Goal: Task Accomplishment & Management: Use online tool/utility

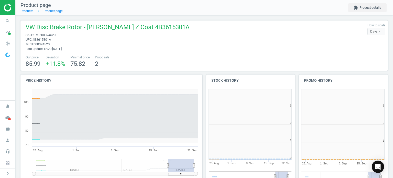
scroll to position [110, 96]
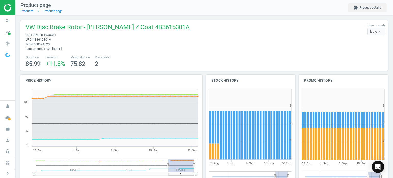
click at [6, 20] on icon "search" at bounding box center [8, 21] width 10 height 10
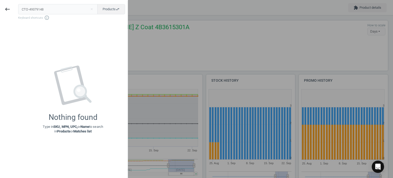
type input "CTO-49379148"
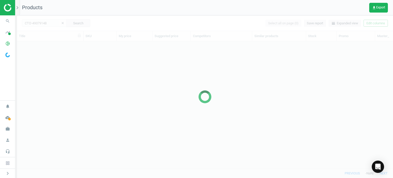
scroll to position [120, 372]
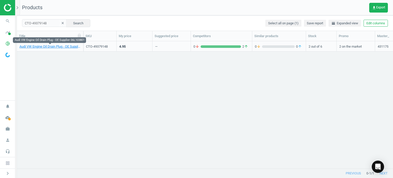
click at [64, 48] on link "Audi VW Engine Oil Drain Plug - OE Supplier 06L103801" at bounding box center [49, 46] width 61 height 5
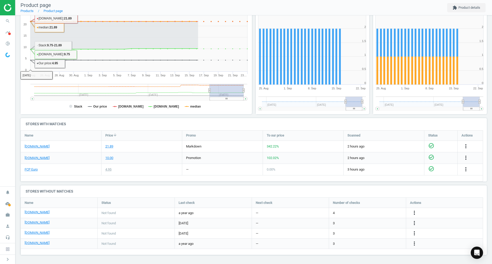
click at [11, 19] on icon "search" at bounding box center [8, 21] width 10 height 10
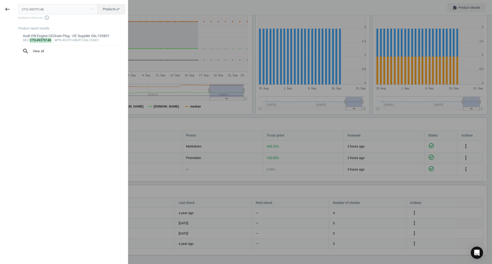
click at [51, 10] on input "CTO-49379148" at bounding box center [58, 9] width 80 height 10
click at [52, 8] on input "CTO-49379148" at bounding box center [58, 9] width 80 height 10
click at [52, 8] on input "CTO-49379148CTO-49379148" at bounding box center [58, 9] width 80 height 10
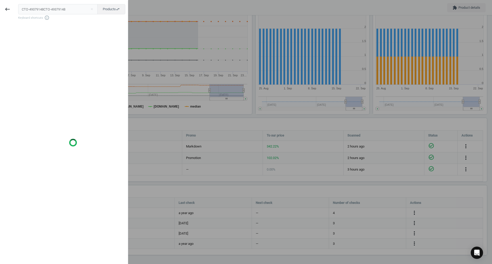
click at [52, 8] on input "CTO-49379148CTO-49379148" at bounding box center [58, 9] width 80 height 10
type input "CTO-49379148"
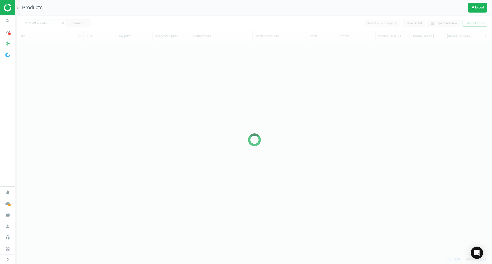
scroll to position [205, 471]
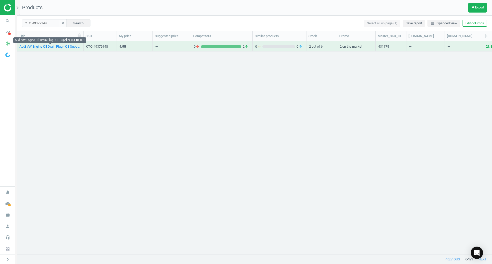
click at [66, 47] on link "Audi VW Engine Oil Drain Plug - OE Supplier 06L103801" at bounding box center [49, 46] width 61 height 5
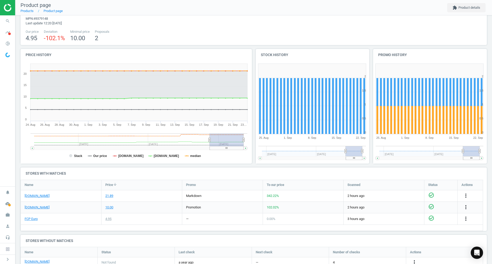
scroll to position [51, 0]
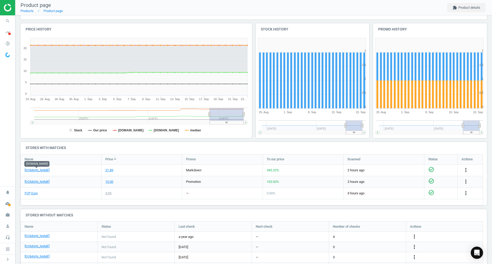
click at [38, 170] on link "[DOMAIN_NAME]" at bounding box center [37, 170] width 25 height 5
click at [36, 178] on link "FCP Euro" at bounding box center [31, 193] width 13 height 5
click at [35, 178] on div "[DOMAIN_NAME]" at bounding box center [61, 181] width 80 height 11
click at [37, 178] on link "[DOMAIN_NAME]" at bounding box center [37, 182] width 25 height 5
click at [9, 21] on icon "search" at bounding box center [8, 21] width 10 height 10
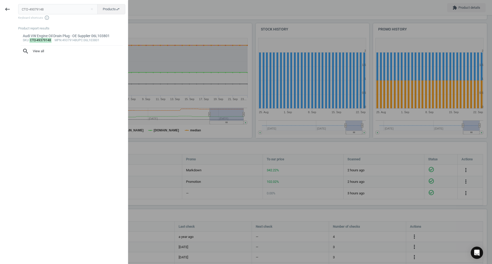
click at [51, 7] on input "CTO-49379148" at bounding box center [58, 9] width 80 height 10
type input "DEL-GN10571"
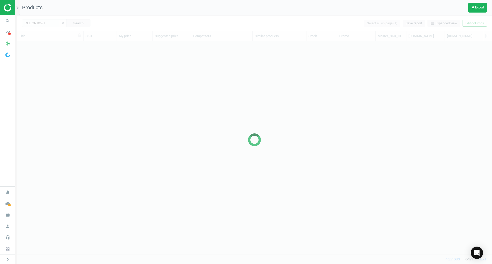
scroll to position [205, 471]
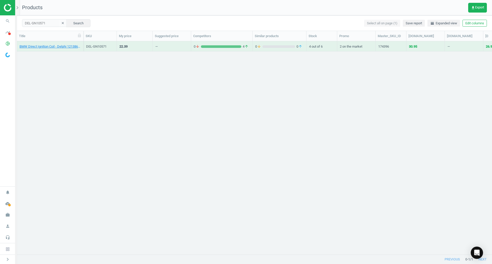
click at [72, 49] on div "BMW Direct Ignition Coil - Delphi 12138616153" at bounding box center [49, 47] width 61 height 6
click at [69, 47] on link "BMW Direct Ignition Coil - Delphi 12138616153" at bounding box center [49, 46] width 61 height 5
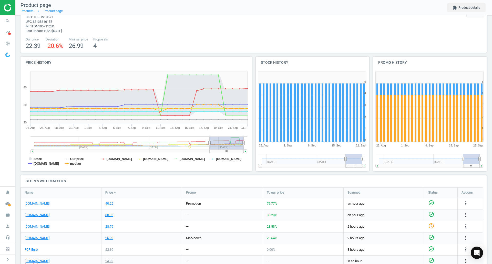
scroll to position [26, 0]
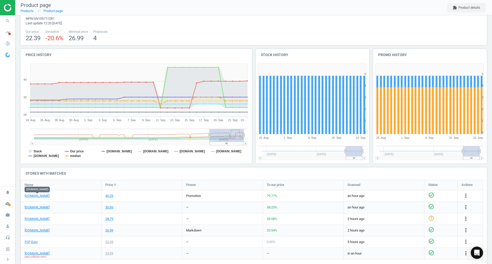
click at [45, 178] on link "[DOMAIN_NAME]" at bounding box center [37, 196] width 25 height 5
click at [35, 178] on link "FCP Euro" at bounding box center [31, 242] width 13 height 5
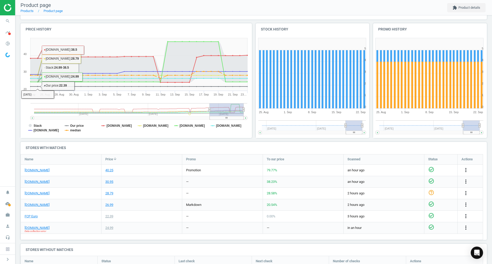
click at [8, 21] on icon "search" at bounding box center [8, 21] width 10 height 10
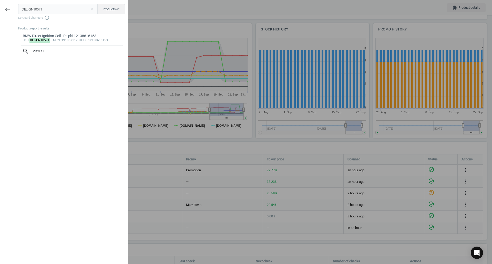
click at [36, 3] on div "DEL-GN10571 close Products swap_horiz Keyboard shortcuts info_outline Product r…" at bounding box center [71, 133] width 113 height 264
click at [40, 6] on input "DEL-GN10571" at bounding box center [58, 9] width 80 height 10
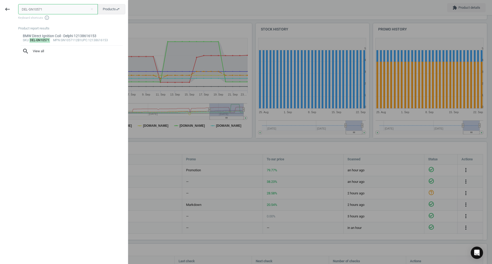
paste input "WAH-41008697D0"
type input "WAH-41008697D0"
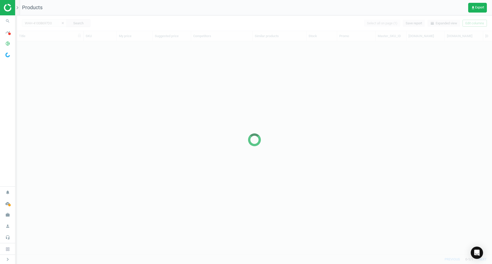
scroll to position [205, 471]
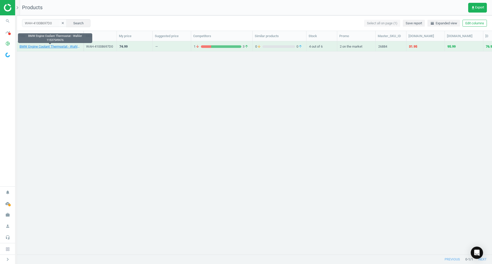
click at [47, 48] on link "BMW Engine Coolant Thermostat - Wahler 11537549476" at bounding box center [49, 46] width 61 height 5
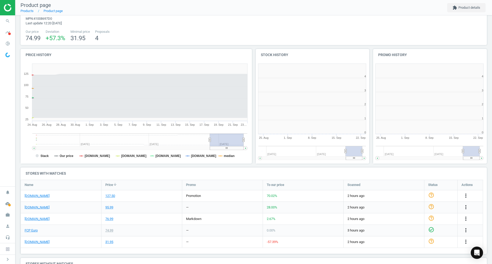
scroll to position [50, 0]
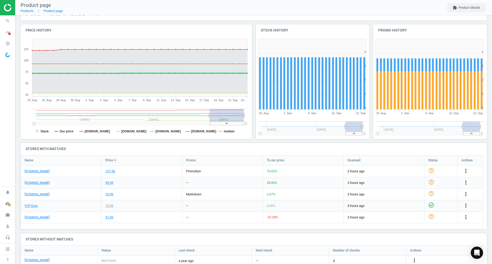
click at [33, 178] on link "FCP Euro" at bounding box center [31, 206] width 13 height 5
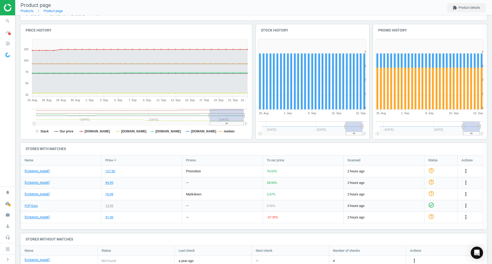
click at [50, 173] on div "[DOMAIN_NAME]" at bounding box center [61, 171] width 80 height 11
click at [47, 172] on link "[DOMAIN_NAME]" at bounding box center [37, 171] width 25 height 5
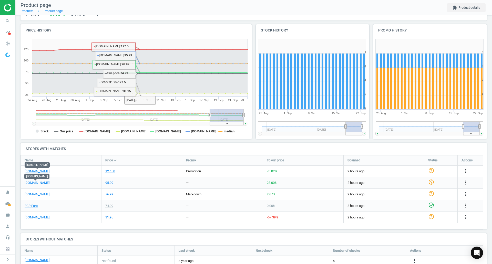
click at [44, 178] on link "[DOMAIN_NAME]" at bounding box center [37, 183] width 25 height 5
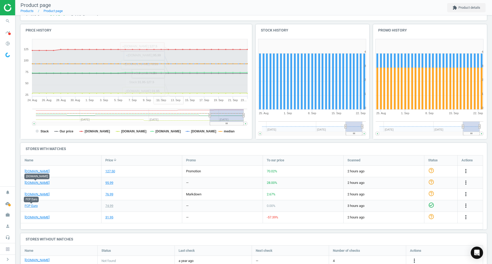
click at [32, 178] on link "FCP Euro" at bounding box center [31, 206] width 13 height 5
click at [43, 178] on link "[DOMAIN_NAME]" at bounding box center [37, 217] width 25 height 5
click at [2, 24] on span "search" at bounding box center [7, 20] width 15 height 11
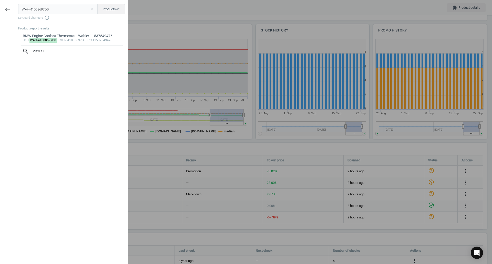
click at [34, 11] on input "WAH-41008697D0" at bounding box center [58, 9] width 80 height 10
type input "CRP-HWP0014"
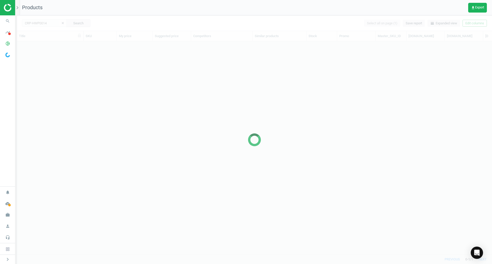
scroll to position [205, 471]
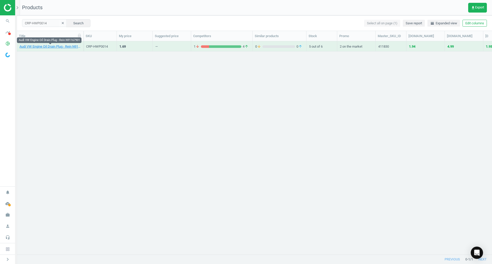
click at [76, 46] on link "Audi VW Engine Oil Drain Plug - Rein N91167901" at bounding box center [49, 46] width 61 height 5
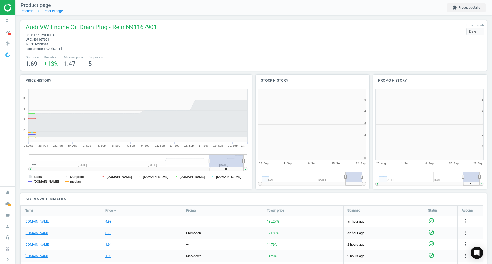
scroll to position [3, 3]
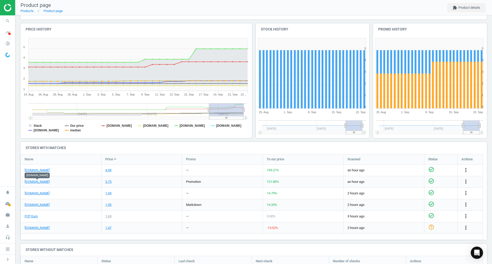
click at [39, 178] on link "[DOMAIN_NAME]" at bounding box center [37, 182] width 25 height 5
click at [40, 169] on link "[DOMAIN_NAME]" at bounding box center [37, 170] width 25 height 5
click at [34, 178] on link "FCP Euro" at bounding box center [31, 216] width 13 height 5
click at [393, 178] on div "more_vert" at bounding box center [466, 216] width 10 height 7
click at [393, 178] on icon "more_vert" at bounding box center [466, 216] width 6 height 6
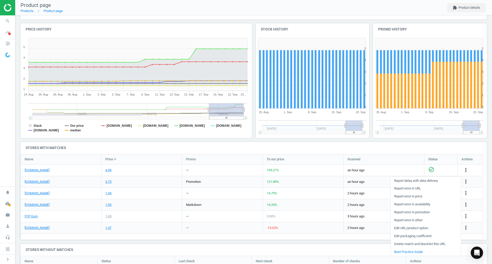
click at [393, 178] on link "Report error in price" at bounding box center [426, 197] width 70 height 8
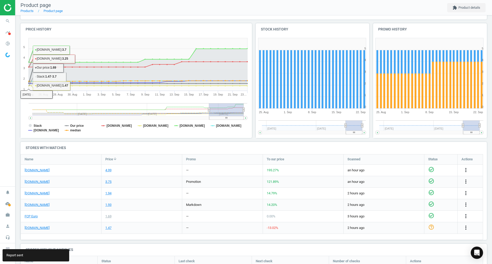
click at [8, 24] on icon "search" at bounding box center [8, 21] width 10 height 10
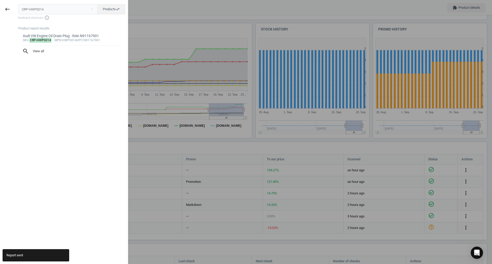
click at [47, 11] on input "CRP-HWP0014" at bounding box center [58, 9] width 80 height 10
type input "FEB-08277"
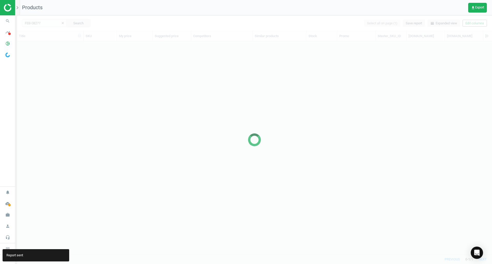
scroll to position [205, 471]
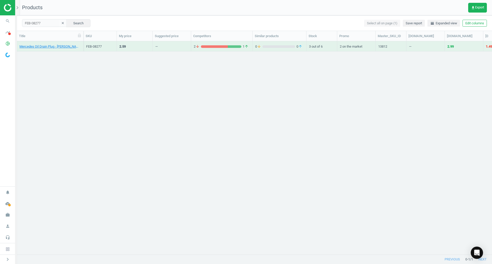
click at [65, 50] on div "Mercedes Oil Drain Plug - Febi Bilstein 1119970330" at bounding box center [49, 47] width 61 height 6
click at [64, 49] on div "Mercedes Oil Drain Plug - Febi Bilstein 1119970330" at bounding box center [49, 47] width 61 height 6
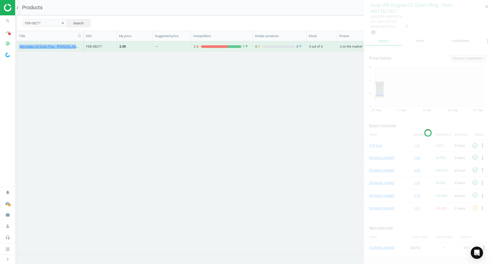
click at [64, 49] on div "Mercedes Oil Drain Plug - Febi Bilstein 1119970330" at bounding box center [49, 47] width 61 height 6
click at [64, 46] on link "Mercedes Oil Drain Plug - Febi Bilstein 1119970330" at bounding box center [49, 46] width 61 height 5
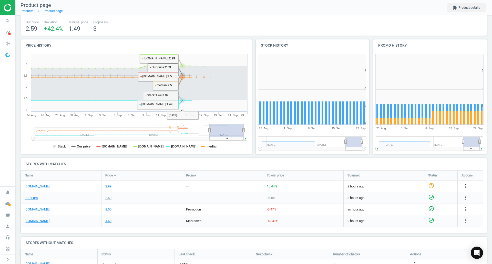
scroll to position [76, 0]
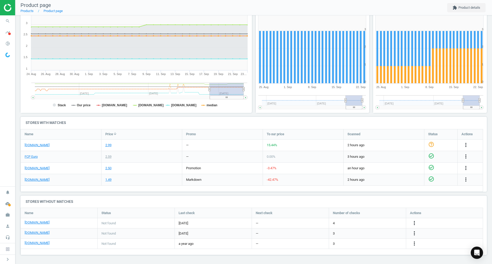
click at [40, 142] on div "[DOMAIN_NAME]" at bounding box center [61, 145] width 80 height 11
click at [40, 149] on div "[DOMAIN_NAME]" at bounding box center [61, 145] width 80 height 11
click at [43, 142] on div "[DOMAIN_NAME]" at bounding box center [61, 145] width 80 height 11
click at [43, 146] on link "[DOMAIN_NAME]" at bounding box center [37, 145] width 25 height 5
click at [34, 154] on link "FCP Euro" at bounding box center [31, 156] width 13 height 5
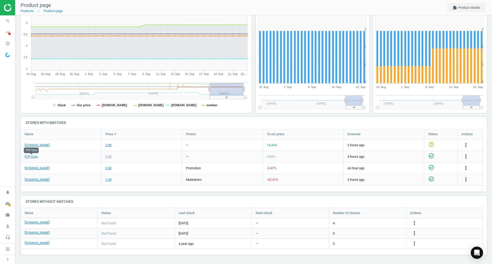
click at [39, 172] on div "[DOMAIN_NAME]" at bounding box center [61, 168] width 80 height 11
click at [39, 170] on link "[DOMAIN_NAME]" at bounding box center [37, 168] width 25 height 5
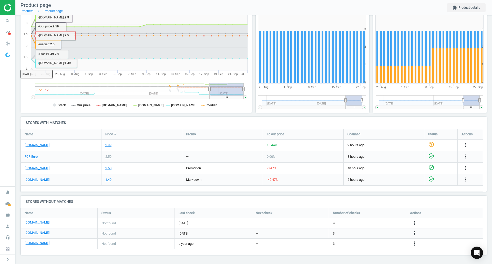
click at [5, 23] on icon "search" at bounding box center [8, 21] width 10 height 10
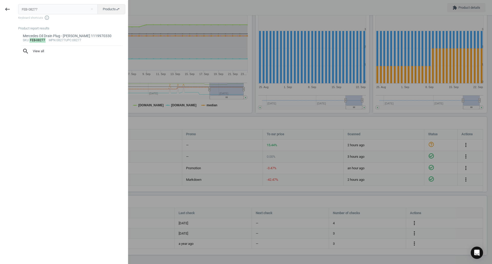
click at [35, 10] on input "FEB-08277" at bounding box center [58, 9] width 80 height 10
type input "ZFS-0501321922"
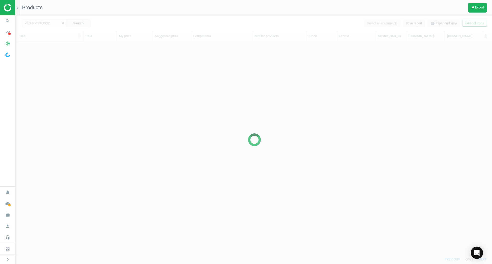
scroll to position [205, 471]
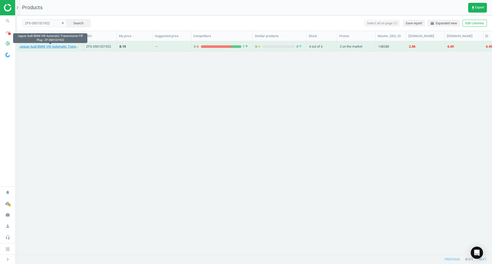
click at [74, 49] on link "Jaguar Audi BMW VW Automatic Transmission Fill Plug - ZF 0501321922" at bounding box center [49, 46] width 61 height 5
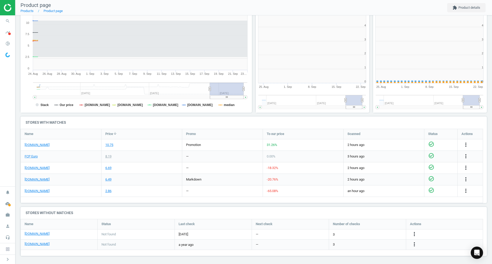
scroll to position [110, 237]
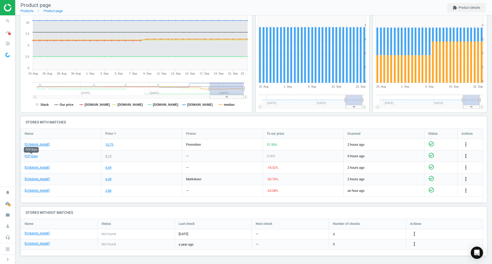
click at [35, 157] on link "FCP Euro" at bounding box center [31, 156] width 13 height 5
click at [40, 143] on link "[DOMAIN_NAME]" at bounding box center [37, 144] width 25 height 5
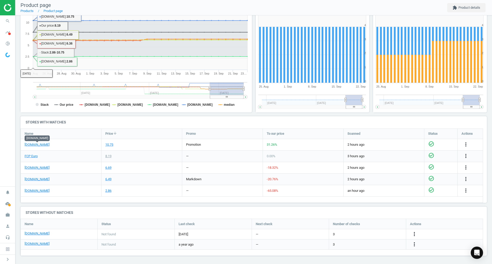
click at [12, 17] on span "search" at bounding box center [7, 20] width 15 height 11
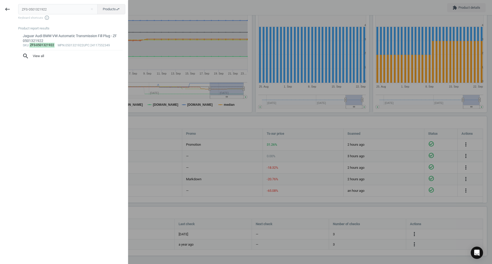
click at [43, 7] on input "ZFS-0501321922" at bounding box center [58, 9] width 80 height 10
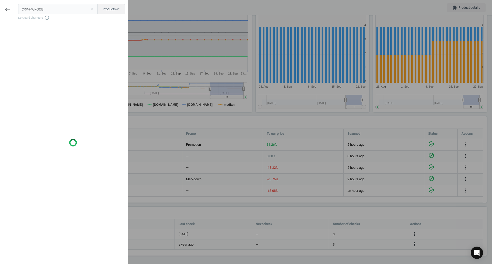
type input "CRP-HWK0033"
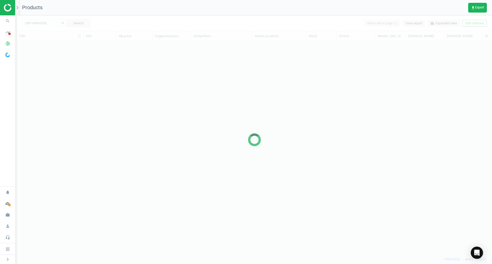
scroll to position [205, 471]
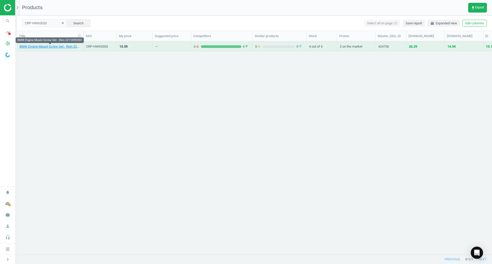
click at [59, 45] on link "BMW Engine Mount Screw Set - Rein 22110392551" at bounding box center [49, 46] width 61 height 5
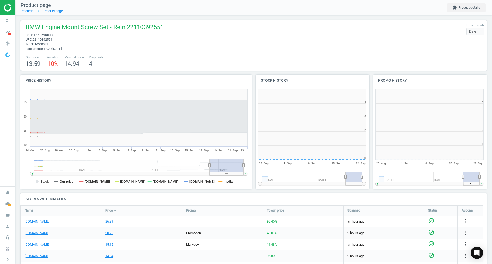
scroll to position [3, 3]
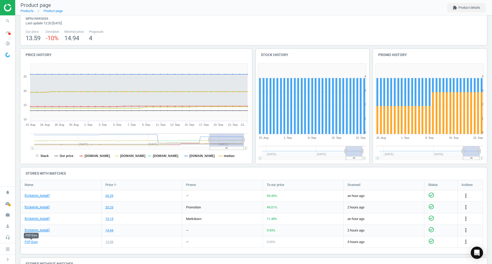
click at [35, 178] on link "FCP Euro" at bounding box center [31, 242] width 13 height 5
click at [48, 178] on div "[DOMAIN_NAME]" at bounding box center [61, 195] width 80 height 11
click at [41, 178] on link "[DOMAIN_NAME]" at bounding box center [37, 196] width 25 height 5
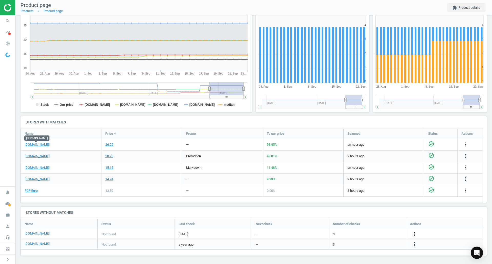
click at [393, 142] on icon "more_vert" at bounding box center [466, 144] width 6 height 6
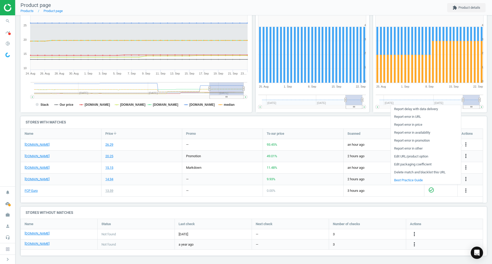
click at [393, 158] on link "Edit URL/product option" at bounding box center [426, 157] width 70 height 8
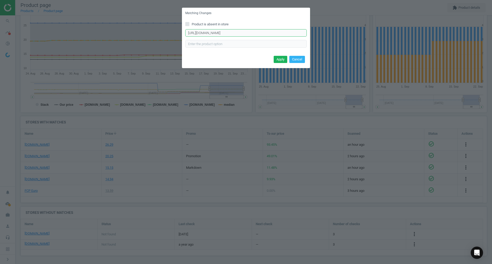
click at [222, 33] on input "https://eeuroparts.com/product/genuine-bmw/22110392551" at bounding box center [245, 33] width 121 height 8
paste input "rein-hwk0033-engine-mount-bracket-bolt-set"
type input "https://eeuroparts.com/rein-hwk0033-engine-mount-bracket-bolt-set"
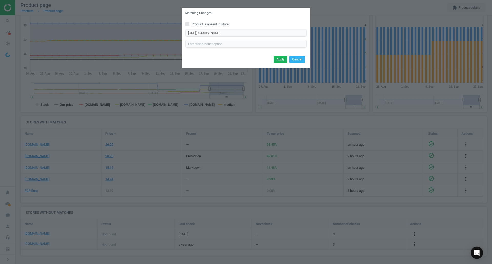
click at [280, 61] on button "Apply" at bounding box center [281, 59] width 14 height 7
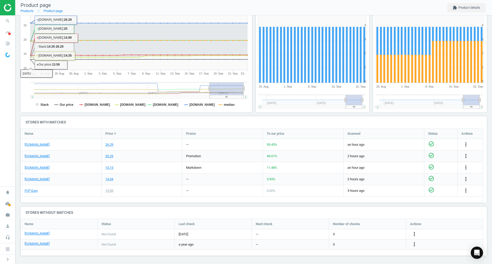
click at [11, 23] on icon "search" at bounding box center [8, 21] width 10 height 10
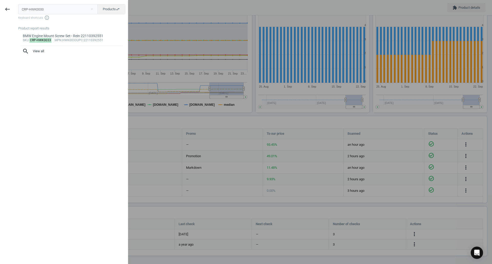
click at [65, 12] on input "CRP-HWK0033" at bounding box center [58, 9] width 80 height 10
type input "ELR-074990"
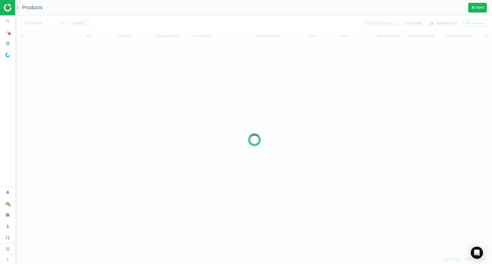
scroll to position [205, 471]
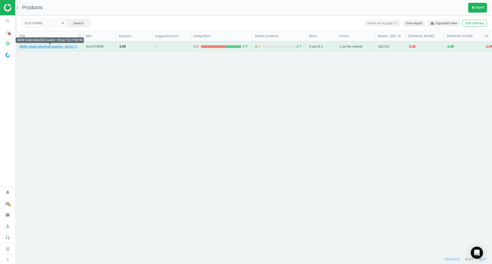
click at [56, 43] on div "BMW Intake Manifold Gasket - Elring 11617790198" at bounding box center [49, 46] width 61 height 9
click at [56, 47] on link "BMW Intake Manifold Gasket - Elring 11617790198" at bounding box center [49, 46] width 61 height 5
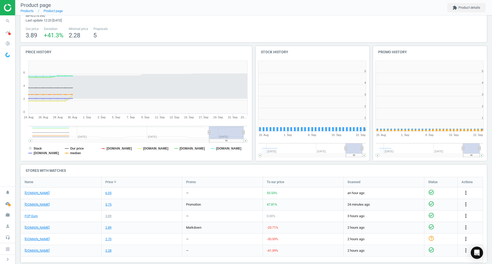
scroll to position [3, 3]
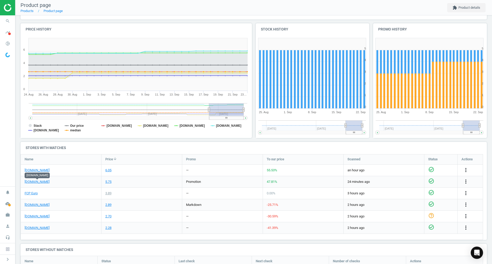
click at [36, 178] on link "[DOMAIN_NAME]" at bounding box center [37, 182] width 25 height 5
click at [33, 178] on link "FCP Euro" at bounding box center [31, 193] width 13 height 5
click at [33, 171] on link "[DOMAIN_NAME]" at bounding box center [37, 170] width 25 height 5
click at [3, 16] on span "search" at bounding box center [7, 20] width 15 height 11
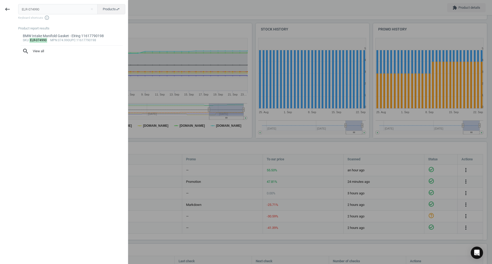
click at [19, 6] on input "ELR-074990" at bounding box center [58, 9] width 80 height 10
type input "ELR-484980"
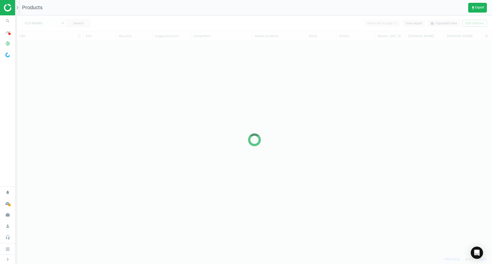
scroll to position [205, 471]
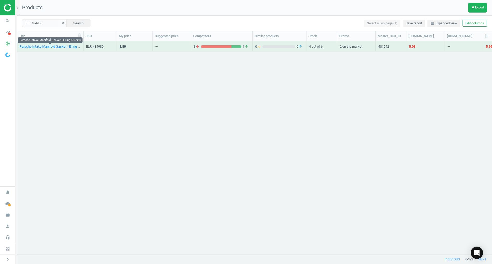
click at [51, 46] on link "Porsche Intake Manifold Gasket - Elring 484.980" at bounding box center [49, 46] width 61 height 5
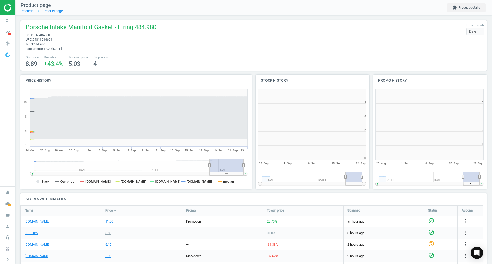
scroll to position [110, 237]
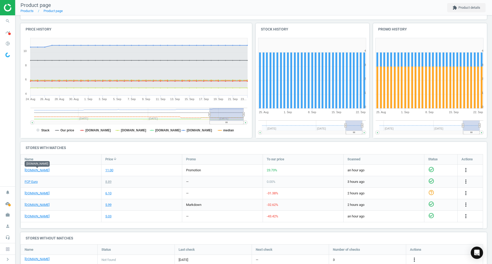
click at [46, 172] on link "[DOMAIN_NAME]" at bounding box center [37, 170] width 25 height 5
click at [29, 178] on link "FCP Euro" at bounding box center [31, 182] width 13 height 5
click at [9, 20] on icon "search" at bounding box center [8, 21] width 10 height 10
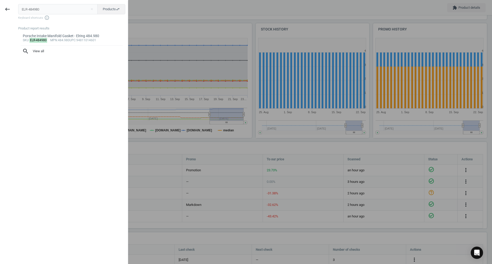
click at [57, 8] on input "ELR-484980" at bounding box center [58, 9] width 80 height 10
type input "ELR-523000"
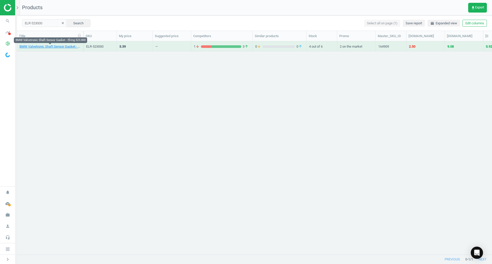
click at [57, 46] on link "BMW Valvetronic Shaft Sensor Gasket - Elring 523.000" at bounding box center [49, 46] width 61 height 5
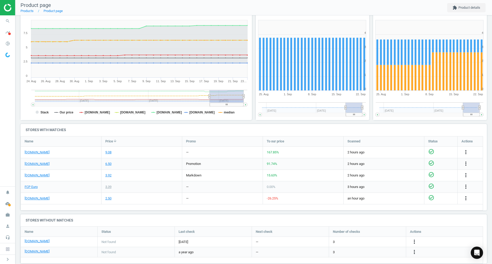
scroll to position [77, 0]
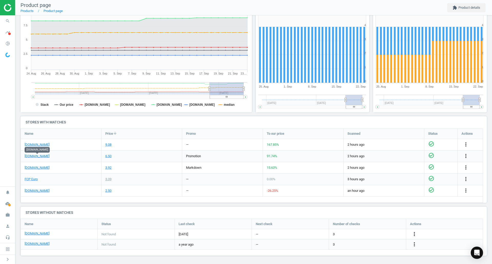
click at [31, 157] on link "[DOMAIN_NAME]" at bounding box center [37, 156] width 25 height 5
click at [28, 178] on div "FCP Euro" at bounding box center [61, 179] width 80 height 11
click at [29, 178] on link "FCP Euro" at bounding box center [31, 179] width 13 height 5
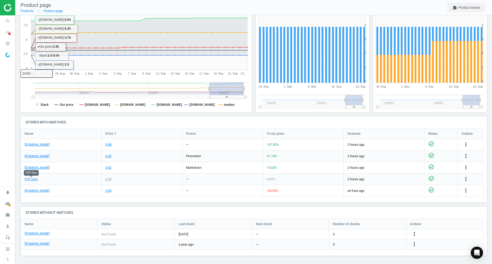
click at [3, 20] on icon "search" at bounding box center [8, 21] width 10 height 10
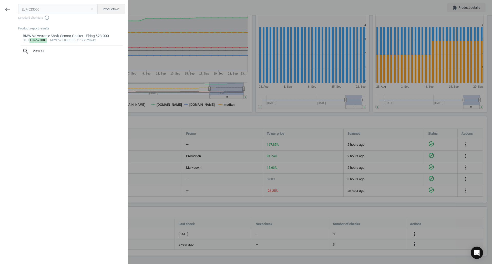
click at [84, 9] on input "ELR-523000" at bounding box center [58, 9] width 80 height 10
type input "ELR-727830"
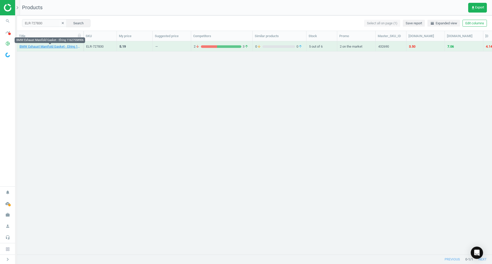
click at [45, 46] on link "BMW Exhaust Manifold Gasket - Elring 11627558906" at bounding box center [49, 46] width 61 height 5
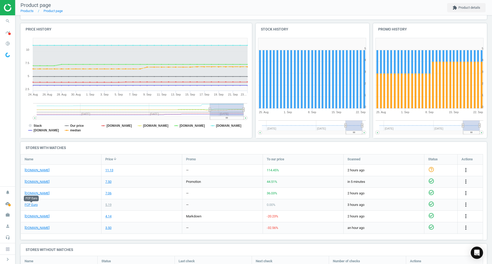
click at [34, 178] on link "FCP Euro" at bounding box center [31, 205] width 13 height 5
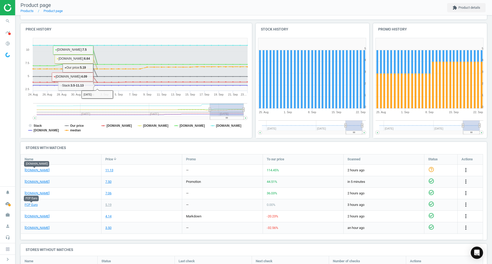
click at [32, 170] on link "[DOMAIN_NAME]" at bounding box center [37, 170] width 25 height 5
click at [393, 168] on icon "more_vert" at bounding box center [466, 170] width 6 height 6
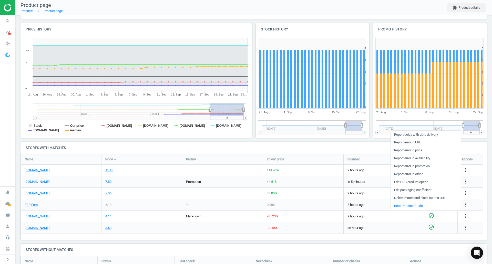
click at [393, 178] on link "Edit packaging coefficient" at bounding box center [426, 190] width 70 height 8
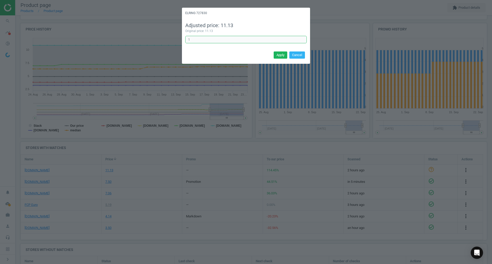
click at [221, 37] on input "1" at bounding box center [245, 40] width 121 height 8
type input "0.33333"
click at [282, 54] on button "Apply" at bounding box center [281, 54] width 14 height 7
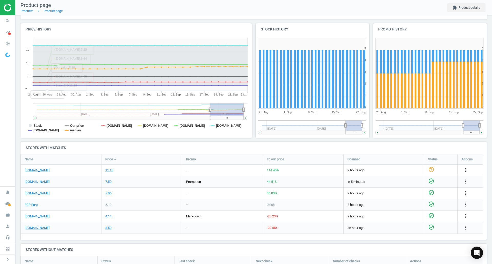
click at [11, 20] on span "search" at bounding box center [7, 20] width 15 height 11
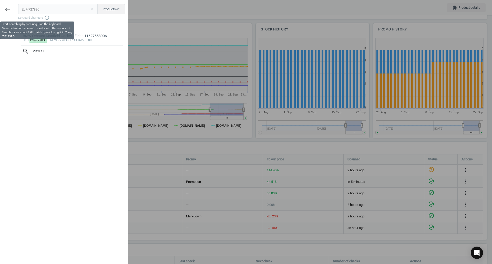
click at [25, 17] on span "Keyboard shortcuts info_outline" at bounding box center [71, 17] width 107 height 5
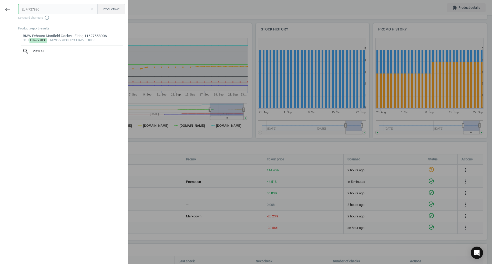
click at [45, 6] on input "ELR-727830" at bounding box center [58, 9] width 80 height 10
paste input "FEB-14392"
type input "FEB-14392"
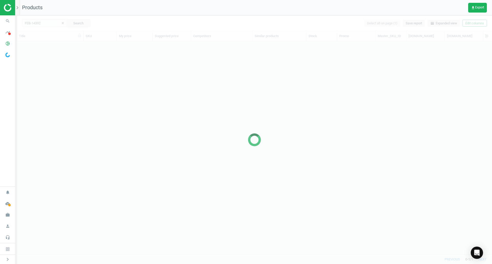
scroll to position [205, 471]
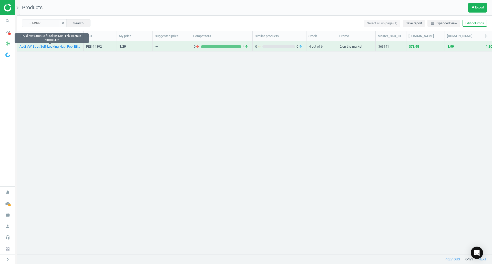
click at [62, 46] on link "Audi VW Strut Self-Locking Nut - Febi Bilstein N10106402" at bounding box center [49, 46] width 61 height 5
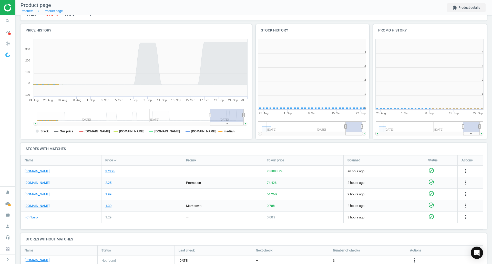
scroll to position [3, 3]
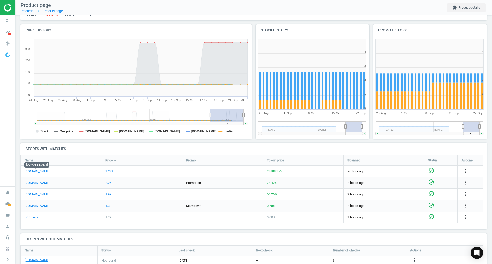
click at [28, 171] on link "[DOMAIN_NAME]" at bounding box center [37, 171] width 25 height 5
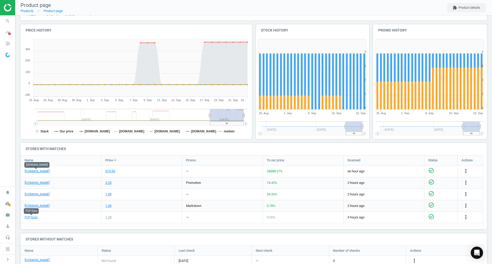
click at [33, 178] on link "FCP Euro" at bounding box center [31, 217] width 13 height 5
click at [393, 169] on icon "more_vert" at bounding box center [466, 171] width 6 height 6
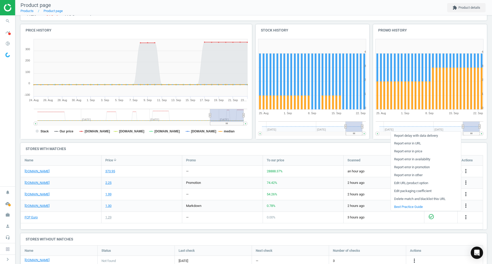
click at [393, 143] on link "Report error in URL" at bounding box center [426, 144] width 70 height 8
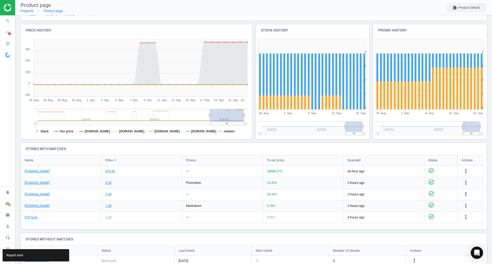
click at [5, 25] on icon "search" at bounding box center [8, 21] width 10 height 10
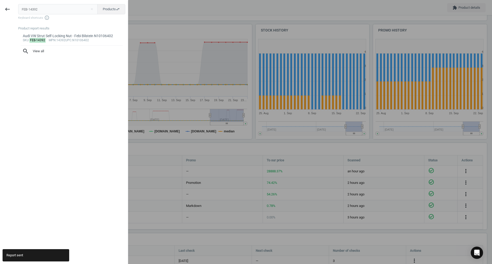
click at [35, 11] on input "FEB-14392" at bounding box center [58, 9] width 80 height 10
type input "MON-907984"
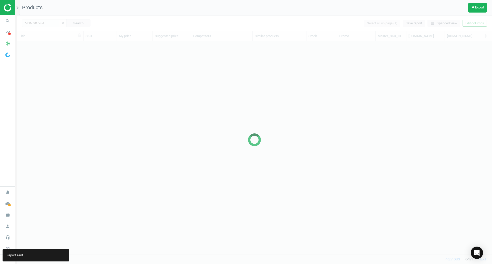
scroll to position [205, 471]
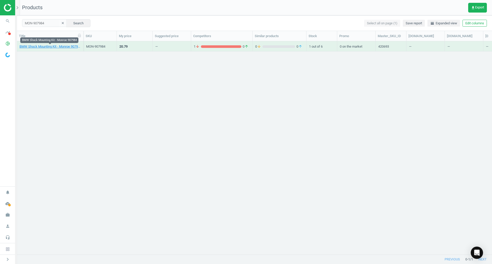
click at [51, 46] on link "BMW Shock Mounting Kit - Monroe 907984" at bounding box center [49, 46] width 61 height 5
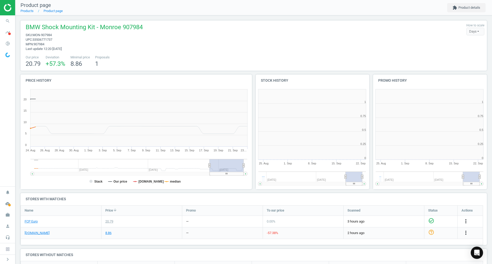
scroll to position [3, 3]
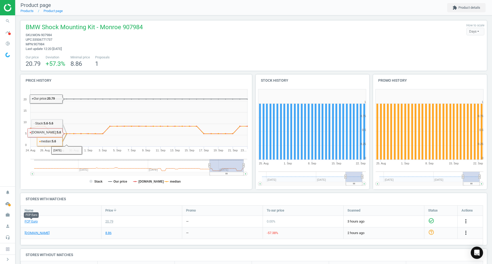
click at [36, 178] on link "FCP Euro" at bounding box center [31, 221] width 13 height 5
click at [41, 178] on link "[DOMAIN_NAME]" at bounding box center [37, 233] width 25 height 5
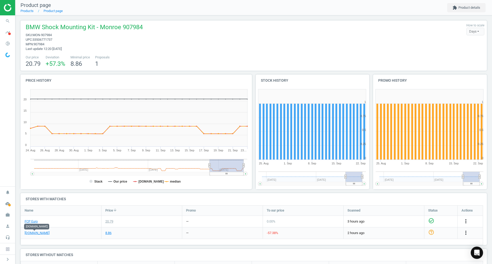
click at [9, 24] on icon "search" at bounding box center [8, 21] width 10 height 10
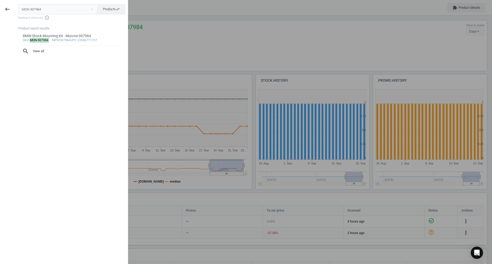
click at [31, 9] on input "MON-907984" at bounding box center [58, 9] width 80 height 10
type input "MSH-14X15BLKBSNR14"
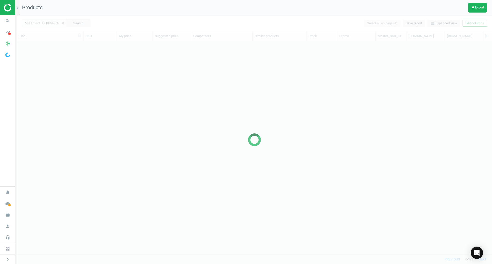
scroll to position [205, 471]
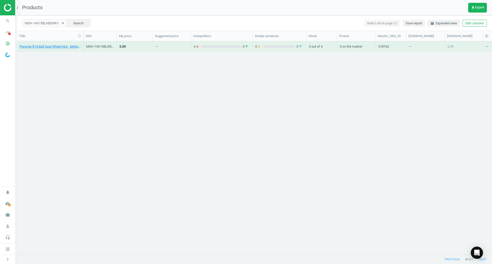
click at [46, 43] on div "Porsche R14 Ball Seat Wheel Nut - Motorsport Hardware 14X15-BLK-BSNR14" at bounding box center [49, 46] width 61 height 9
click at [47, 45] on link "Porsche R14 Ball Seat Wheel Nut - Motorsport Hardware 14X15-BLK-BSNR14" at bounding box center [49, 46] width 61 height 5
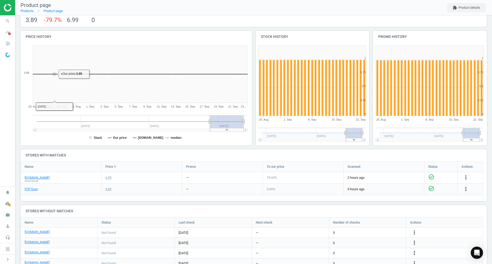
scroll to position [51, 0]
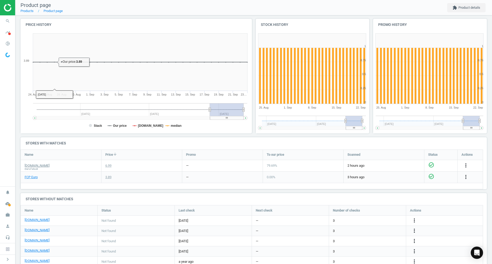
click at [40, 164] on link "[DOMAIN_NAME]" at bounding box center [37, 165] width 25 height 5
click at [32, 175] on body "Group 2 Created with Sketch. ic/cloud_download/grey600 Created with Sketch. gra…" at bounding box center [246, 132] width 492 height 264
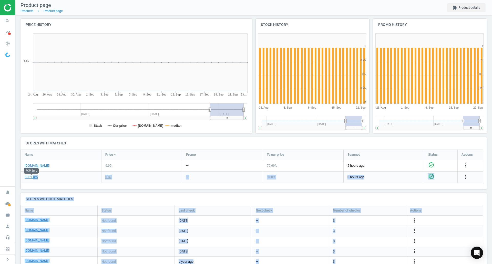
click at [32, 175] on link "FCP Euro" at bounding box center [31, 177] width 13 height 5
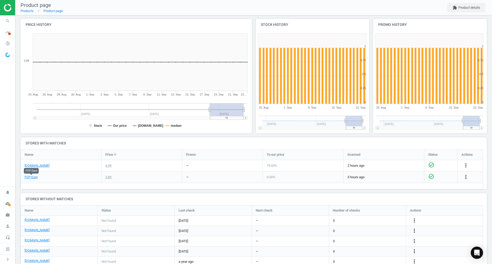
click at [9, 25] on icon "search" at bounding box center [8, 21] width 10 height 10
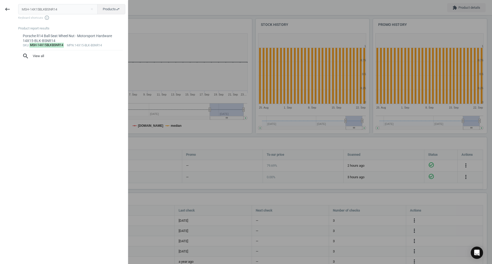
click at [49, 9] on input "MSH-14X15BLKBSNR14" at bounding box center [58, 9] width 80 height 10
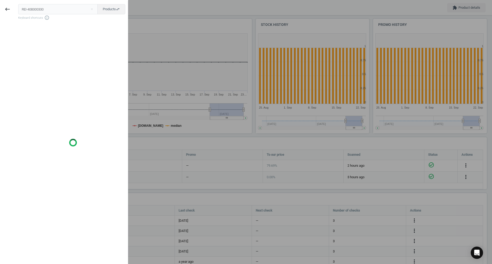
type input "REI-408300330"
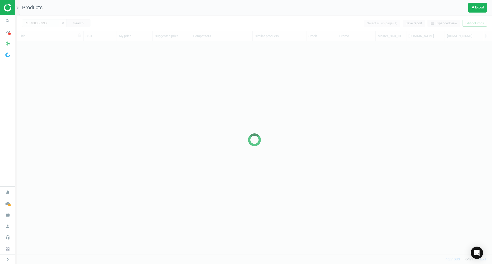
scroll to position [205, 471]
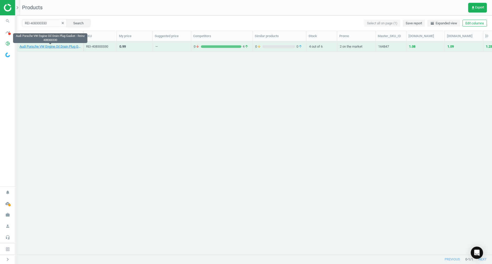
click at [51, 48] on link "Audi Porsche VW Engine Oil Drain Plug Gasket - Reinz 408300330" at bounding box center [49, 46] width 61 height 5
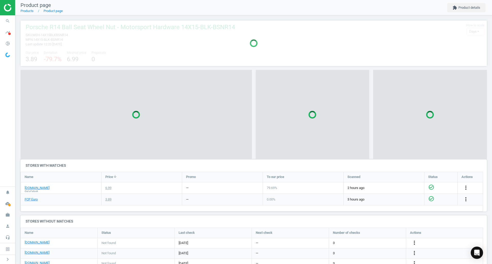
scroll to position [48, 470]
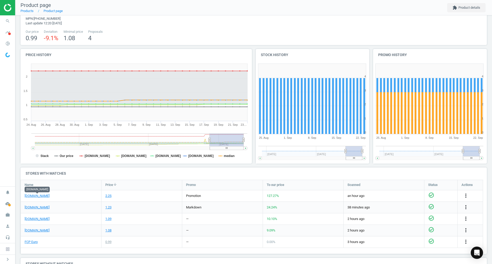
click at [39, 178] on link "[DOMAIN_NAME]" at bounding box center [37, 196] width 25 height 5
click at [25, 178] on link "FCP Euro" at bounding box center [31, 242] width 13 height 5
click at [6, 20] on icon "search" at bounding box center [8, 21] width 10 height 10
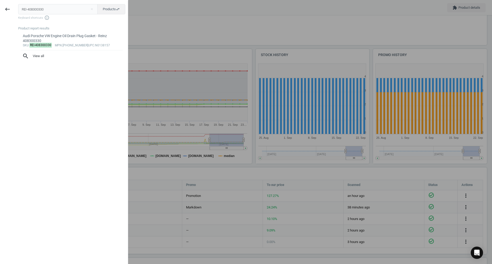
click at [38, 13] on input "REI-408300330" at bounding box center [58, 9] width 80 height 10
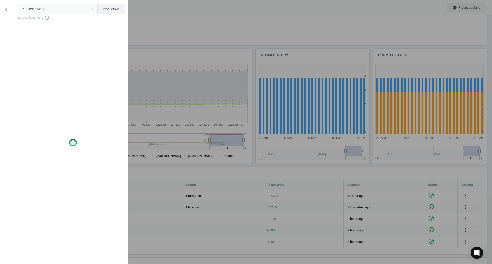
type input "REI-703141410"
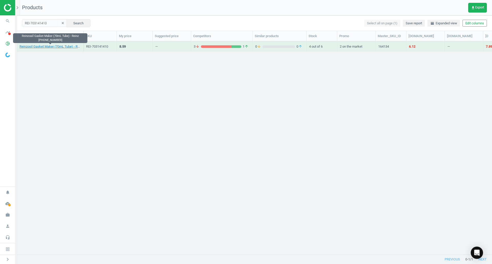
click at [50, 46] on link "Reinzosil Gasket Maker (70mL Tube) - Reinz 70-31414-10" at bounding box center [49, 46] width 61 height 5
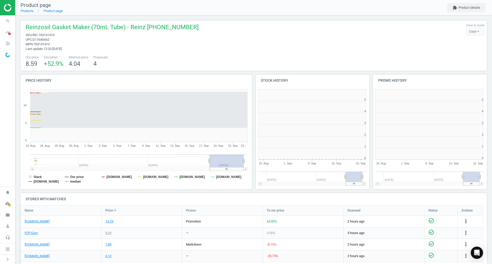
scroll to position [110, 121]
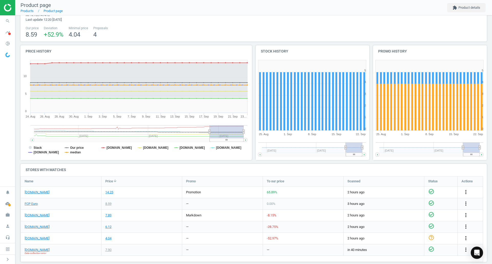
scroll to position [51, 0]
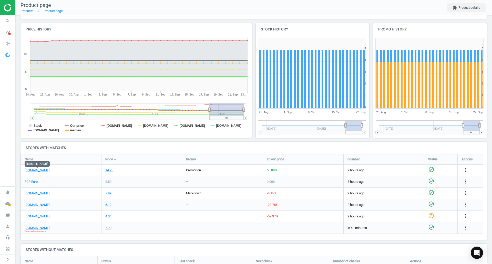
click at [39, 171] on link "[DOMAIN_NAME]" at bounding box center [37, 170] width 25 height 5
click at [31, 182] on link "FCP Euro" at bounding box center [31, 182] width 13 height 5
click at [11, 22] on icon "search" at bounding box center [8, 21] width 10 height 10
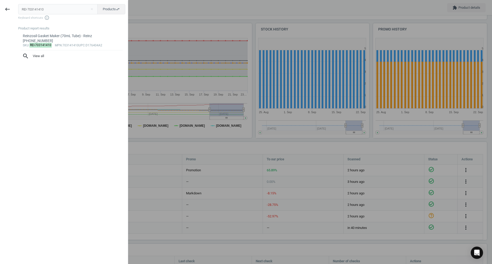
click at [35, 14] on input "REI-703141410" at bounding box center [58, 9] width 80 height 10
type input "v"
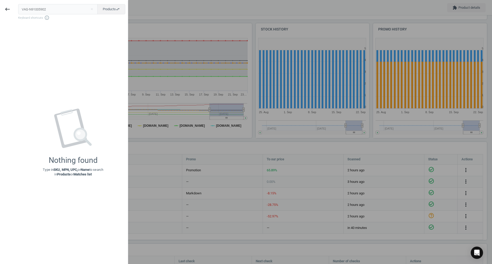
type input "VAG-N91005902"
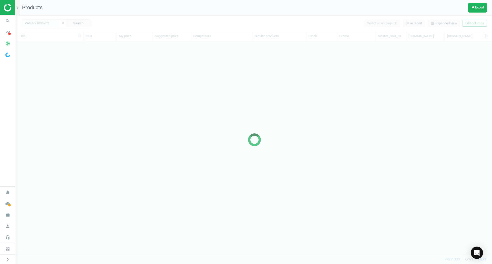
scroll to position [205, 471]
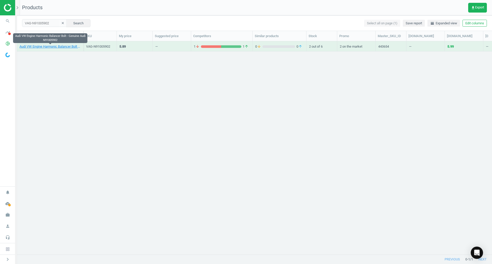
click at [53, 45] on link "Audi VW Engine Harmonic Balancer Bolt - Genuine Audi N91005902" at bounding box center [49, 46] width 61 height 5
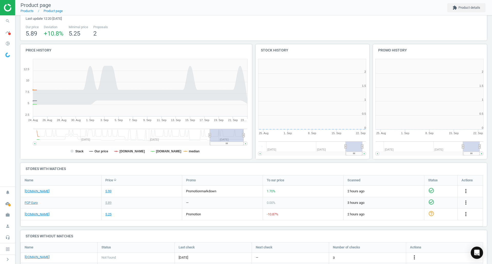
scroll to position [110, 121]
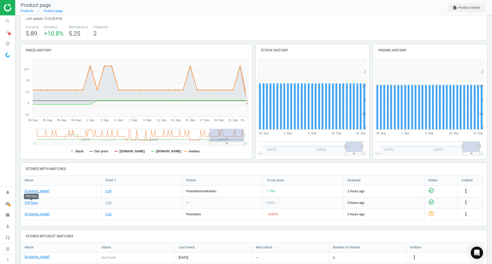
click at [35, 202] on link "FCP Euro" at bounding box center [31, 203] width 13 height 5
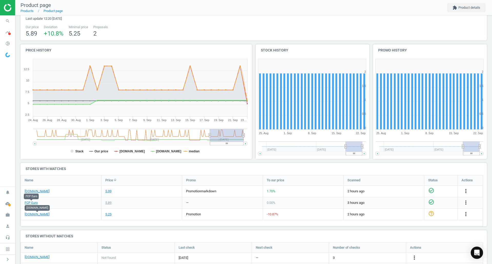
click at [44, 215] on link "[DOMAIN_NAME]" at bounding box center [37, 214] width 25 height 5
click at [0, 24] on span "search" at bounding box center [7, 20] width 15 height 11
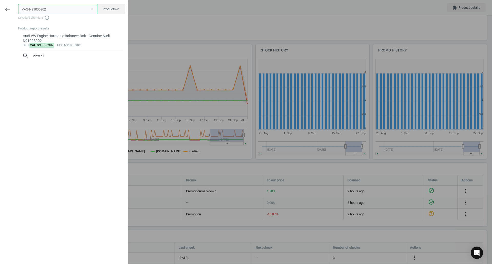
click at [80, 4] on input "VAG-N91005902" at bounding box center [58, 9] width 80 height 10
paste input "96701"
type input "VAG-N91096701"
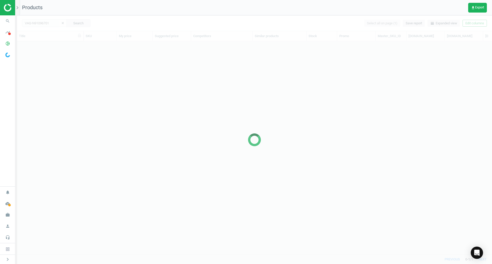
scroll to position [205, 471]
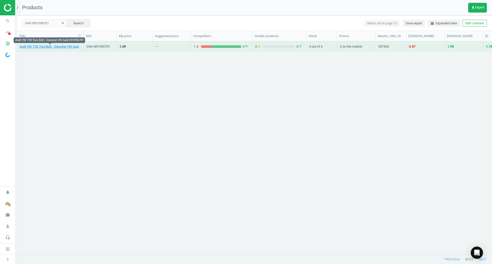
click at [66, 46] on link "Audi VW T30 Torx Bolt - Genuine VW Audi N91096701" at bounding box center [49, 46] width 61 height 5
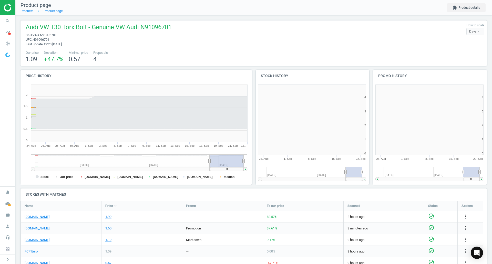
scroll to position [3, 3]
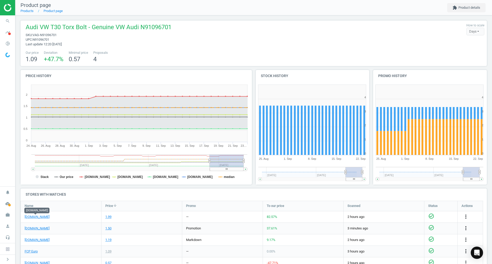
click at [37, 218] on link "[DOMAIN_NAME]" at bounding box center [37, 217] width 25 height 5
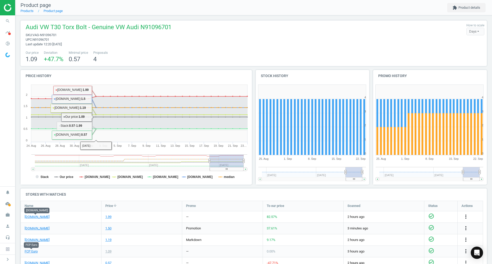
click at [32, 252] on link "FCP Euro" at bounding box center [31, 251] width 13 height 5
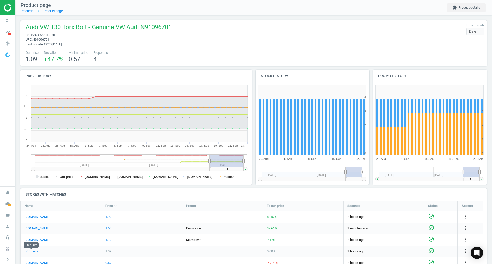
click at [3, 17] on span "search" at bounding box center [7, 20] width 15 height 11
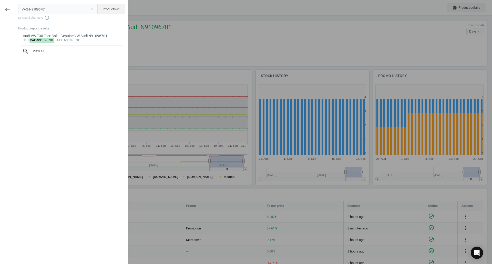
click at [37, 10] on input "VAG-N91096701" at bounding box center [58, 9] width 80 height 10
type input "VAG-N91183701"
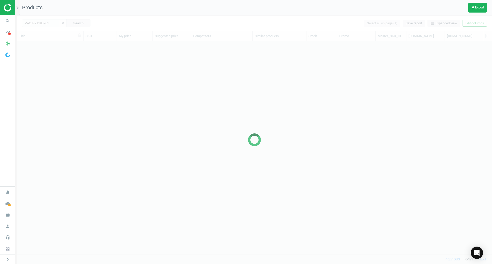
scroll to position [4, 4]
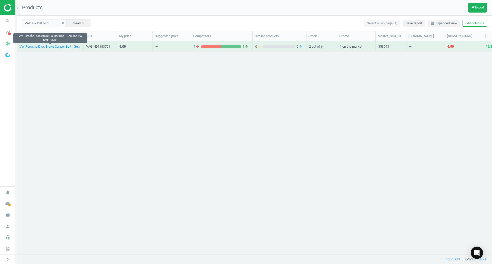
click at [62, 48] on link "VW Porsche Disc Brake Caliper Bolt - Genuine VW N91183701" at bounding box center [49, 46] width 61 height 5
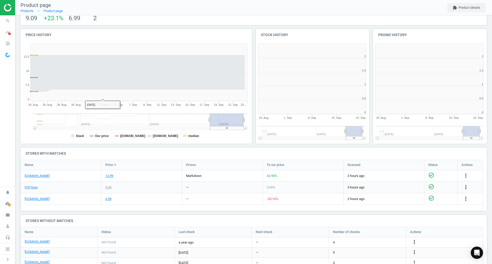
scroll to position [110, 237]
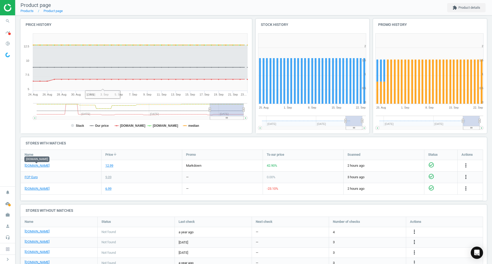
click at [41, 167] on link "[DOMAIN_NAME]" at bounding box center [37, 165] width 25 height 5
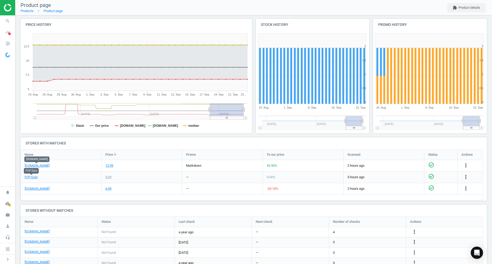
click at [34, 178] on link "FCP Euro" at bounding box center [31, 177] width 13 height 5
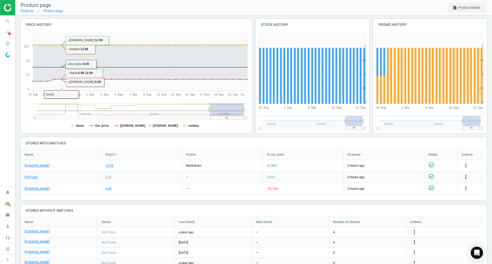
click at [12, 16] on span "search" at bounding box center [7, 20] width 15 height 11
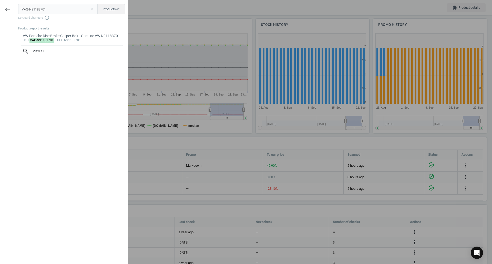
click at [58, 7] on input "VAG-N91183701" at bounding box center [58, 9] width 80 height 10
type input "VAI-V102710"
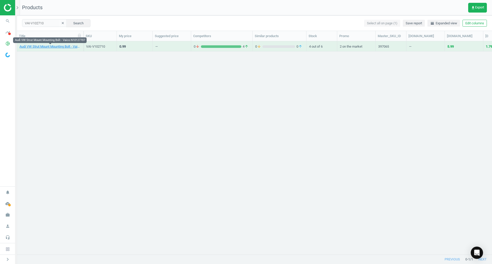
click at [49, 45] on link "Audi VW Strut Mount Mounting Bolt - Vaico N10127707" at bounding box center [49, 46] width 61 height 5
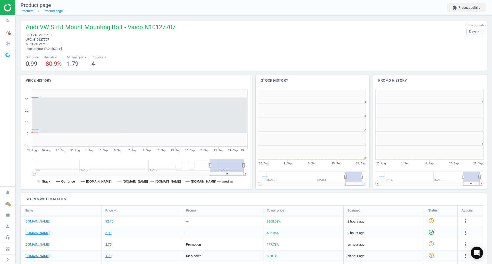
scroll to position [110, 121]
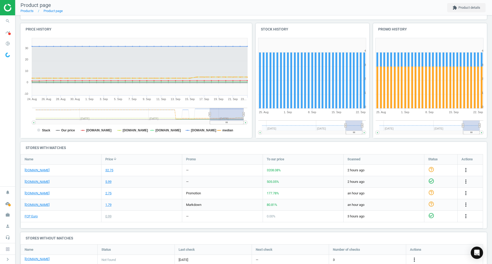
click at [37, 171] on link "[DOMAIN_NAME]" at bounding box center [37, 170] width 25 height 5
click at [29, 218] on link "FCP Euro" at bounding box center [31, 216] width 13 height 5
click at [464, 167] on div "more_vert" at bounding box center [470, 170] width 25 height 11
click at [465, 171] on icon "more_vert" at bounding box center [466, 170] width 6 height 6
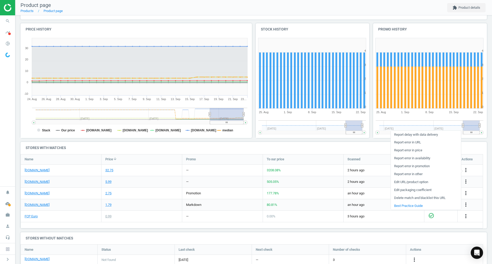
click at [408, 190] on link "Edit packaging coefficient" at bounding box center [426, 190] width 70 height 8
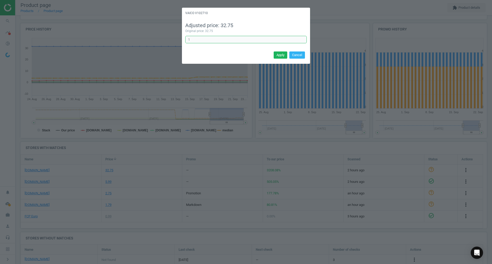
click at [255, 41] on input "1" at bounding box center [245, 40] width 121 height 8
type input "0.04"
click at [277, 56] on button "Apply" at bounding box center [281, 54] width 14 height 7
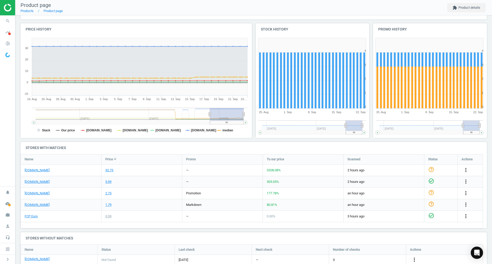
click at [7, 15] on div at bounding box center [7, 7] width 15 height 15
click at [8, 18] on icon "search" at bounding box center [8, 21] width 10 height 10
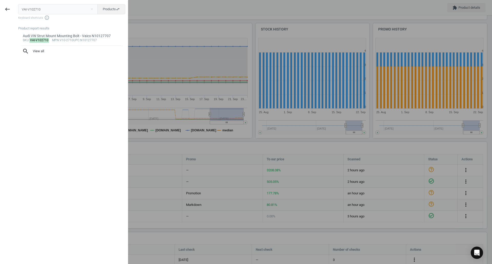
click at [35, 7] on input "VAI-V102710" at bounding box center [58, 9] width 80 height 10
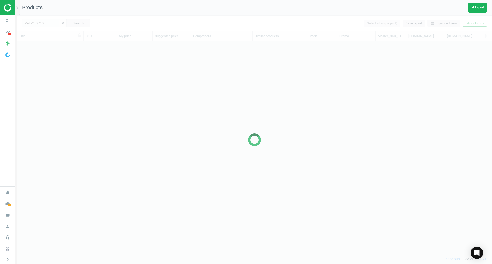
scroll to position [205, 471]
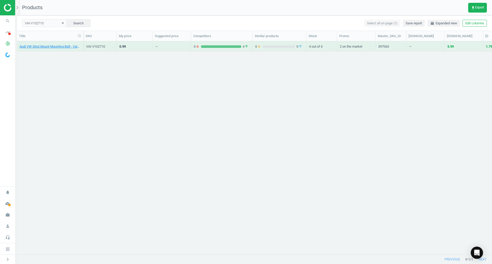
click at [33, 48] on link "Audi VW Strut Mount Mounting Bolt - Vaico N10127707" at bounding box center [49, 46] width 61 height 5
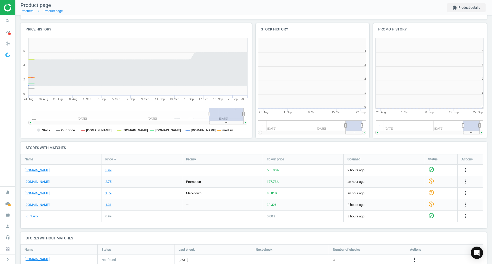
scroll to position [110, 121]
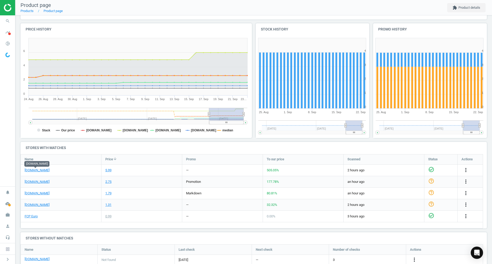
click at [37, 172] on link "[DOMAIN_NAME]" at bounding box center [37, 170] width 25 height 5
click at [37, 216] on link "FCP Euro" at bounding box center [31, 216] width 13 height 5
click at [37, 206] on link "[DOMAIN_NAME]" at bounding box center [37, 205] width 25 height 5
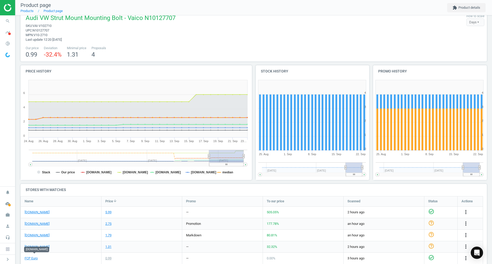
scroll to position [0, 0]
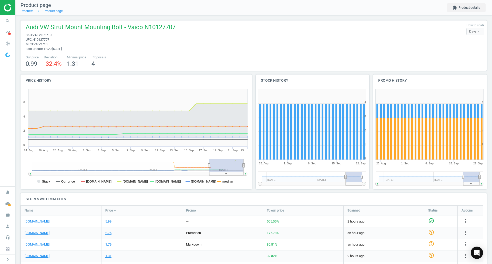
click at [4, 18] on span "search" at bounding box center [7, 20] width 15 height 11
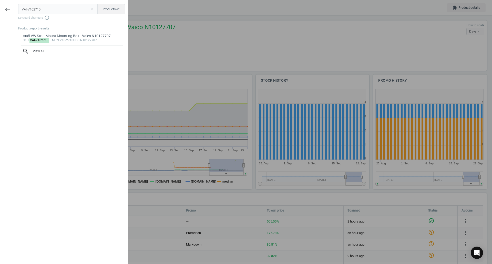
click at [65, 7] on input "VAI-V102710" at bounding box center [58, 9] width 80 height 10
type input "VDO-246082008025Z"
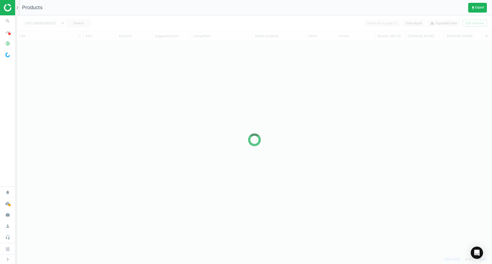
scroll to position [205, 471]
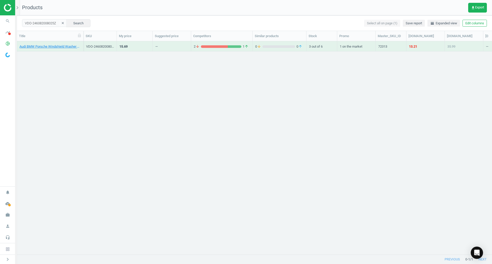
click at [41, 46] on link "Audi BMW Porsche Windshield Washer Pump - VDO 246082008025Z" at bounding box center [49, 46] width 61 height 5
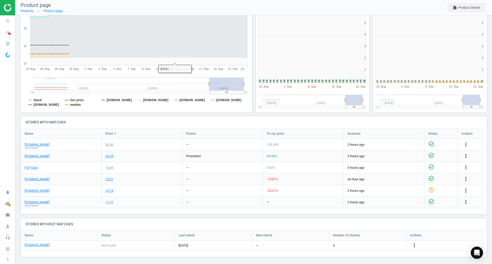
scroll to position [110, 121]
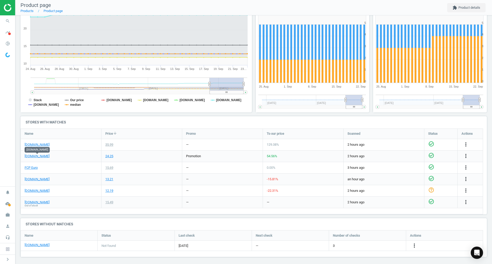
click at [35, 157] on link "[DOMAIN_NAME]" at bounding box center [37, 156] width 25 height 5
click at [35, 169] on link "FCP Euro" at bounding box center [31, 167] width 13 height 5
click at [4, 23] on icon "search" at bounding box center [8, 21] width 10 height 10
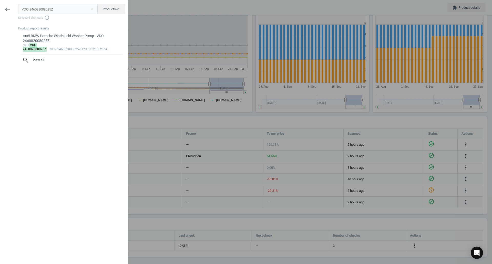
click at [40, 13] on input "VDO-246082008025Z" at bounding box center [58, 9] width 80 height 10
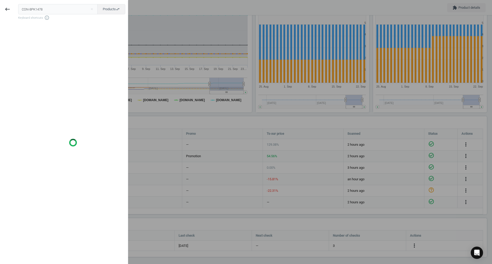
type input "CON-8PK1478"
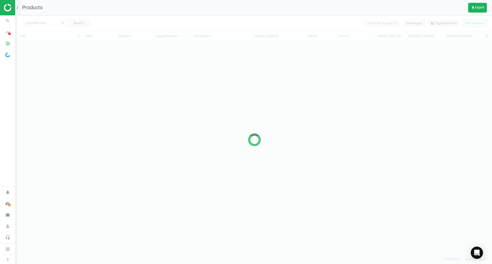
scroll to position [205, 471]
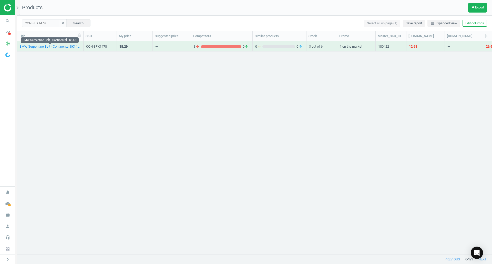
click at [62, 48] on link "BMW Serpentine Belt - Continental 8K1478" at bounding box center [49, 46] width 61 height 5
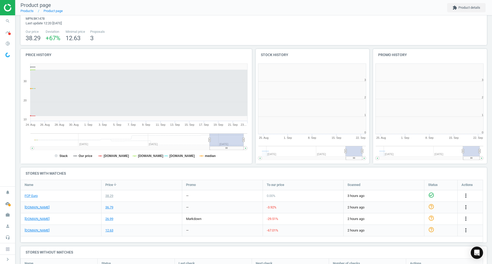
scroll to position [3, 3]
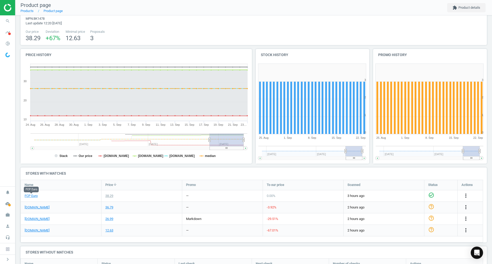
click at [33, 198] on link "FCP Euro" at bounding box center [31, 196] width 13 height 5
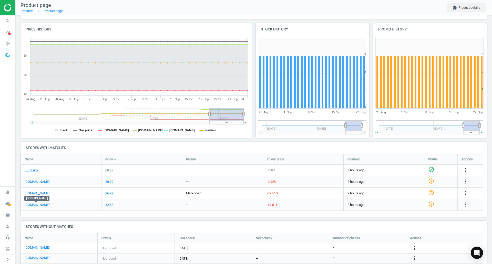
click at [38, 205] on link "[DOMAIN_NAME]" at bounding box center [37, 205] width 25 height 5
click at [9, 18] on icon "search" at bounding box center [8, 21] width 10 height 10
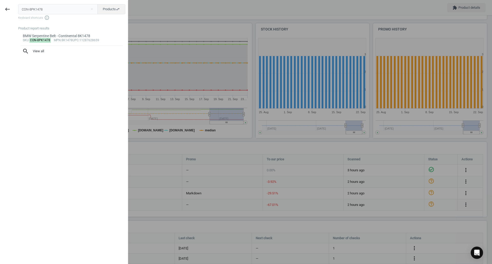
click at [43, 12] on input "CON-8PK1478" at bounding box center [58, 9] width 80 height 10
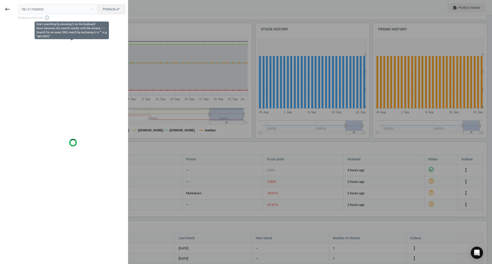
type input "REI-417008900"
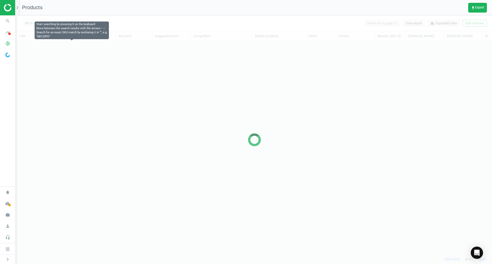
scroll to position [205, 471]
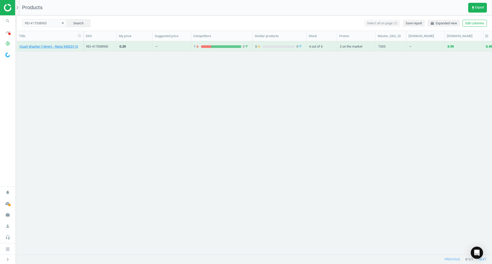
click at [38, 48] on link "Crush Washer (14mm) - Reinz 94525114" at bounding box center [48, 46] width 58 height 5
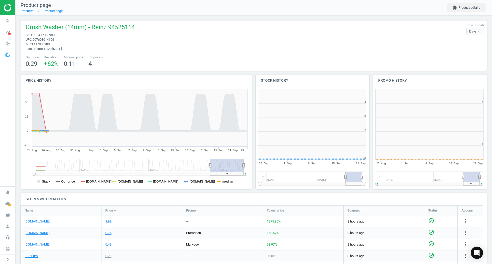
scroll to position [3, 3]
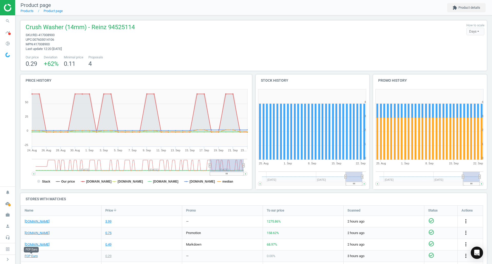
click at [34, 254] on link "FCP Euro" at bounding box center [31, 256] width 13 height 5
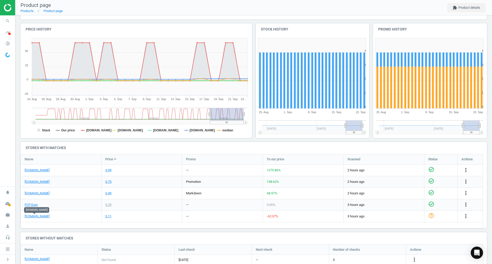
click at [28, 215] on link "[DOMAIN_NAME]" at bounding box center [37, 216] width 25 height 5
click at [42, 184] on link "[DOMAIN_NAME]" at bounding box center [37, 182] width 25 height 5
click at [7, 19] on icon "search" at bounding box center [8, 21] width 10 height 10
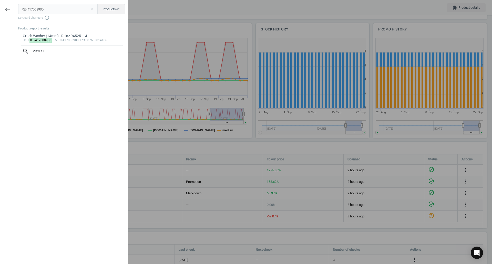
click at [70, 8] on input "REI-417008900" at bounding box center [58, 9] width 80 height 10
type input "VNE-94511"
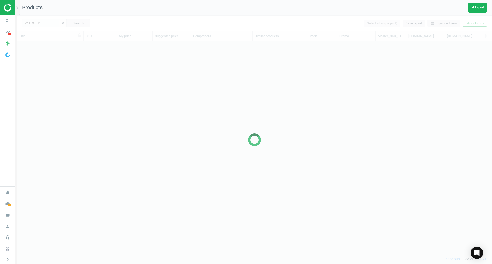
scroll to position [205, 471]
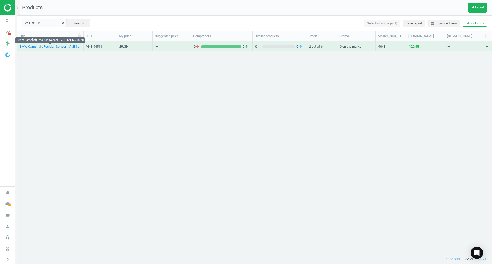
click at [65, 49] on link "BMW Camshaft Position Sensor - VNE 12147518628" at bounding box center [49, 46] width 61 height 5
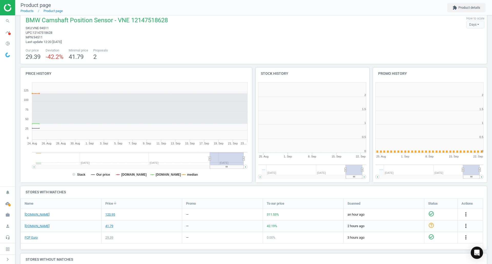
scroll to position [110, 237]
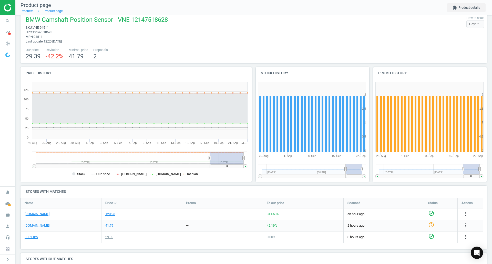
click at [45, 217] on div "[DOMAIN_NAME]" at bounding box center [61, 214] width 80 height 11
drag, startPoint x: 41, startPoint y: 215, endPoint x: 36, endPoint y: 213, distance: 5.9
click at [36, 213] on link "[DOMAIN_NAME]" at bounding box center [37, 214] width 25 height 5
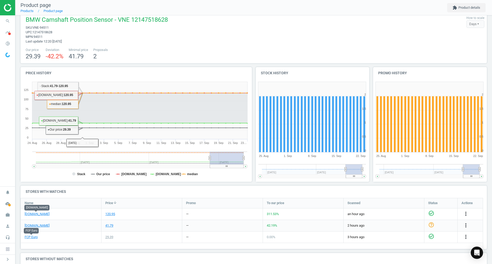
click at [33, 238] on link "FCP Euro" at bounding box center [31, 237] width 13 height 5
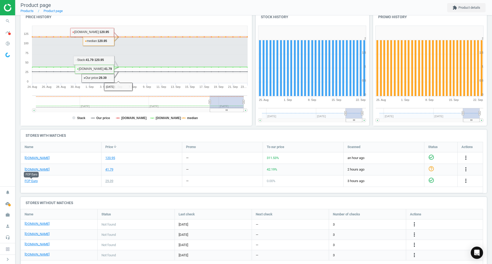
scroll to position [75, 0]
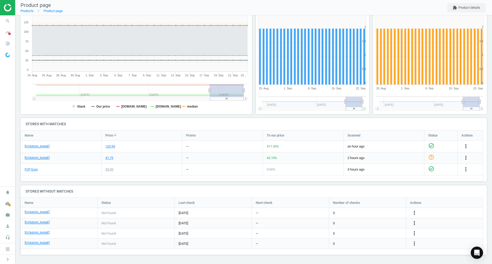
click at [462, 144] on div "more_vert" at bounding box center [466, 146] width 10 height 7
click at [466, 144] on icon "more_vert" at bounding box center [466, 146] width 6 height 6
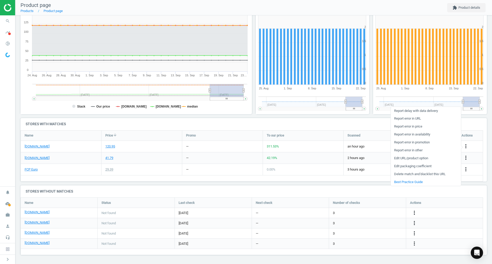
click at [418, 119] on link "Report error in URL" at bounding box center [426, 119] width 70 height 8
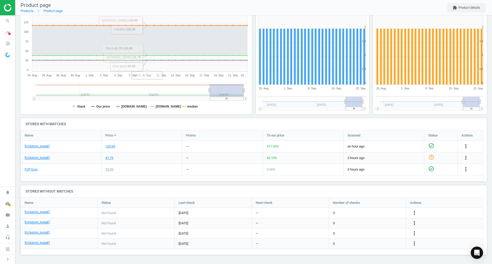
click at [5, 20] on icon "search" at bounding box center [8, 21] width 10 height 10
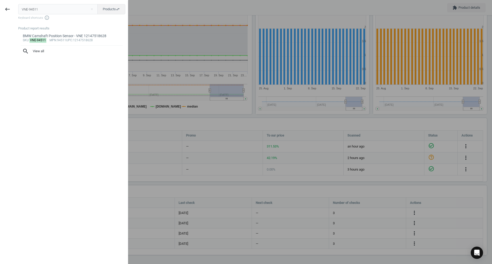
click at [61, 7] on input "VNE-94511" at bounding box center [58, 9] width 80 height 10
type input "VOL-30640777"
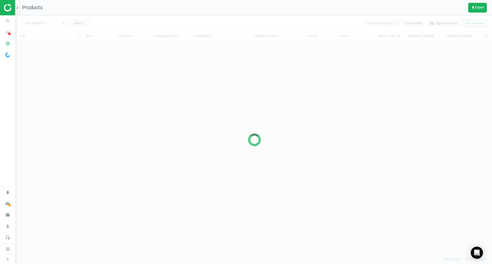
scroll to position [205, 471]
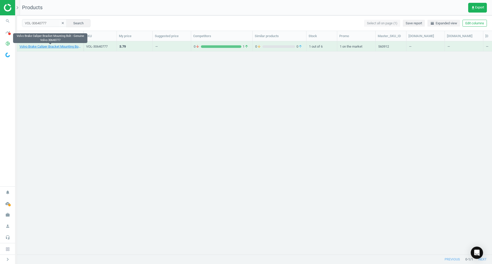
click at [72, 46] on link "Volvo Brake Caliper Bracket Mounting Bolt - Genuine Volvo 30640777" at bounding box center [49, 46] width 61 height 5
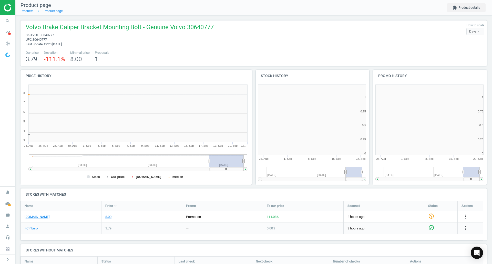
scroll to position [3, 3]
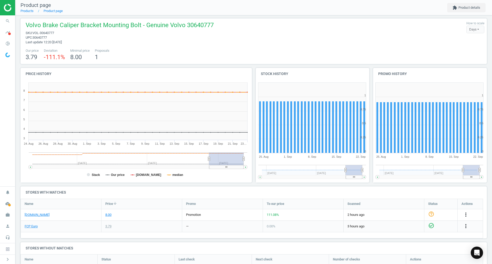
click at [35, 228] on link "FCP Euro" at bounding box center [31, 226] width 13 height 5
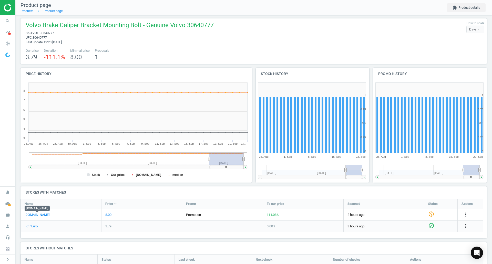
click at [45, 213] on link "[DOMAIN_NAME]" at bounding box center [37, 215] width 25 height 5
click at [3, 26] on span "search" at bounding box center [7, 20] width 15 height 11
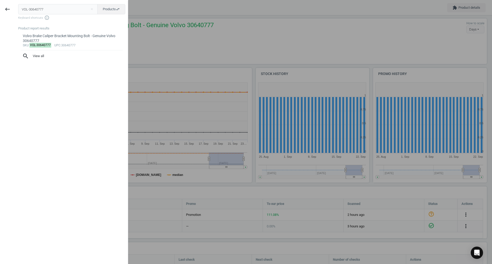
click at [43, 9] on input "VOL-30640777" at bounding box center [58, 9] width 80 height 10
type input "VOL-30741279"
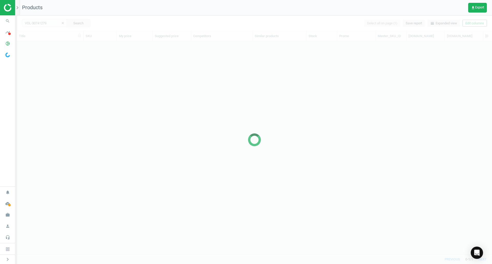
scroll to position [205, 471]
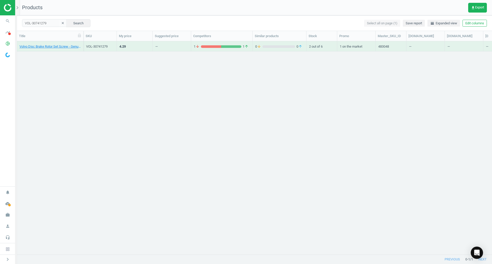
click at [61, 45] on link "Volvo Disc Brake Rotor Set Screw - Genuine Volvo 30741279" at bounding box center [49, 46] width 61 height 5
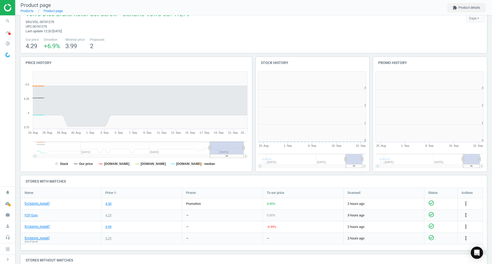
scroll to position [110, 237]
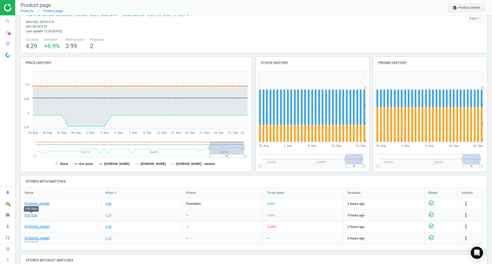
click at [33, 214] on link "FCP Euro" at bounding box center [31, 215] width 13 height 5
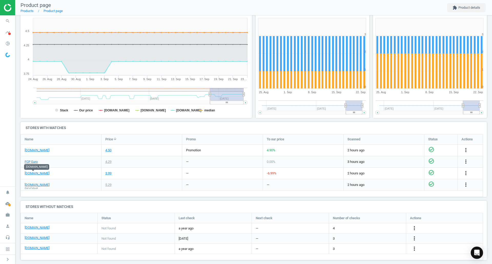
click at [36, 171] on link "[DOMAIN_NAME]" at bounding box center [37, 173] width 25 height 5
drag, startPoint x: 39, startPoint y: 149, endPoint x: 34, endPoint y: 150, distance: 4.9
click at [34, 150] on link "[DOMAIN_NAME]" at bounding box center [37, 150] width 25 height 5
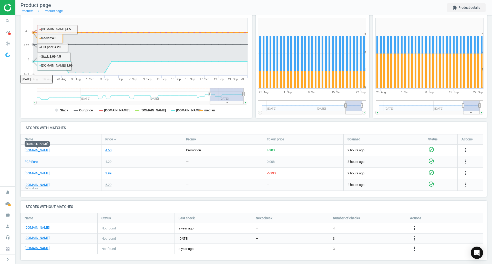
click at [12, 22] on icon "search" at bounding box center [8, 21] width 10 height 10
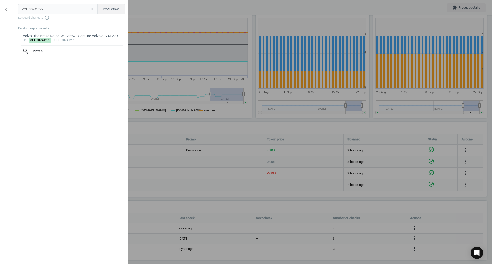
click at [55, 9] on input "VOL-30741279" at bounding box center [58, 9] width 80 height 10
type input "VOL-31392044"
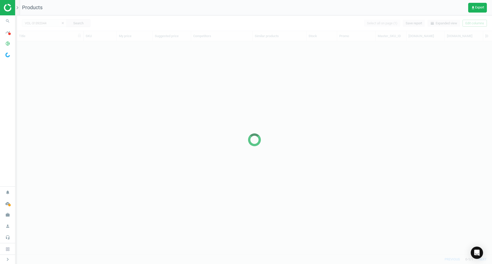
scroll to position [205, 471]
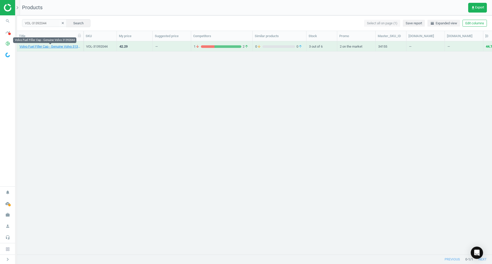
click at [49, 49] on link "Volvo Fuel Filler Cap - Genuine Volvo 31392044" at bounding box center [49, 46] width 61 height 5
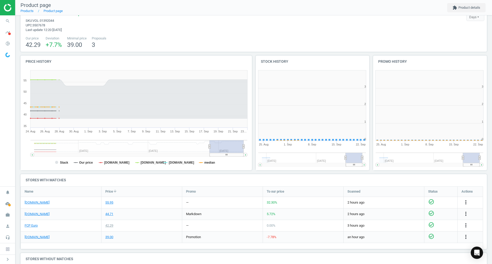
scroll to position [110, 121]
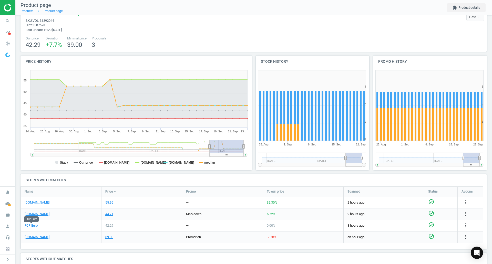
click at [35, 226] on link "FCP Euro" at bounding box center [31, 225] width 13 height 5
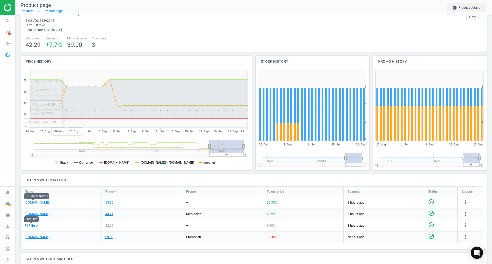
click at [34, 204] on link "[DOMAIN_NAME]" at bounding box center [37, 202] width 25 height 5
click at [12, 21] on icon "search" at bounding box center [8, 21] width 10 height 10
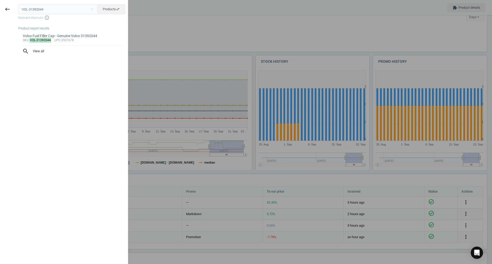
click at [52, 4] on input "VOL-31392044" at bounding box center [58, 9] width 80 height 10
type input "VOL-32140029"
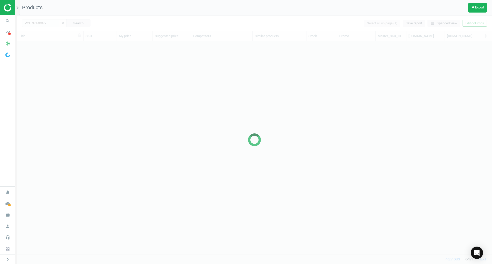
scroll to position [205, 471]
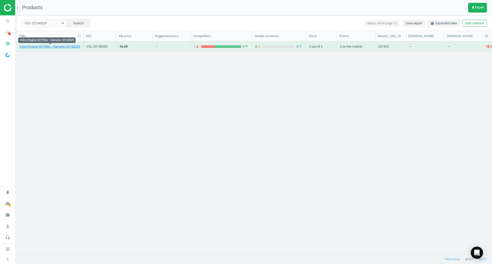
click at [59, 48] on link "Volvo Engine Oil Filter - Genuine 32140029" at bounding box center [49, 46] width 61 height 5
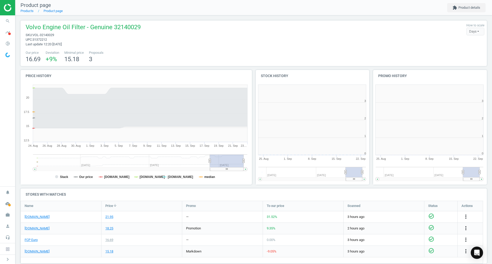
scroll to position [110, 121]
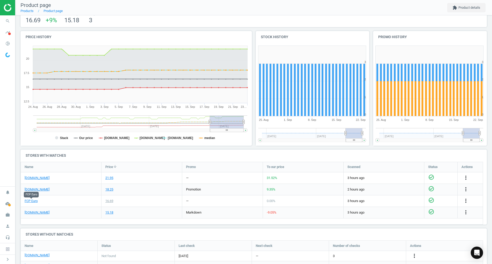
click at [30, 200] on link "FCP Euro" at bounding box center [31, 201] width 13 height 5
click at [40, 178] on link "[DOMAIN_NAME]" at bounding box center [37, 178] width 25 height 5
click at [12, 20] on icon "search" at bounding box center [8, 21] width 10 height 10
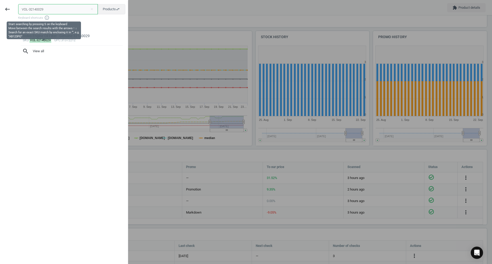
click at [64, 11] on input "VOL-32140029" at bounding box center [58, 9] width 80 height 10
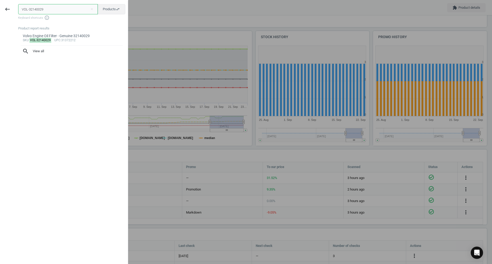
click at [64, 11] on input "VOL-32140029" at bounding box center [58, 9] width 80 height 10
paste input "213096"
type input "VOL-32213096"
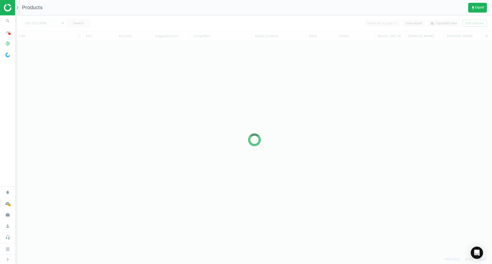
scroll to position [205, 471]
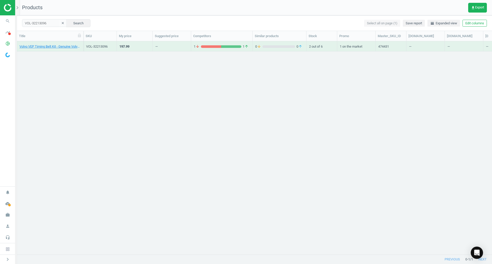
click at [70, 46] on link "Volvo VEP Timing Belt Kit - Genuine Volvo 32213096" at bounding box center [49, 46] width 61 height 5
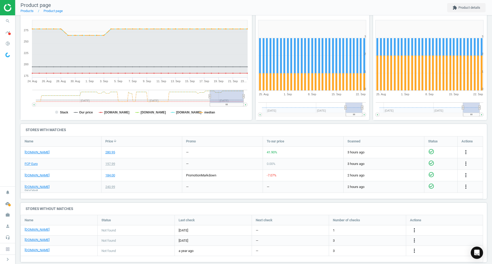
scroll to position [72, 0]
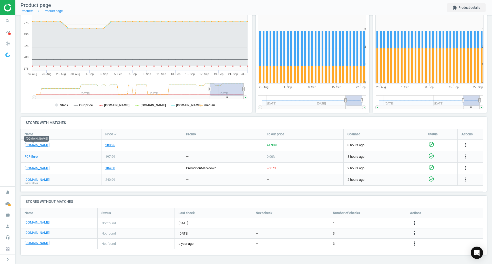
click at [31, 146] on link "[DOMAIN_NAME]" at bounding box center [37, 145] width 25 height 5
click at [35, 155] on link "FCP Euro" at bounding box center [31, 156] width 13 height 5
click at [6, 21] on icon "search" at bounding box center [8, 21] width 10 height 10
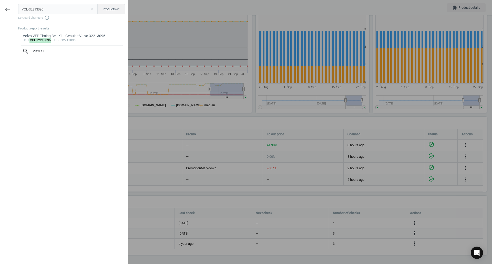
click at [62, 0] on div "keyboard_backspace VOL-32213096 close Products swap_horiz Keyboard shortcuts in…" at bounding box center [64, 132] width 128 height 264
click at [69, 11] on input "VOL-32213096" at bounding box center [58, 9] width 80 height 10
paste input "8692211"
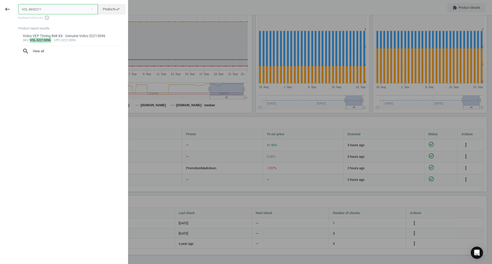
type input "VOL-8692211"
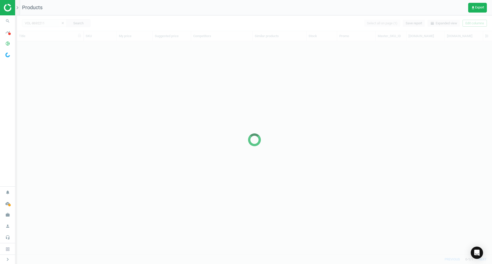
scroll to position [205, 471]
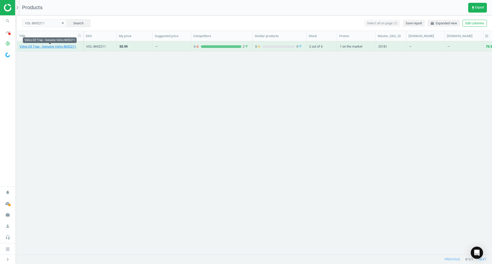
click at [31, 46] on link "Volvo Oil Trap - Genuine Volvo 8692211" at bounding box center [47, 46] width 57 height 5
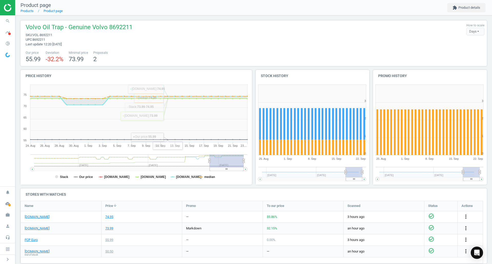
scroll to position [26, 0]
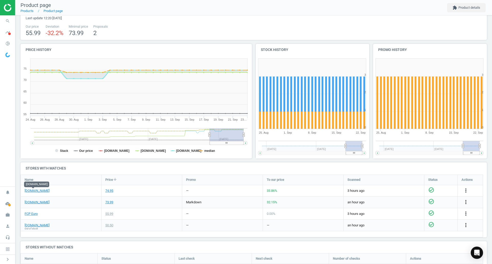
click at [36, 190] on link "[DOMAIN_NAME]" at bounding box center [37, 191] width 25 height 5
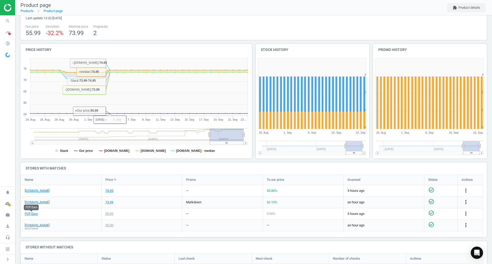
click at [31, 213] on link "FCP Euro" at bounding box center [31, 214] width 13 height 5
click at [10, 19] on icon "search" at bounding box center [8, 21] width 10 height 10
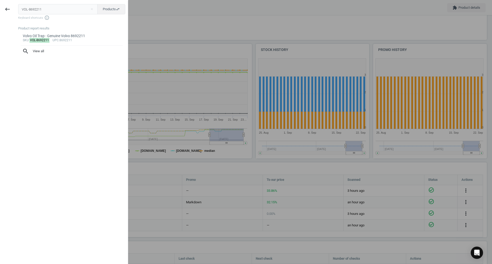
click at [81, 9] on input "VOL-8692211" at bounding box center [58, 9] width 80 height 10
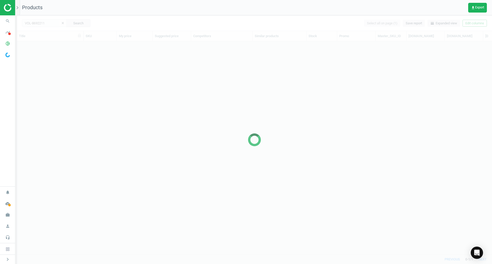
scroll to position [205, 471]
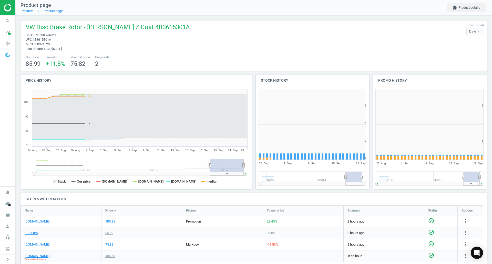
scroll to position [110, 121]
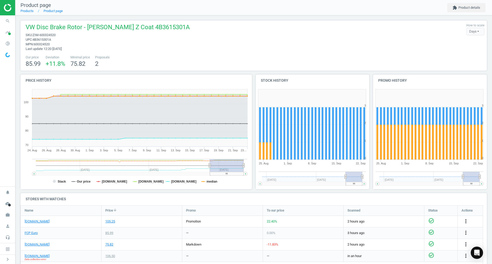
click at [12, 17] on span "search" at bounding box center [7, 20] width 15 height 11
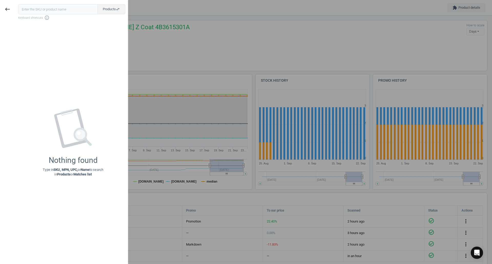
click at [83, 8] on input "text" at bounding box center [57, 9] width 79 height 10
type input "VOL-8692211"
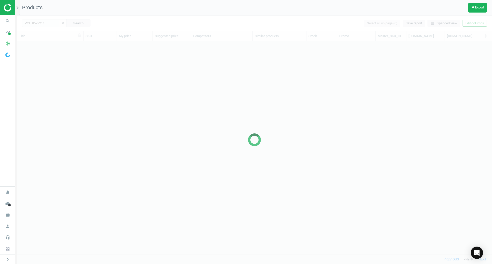
scroll to position [205, 471]
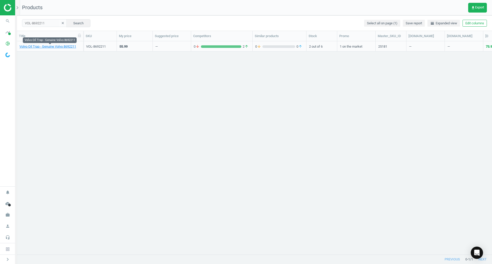
click at [50, 48] on link "Volvo Oil Trap - Genuine Volvo 8692211" at bounding box center [47, 46] width 57 height 5
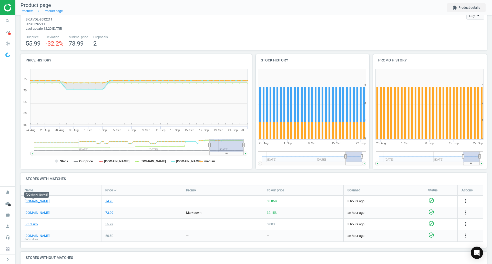
click at [31, 202] on link "[DOMAIN_NAME]" at bounding box center [37, 201] width 25 height 5
click at [30, 227] on div "FCP Euro" at bounding box center [61, 224] width 80 height 11
click at [29, 225] on link "FCP Euro" at bounding box center [31, 224] width 13 height 5
click at [5, 20] on icon "search" at bounding box center [8, 21] width 10 height 10
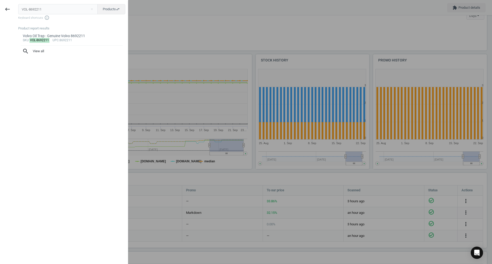
click at [56, 12] on input "VOL-8692211" at bounding box center [58, 9] width 80 height 10
type input "VOL-987456"
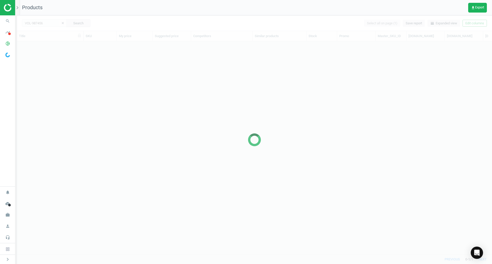
scroll to position [205, 471]
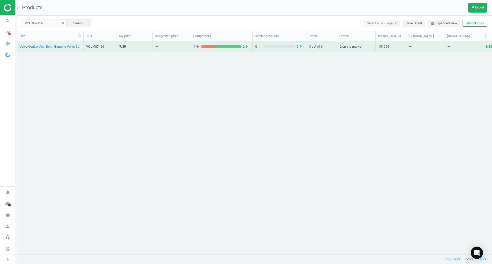
click at [65, 49] on div "Volvo Control Arm Bolt - Genuine Volvo 987456" at bounding box center [49, 47] width 61 height 6
click at [61, 47] on link "Volvo Control Arm Bolt - Genuine Volvo 987456" at bounding box center [49, 46] width 61 height 5
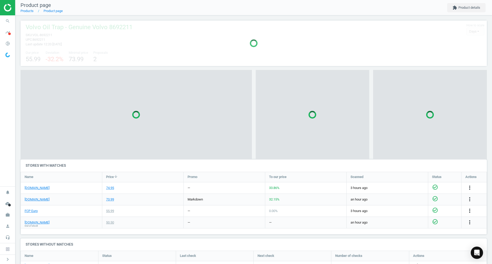
scroll to position [55, 470]
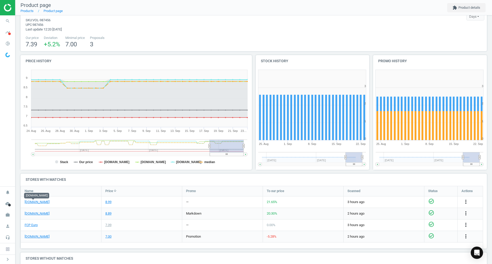
click at [30, 202] on link "[DOMAIN_NAME]" at bounding box center [37, 202] width 25 height 5
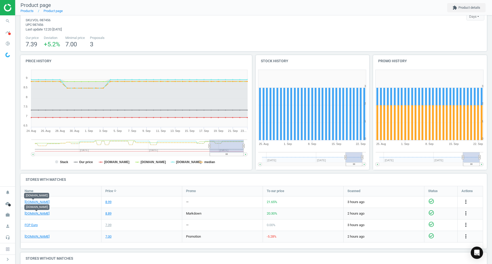
click at [35, 214] on link "[DOMAIN_NAME]" at bounding box center [37, 213] width 25 height 5
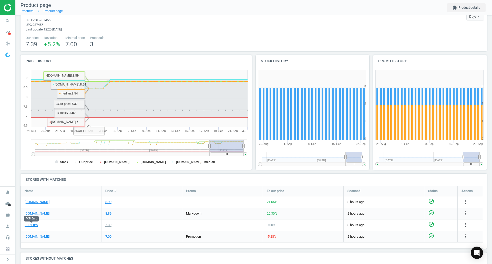
click at [27, 225] on link "FCP Euro" at bounding box center [31, 225] width 13 height 5
click at [8, 21] on icon "search" at bounding box center [8, 21] width 10 height 10
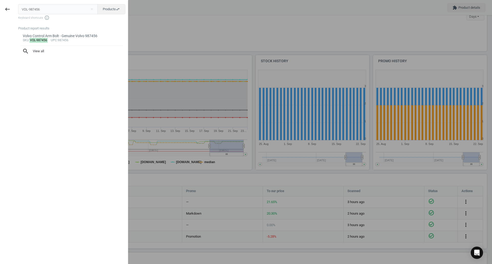
click at [65, 7] on input "VOL-987456" at bounding box center [58, 9] width 80 height 10
type input "AKE-EUR1348A"
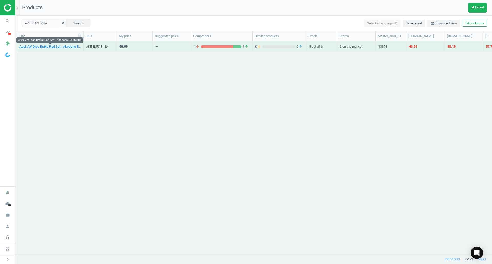
click at [60, 47] on link "Audi VW Disc Brake Pad Set - Akebono EUR1348A" at bounding box center [49, 46] width 61 height 5
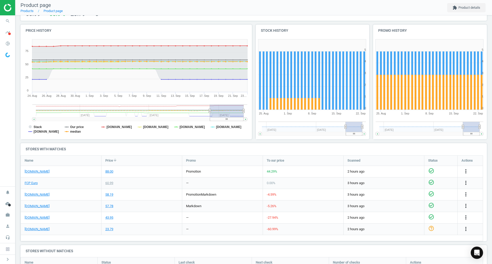
scroll to position [53, 0]
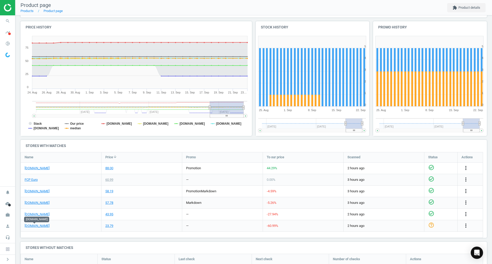
click at [38, 224] on link "[DOMAIN_NAME]" at bounding box center [37, 226] width 25 height 5
click at [31, 176] on div "FCP Euro" at bounding box center [61, 179] width 80 height 11
click at [32, 178] on link "FCP Euro" at bounding box center [31, 180] width 13 height 5
click at [11, 19] on icon "search" at bounding box center [8, 21] width 10 height 10
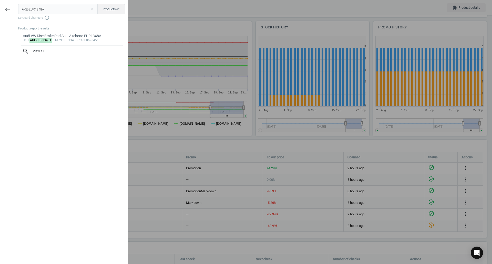
click at [50, 11] on input "AKE-EUR1348A" at bounding box center [58, 9] width 80 height 10
type input "ELR-330170"
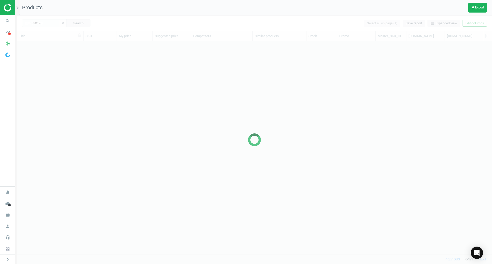
scroll to position [205, 471]
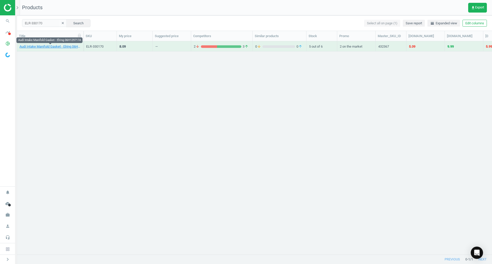
click at [66, 48] on link "Audi Intake Manifold Gasket - Elring 06H129717A" at bounding box center [49, 46] width 61 height 5
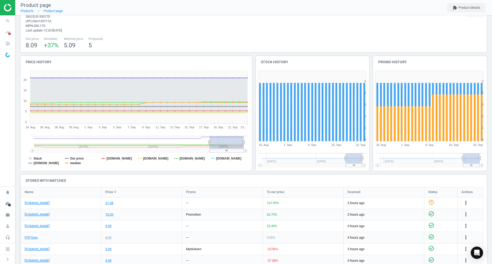
scroll to position [19, 0]
click at [39, 203] on link "[DOMAIN_NAME]" at bounding box center [37, 203] width 25 height 5
drag, startPoint x: 26, startPoint y: 238, endPoint x: 45, endPoint y: 243, distance: 19.5
click at [45, 243] on div "FCP Euro" at bounding box center [61, 237] width 80 height 11
click at [35, 235] on link "FCP Euro" at bounding box center [31, 237] width 13 height 5
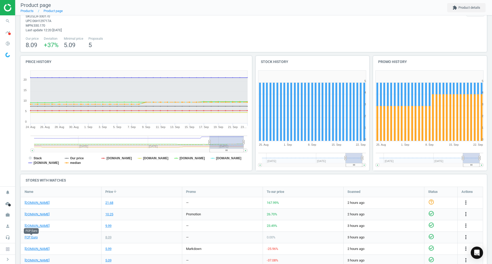
scroll to position [79, 0]
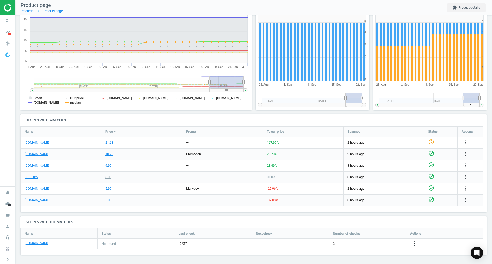
click at [463, 142] on icon "more_vert" at bounding box center [466, 142] width 6 height 6
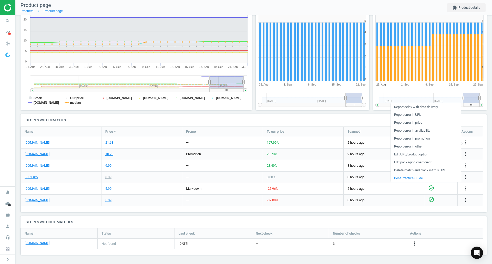
click at [413, 155] on link "Edit URL/product option" at bounding box center [426, 155] width 70 height 8
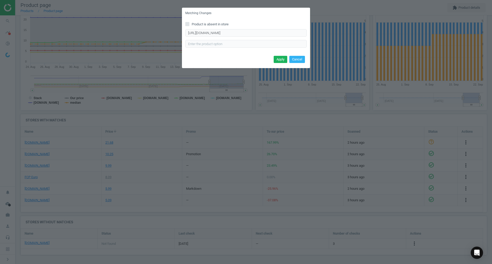
click at [291, 61] on button "Cancel" at bounding box center [297, 59] width 16 height 7
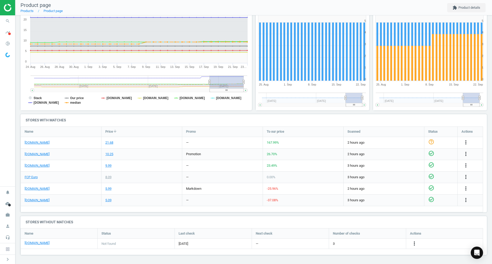
click at [465, 143] on icon "more_vert" at bounding box center [466, 142] width 6 height 6
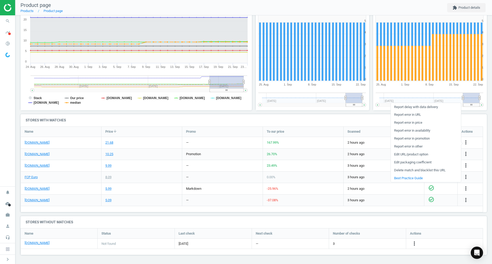
click at [409, 161] on link "Edit packaging coefficient" at bounding box center [426, 163] width 70 height 8
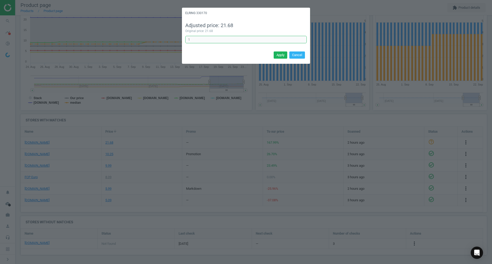
click at [211, 40] on input "1" at bounding box center [245, 40] width 121 height 8
type input "0.25"
click at [281, 53] on button "Apply" at bounding box center [281, 54] width 14 height 7
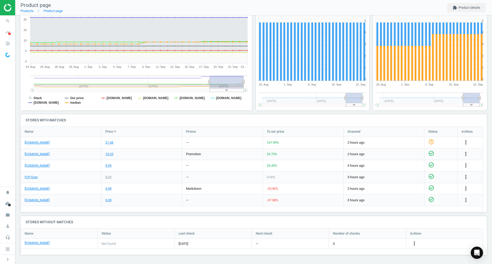
click at [11, 22] on icon "search" at bounding box center [8, 21] width 10 height 10
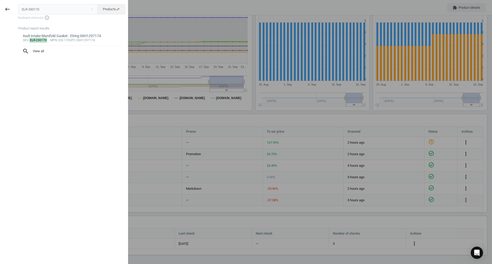
click at [63, 12] on input "ELR-330170" at bounding box center [58, 9] width 80 height 10
type input "BMW-31206777789"
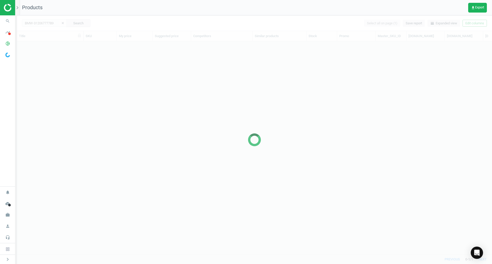
scroll to position [205, 471]
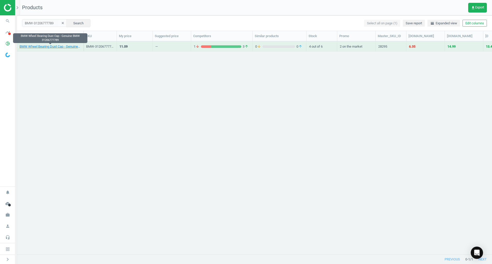
click at [70, 45] on link "BMW Wheel Bearing Dust Cap - Genuine BMW 31206777789" at bounding box center [49, 46] width 61 height 5
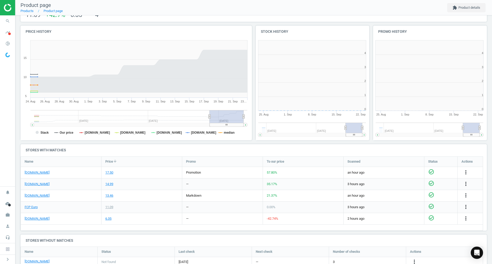
scroll to position [110, 237]
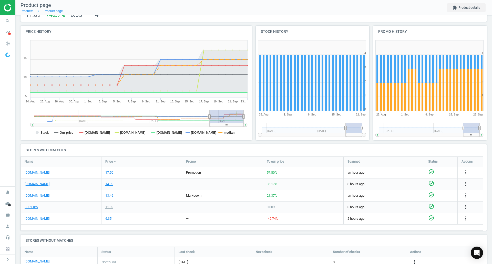
click at [30, 211] on div "FCP Euro" at bounding box center [61, 207] width 80 height 11
click at [29, 208] on link "FCP Euro" at bounding box center [31, 207] width 13 height 5
click at [41, 193] on div "[DOMAIN_NAME]" at bounding box center [61, 195] width 80 height 11
click at [47, 196] on link "[DOMAIN_NAME]" at bounding box center [37, 195] width 25 height 5
click at [11, 19] on icon "search" at bounding box center [8, 21] width 10 height 10
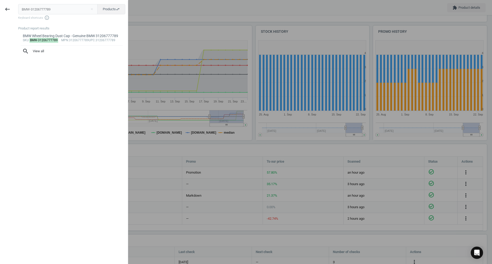
click at [52, 8] on input "BMW-31206777789" at bounding box center [58, 9] width 80 height 10
type input "CRP-07129952104"
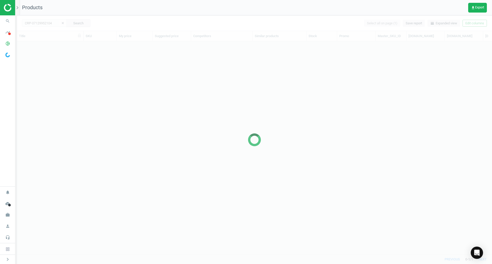
scroll to position [205, 471]
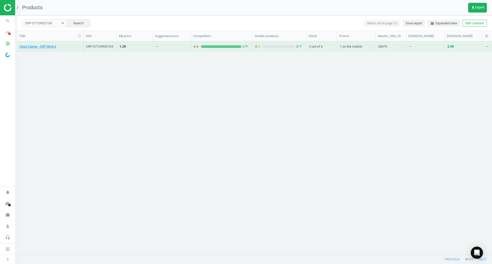
click at [48, 50] on div "Hose Clamp - CRP MH4.5" at bounding box center [49, 47] width 61 height 6
click at [45, 48] on link "Hose Clamp - CRP MH4.5" at bounding box center [37, 46] width 37 height 5
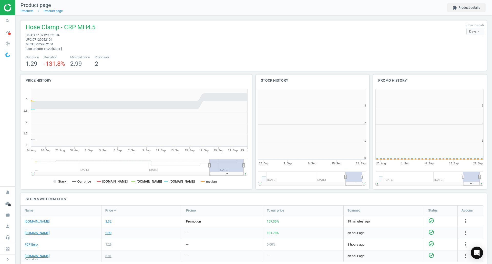
scroll to position [3, 3]
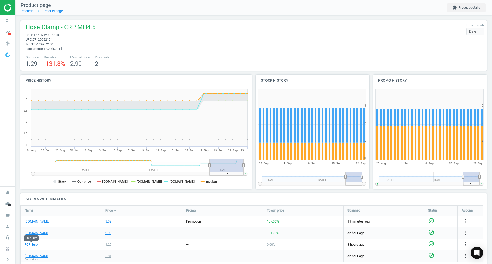
click at [34, 245] on link "FCP Euro" at bounding box center [31, 244] width 13 height 5
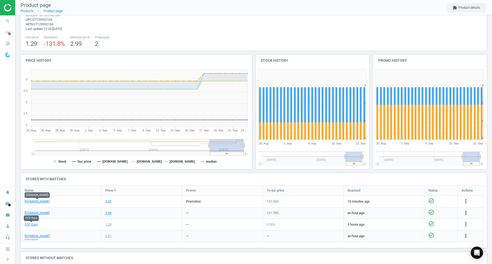
click at [43, 202] on link "[DOMAIN_NAME]" at bounding box center [37, 201] width 25 height 5
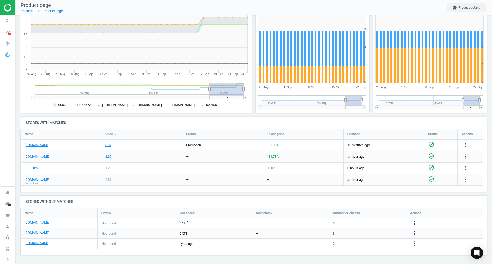
click at [464, 144] on icon "more_vert" at bounding box center [466, 145] width 6 height 6
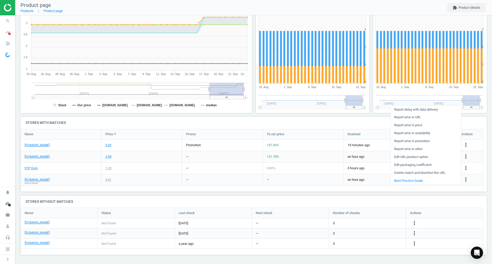
click at [421, 157] on link "Edit URL/product option" at bounding box center [426, 157] width 70 height 8
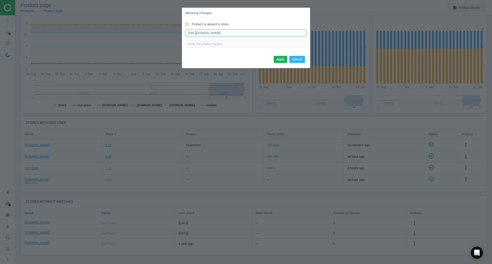
click at [209, 35] on input "[URL][DOMAIN_NAME]" at bounding box center [245, 33] width 121 height 8
paste input "M58&bc=c"
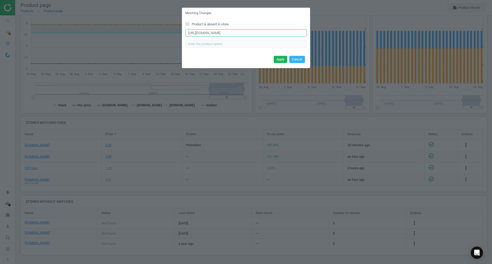
type input "[URL][DOMAIN_NAME]"
click at [282, 60] on button "Apply" at bounding box center [281, 59] width 14 height 7
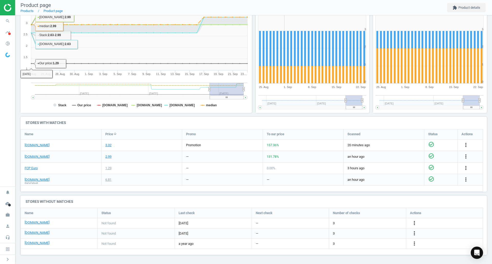
click at [6, 21] on icon "search" at bounding box center [8, 21] width 10 height 10
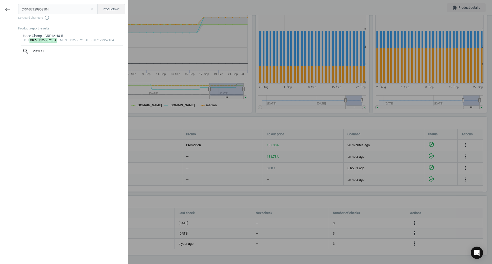
click at [69, 7] on input "CRP-07129952104" at bounding box center [58, 9] width 80 height 10
type input "ELR-515230"
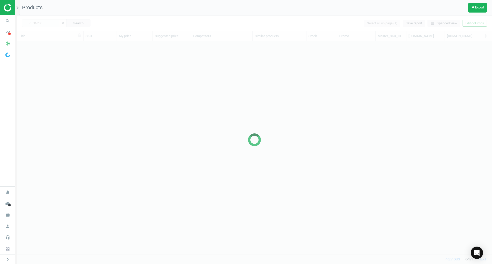
scroll to position [205, 471]
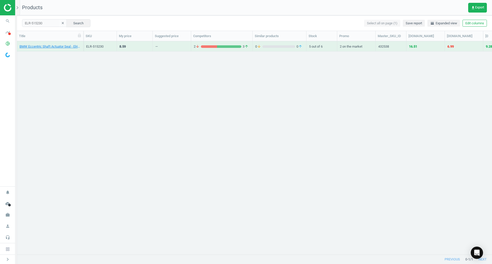
click at [67, 49] on div "BMW Eccentric Shaft Actuator Seal - Elring 11377516302" at bounding box center [49, 47] width 61 height 6
click at [61, 46] on link "BMW Eccentric Shaft Actuator Seal - Elring 11377516302" at bounding box center [49, 46] width 61 height 5
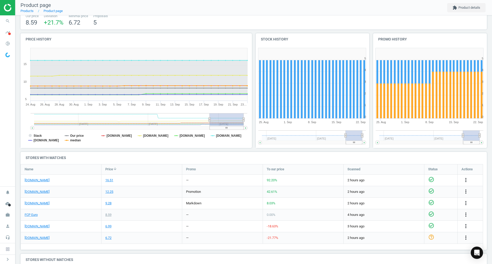
scroll to position [53, 0]
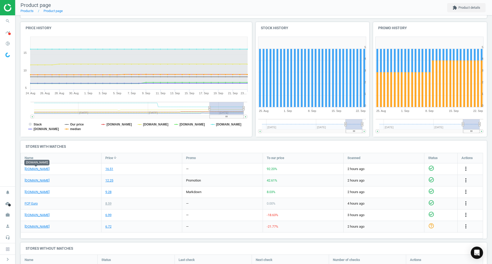
click at [37, 169] on link "[DOMAIN_NAME]" at bounding box center [37, 169] width 25 height 5
click at [30, 206] on div "FCP Euro" at bounding box center [61, 203] width 80 height 11
click at [28, 203] on link "FCP Euro" at bounding box center [31, 203] width 13 height 5
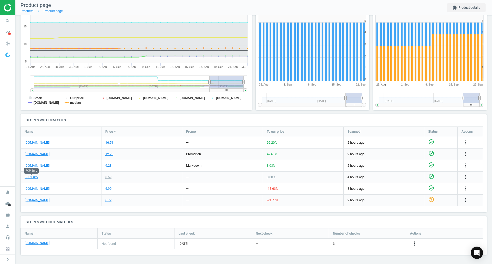
click at [466, 143] on icon "more_vert" at bounding box center [466, 142] width 6 height 6
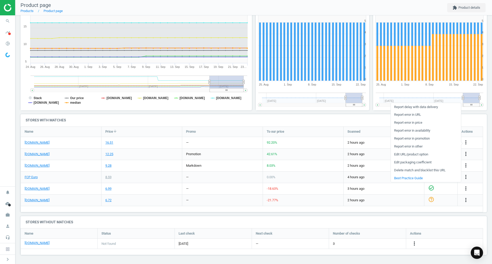
click at [416, 115] on link "Report error in URL" at bounding box center [426, 115] width 70 height 8
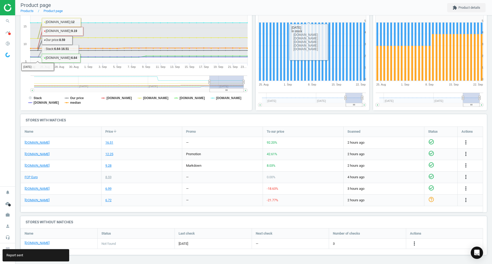
click at [20, 12] on link "Products" at bounding box center [26, 11] width 13 height 4
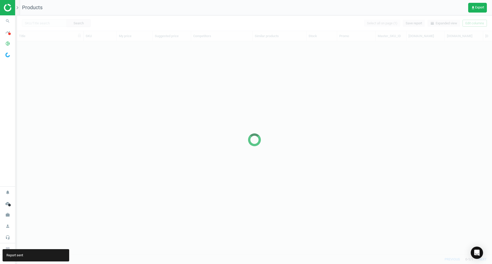
scroll to position [205, 471]
click at [10, 20] on icon "search" at bounding box center [8, 21] width 10 height 10
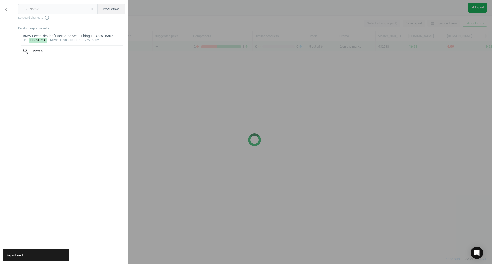
click at [51, 11] on input "ELR-515230" at bounding box center [58, 9] width 80 height 10
type input "ELR-523100"
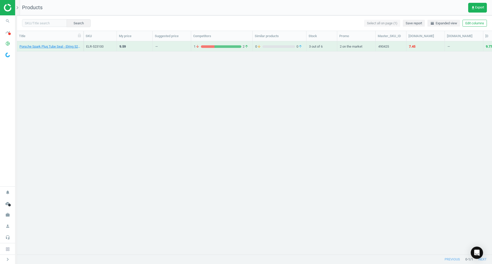
click at [66, 49] on div "Porsche Spark Plug Tube Seal - Elring 523.100" at bounding box center [49, 47] width 61 height 6
click at [66, 44] on div "Porsche Spark Plug Tube Seal - Elring 523.100" at bounding box center [49, 46] width 61 height 9
click at [66, 48] on link "Porsche Spark Plug Tube Seal - Elring 523.100" at bounding box center [49, 46] width 61 height 5
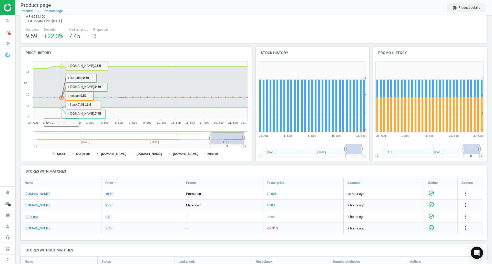
scroll to position [51, 0]
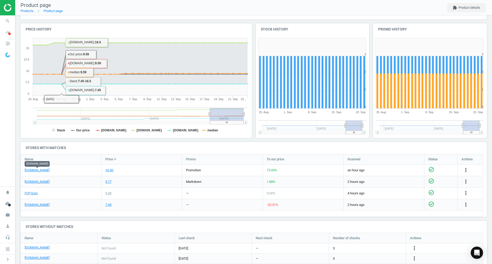
click at [44, 172] on link "[DOMAIN_NAME]" at bounding box center [37, 170] width 25 height 5
click at [32, 195] on link "FCP Euro" at bounding box center [31, 193] width 13 height 5
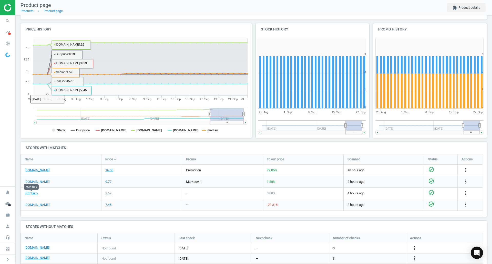
click at [12, 19] on icon "search" at bounding box center [8, 21] width 10 height 10
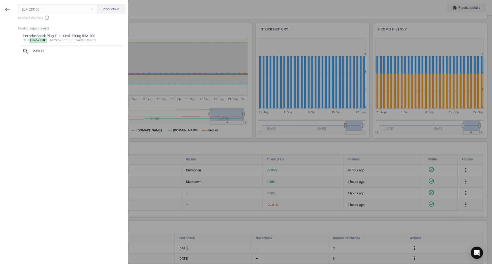
click at [46, 11] on input "ELR-523100" at bounding box center [58, 9] width 80 height 10
type input "ELR-538020"
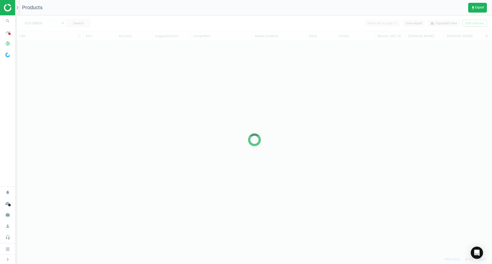
scroll to position [205, 471]
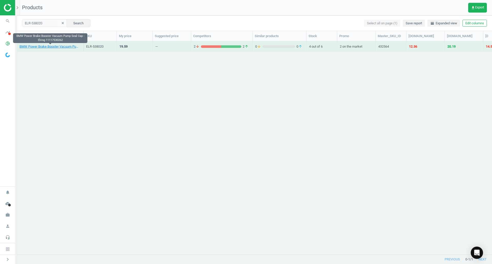
click at [40, 45] on link "BMW Power Brake Booster Vacuum Pump Seal Cap - Elring 11117530262" at bounding box center [49, 46] width 61 height 5
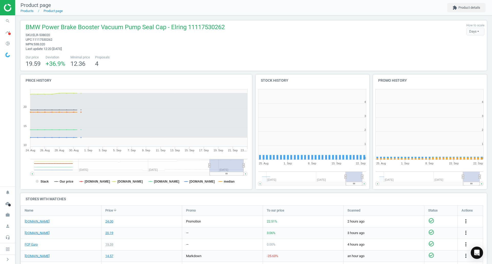
scroll to position [3, 3]
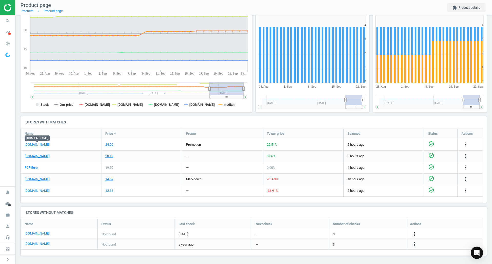
click at [49, 144] on link "[DOMAIN_NAME]" at bounding box center [37, 144] width 25 height 5
click at [35, 167] on link "FCP Euro" at bounding box center [31, 167] width 13 height 5
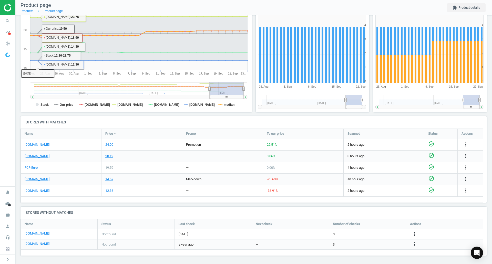
click at [14, 19] on span "search" at bounding box center [7, 20] width 15 height 11
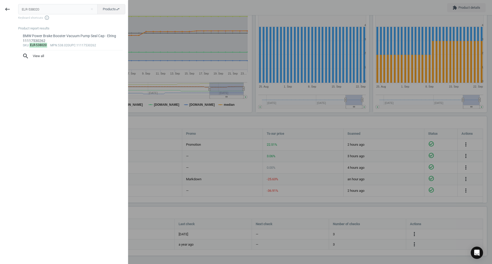
click at [45, 6] on input "ELR-538020" at bounding box center [58, 9] width 80 height 10
type input "ELR-612001"
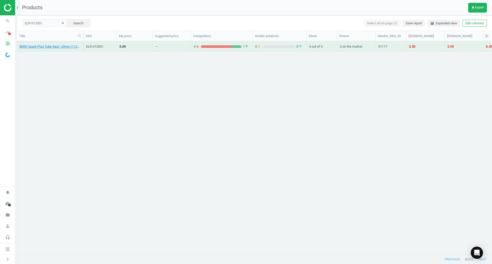
click at [71, 48] on link "BMW Spark Plug Tube Seal - Elring 11127831271" at bounding box center [49, 46] width 61 height 5
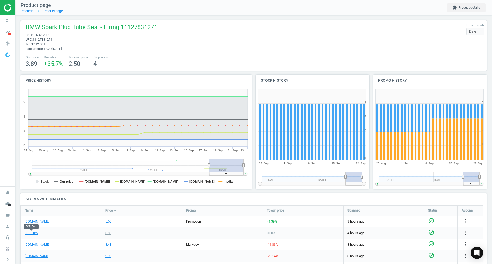
click at [33, 231] on link "FCP Euro" at bounding box center [31, 233] width 13 height 5
click at [50, 223] on div "[DOMAIN_NAME]" at bounding box center [61, 221] width 80 height 11
click at [48, 223] on link "[DOMAIN_NAME]" at bounding box center [37, 221] width 25 height 5
click at [5, 24] on icon "search" at bounding box center [8, 21] width 10 height 10
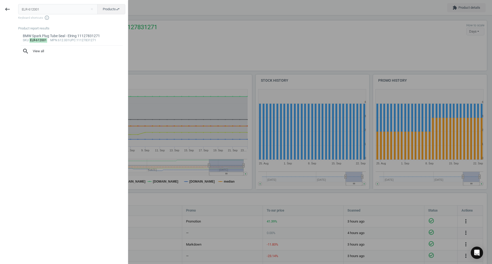
click at [84, 7] on input "ELR-612001" at bounding box center [58, 9] width 80 height 10
type input "ELR-655581"
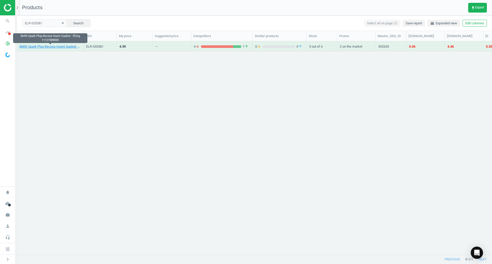
click at [34, 48] on link "BMW Spark Plug Recess Insert Gasket - Elring 11127589830" at bounding box center [49, 46] width 61 height 5
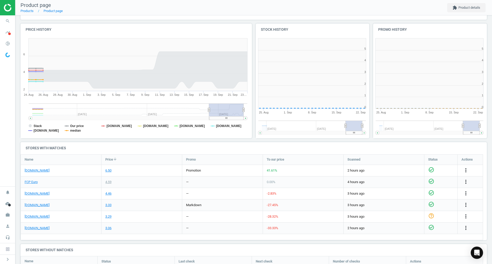
scroll to position [110, 237]
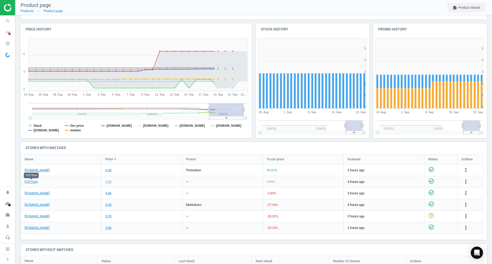
click at [37, 180] on link "FCP Euro" at bounding box center [31, 182] width 13 height 5
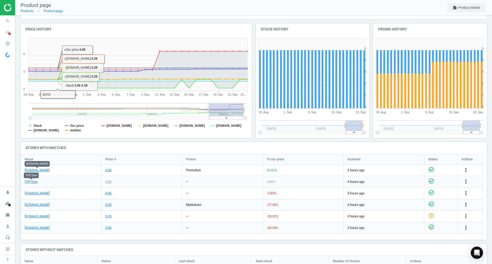
click at [44, 171] on link "[DOMAIN_NAME]" at bounding box center [37, 170] width 25 height 5
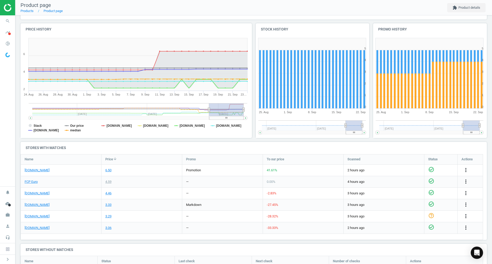
click at [10, 23] on icon "search" at bounding box center [8, 21] width 10 height 10
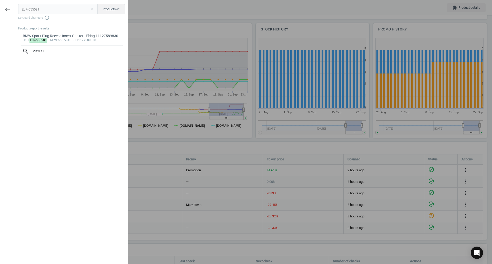
click at [63, 11] on input "ELR-655581" at bounding box center [58, 9] width 80 height 10
type input "FEB-44204"
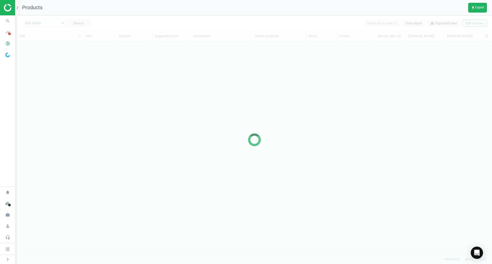
scroll to position [205, 471]
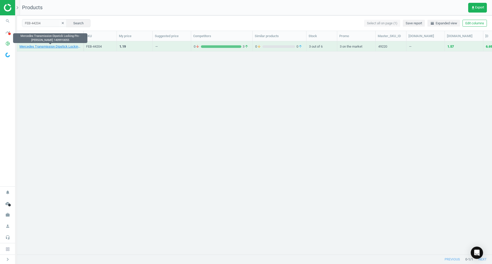
click at [79, 48] on link "Mercedes Transmission Dipstick Locking Pin - [PERSON_NAME] 1409910055" at bounding box center [49, 46] width 61 height 5
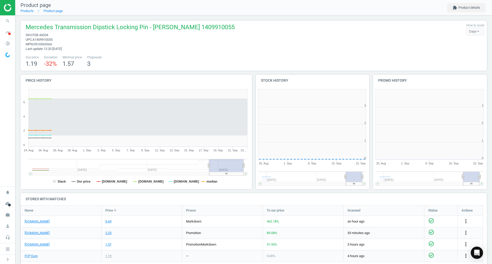
scroll to position [110, 121]
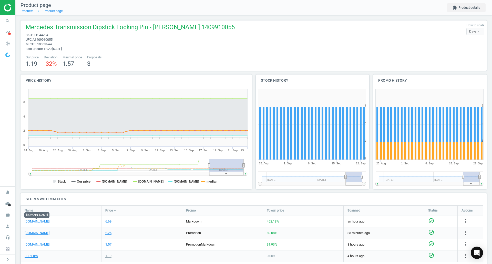
click at [43, 223] on link "[DOMAIN_NAME]" at bounding box center [37, 221] width 25 height 5
click at [33, 255] on link "FCP Euro" at bounding box center [31, 256] width 13 height 5
click at [4, 20] on icon "search" at bounding box center [8, 21] width 10 height 10
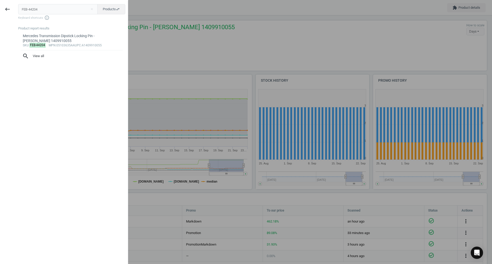
click at [70, 23] on div "FEB-44204 close Products swap_horiz Keyboard shortcuts info_outline Product rep…" at bounding box center [71, 133] width 113 height 264
click at [79, 8] on input "FEB-44204" at bounding box center [58, 9] width 80 height 10
paste input "IS-1006477"
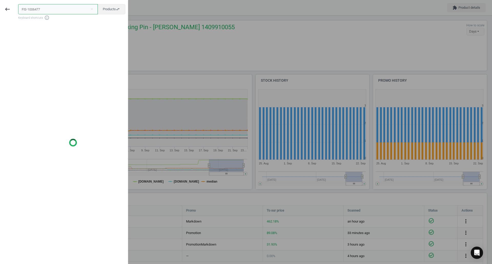
type input "FIS-1006477"
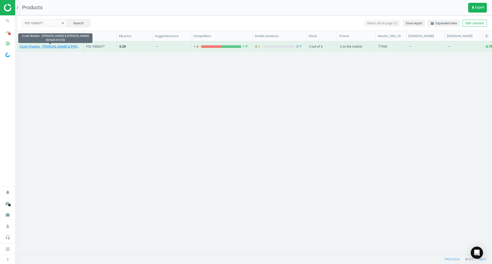
click at [59, 45] on link "Crush Washer - [PERSON_NAME] & [PERSON_NAME] 007603-012102" at bounding box center [49, 46] width 61 height 5
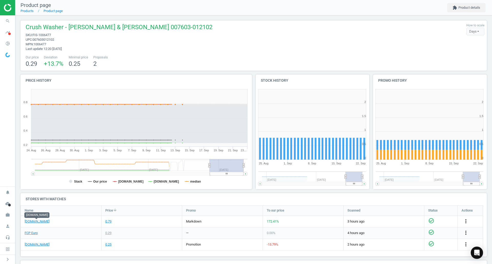
click at [40, 221] on link "[DOMAIN_NAME]" at bounding box center [37, 221] width 25 height 5
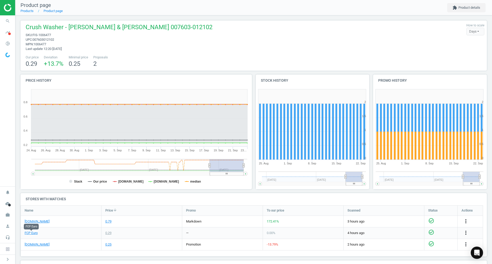
click at [34, 235] on link "FCP Euro" at bounding box center [31, 233] width 13 height 5
click at [45, 245] on link "[DOMAIN_NAME]" at bounding box center [37, 244] width 25 height 5
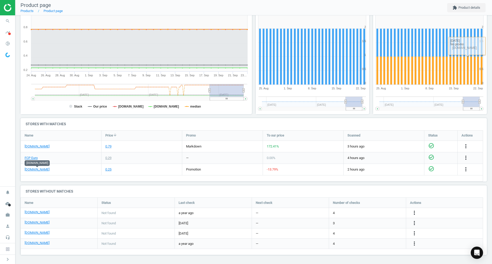
click at [464, 169] on icon "more_vert" at bounding box center [466, 169] width 6 height 6
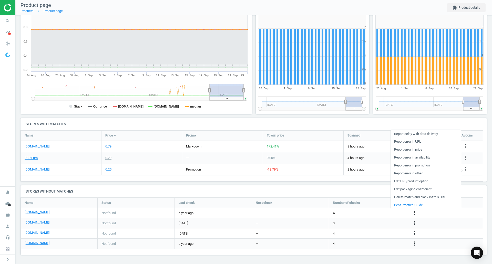
click at [428, 141] on link "Report error in URL" at bounding box center [426, 142] width 70 height 8
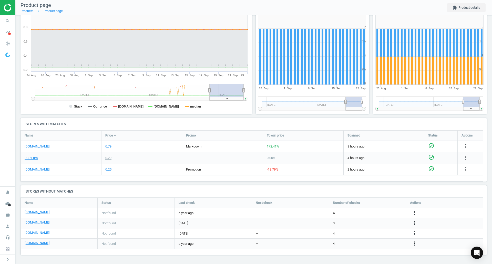
click at [13, 21] on span "search" at bounding box center [7, 20] width 15 height 11
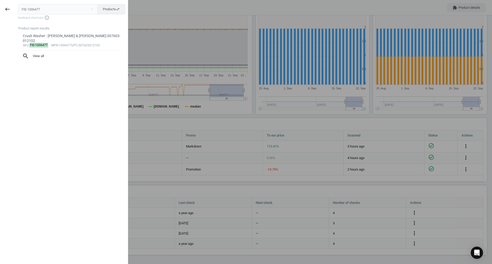
click at [39, 5] on input "FIS-1006477" at bounding box center [58, 9] width 80 height 10
type input "FUC-800360182"
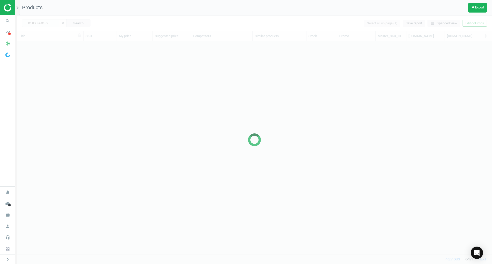
scroll to position [205, 471]
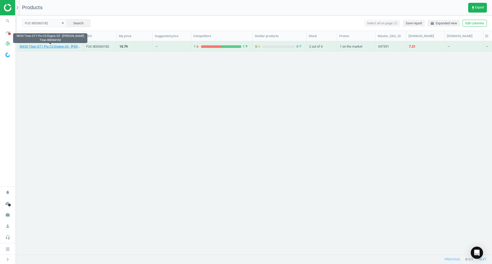
click at [55, 47] on link "5W30 Titan GT1 Pro C3 Engine Oil - [PERSON_NAME] Titan 800360182" at bounding box center [49, 46] width 61 height 5
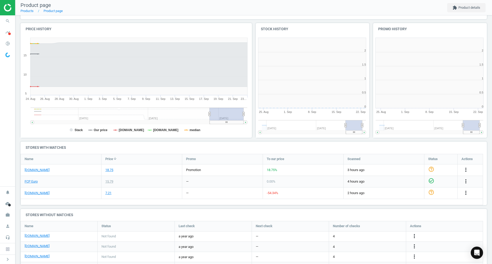
scroll to position [3, 3]
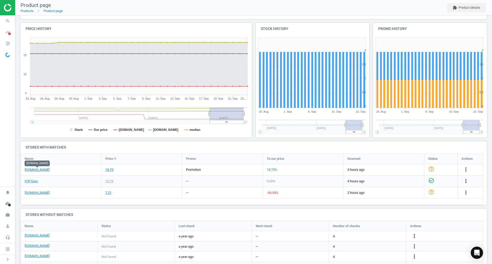
click at [43, 170] on link "[DOMAIN_NAME]" at bounding box center [37, 170] width 25 height 5
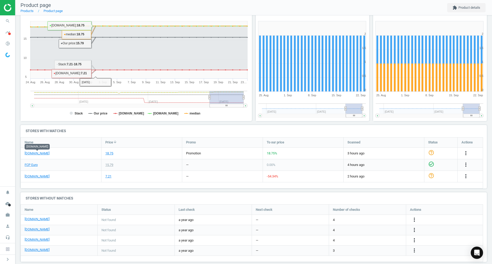
scroll to position [68, 0]
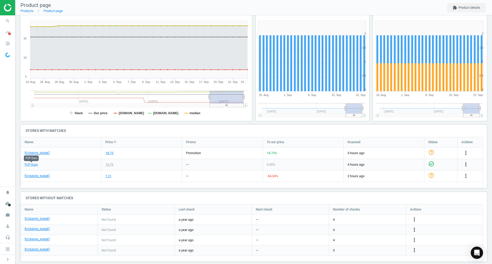
click at [35, 164] on link "FCP Euro" at bounding box center [31, 164] width 13 height 5
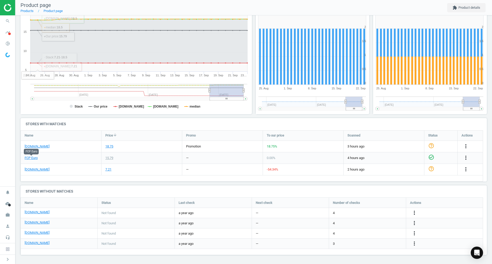
click at [9, 22] on icon "search" at bounding box center [8, 21] width 10 height 10
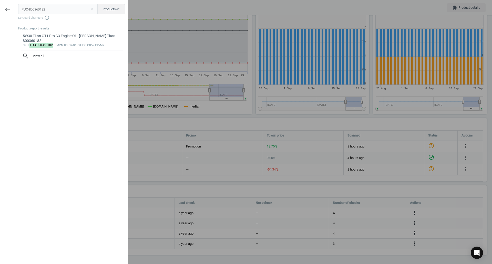
click at [276, 91] on div at bounding box center [246, 132] width 492 height 264
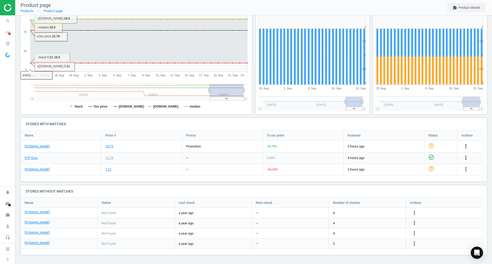
click at [9, 17] on icon "search" at bounding box center [8, 21] width 10 height 10
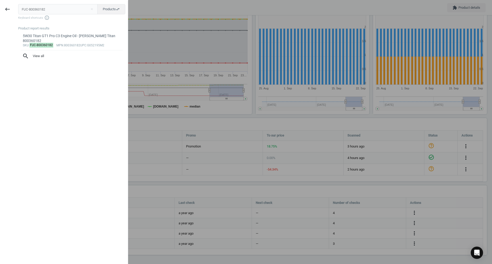
click at [66, 9] on input "FUC-800360182" at bounding box center [58, 9] width 80 height 10
type input "ELR-738832"
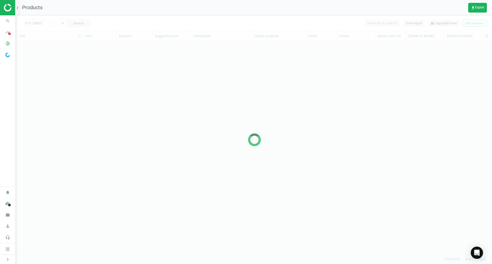
scroll to position [205, 471]
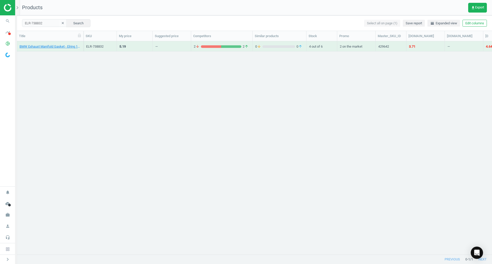
click at [50, 44] on div "BMW Exhaust Manifold Gasket - Elring 11657625293" at bounding box center [49, 46] width 61 height 9
click at [50, 46] on link "BMW Exhaust Manifold Gasket - Elring 11657625293" at bounding box center [49, 46] width 61 height 5
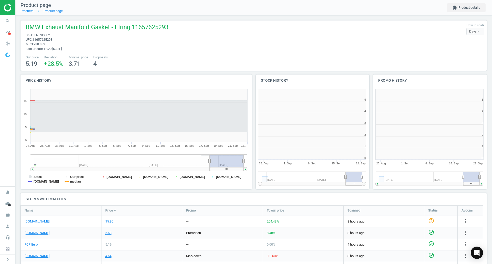
scroll to position [3, 3]
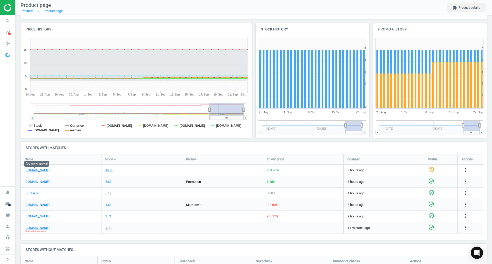
click at [36, 170] on link "[DOMAIN_NAME]" at bounding box center [37, 170] width 25 height 5
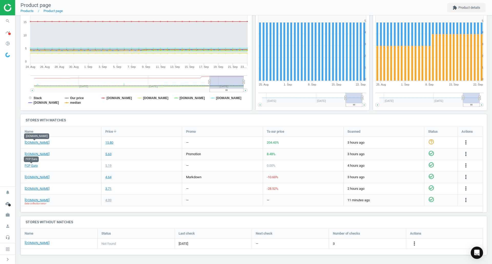
click at [29, 167] on link "FCP Euro" at bounding box center [31, 165] width 13 height 5
click at [464, 142] on icon "more_vert" at bounding box center [466, 142] width 6 height 6
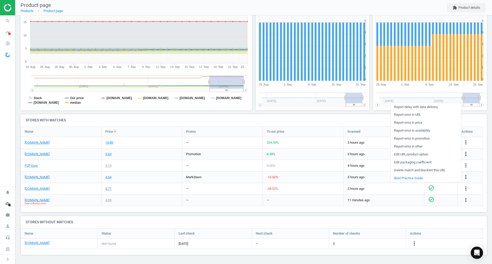
click at [406, 156] on link "Edit URL/product option" at bounding box center [426, 155] width 70 height 8
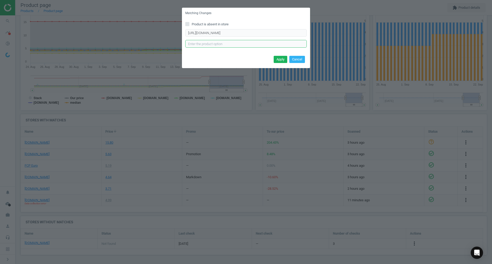
click at [275, 42] on input "text" at bounding box center [245, 44] width 121 height 8
click at [300, 60] on button "Cancel" at bounding box center [297, 59] width 16 height 7
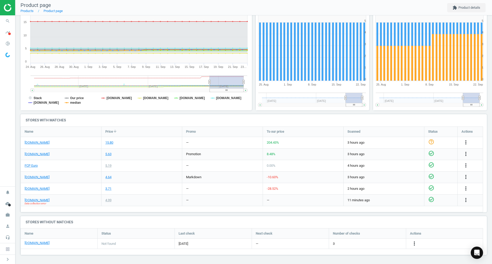
click at [466, 139] on div "more_vert" at bounding box center [470, 142] width 25 height 11
click at [466, 143] on icon "more_vert" at bounding box center [466, 142] width 6 height 6
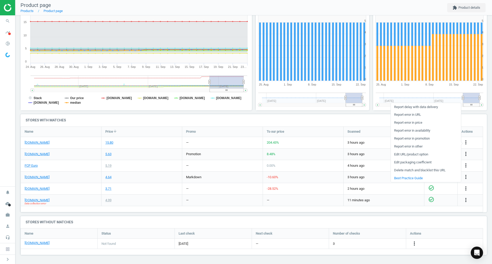
click at [426, 160] on link "Edit packaging coefficient" at bounding box center [426, 163] width 70 height 8
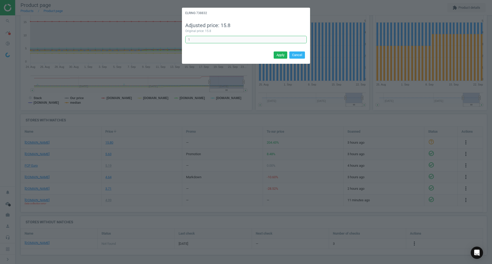
click at [236, 43] on input "1" at bounding box center [245, 40] width 121 height 8
type input "0.25"
click at [278, 53] on button "Apply" at bounding box center [281, 54] width 14 height 7
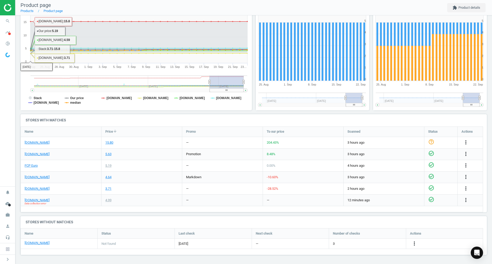
click at [9, 21] on icon "search" at bounding box center [8, 21] width 10 height 10
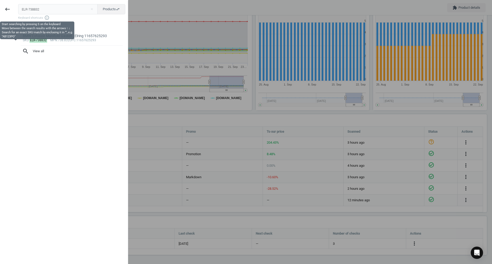
click at [43, 6] on input "ELR-738832" at bounding box center [58, 9] width 80 height 10
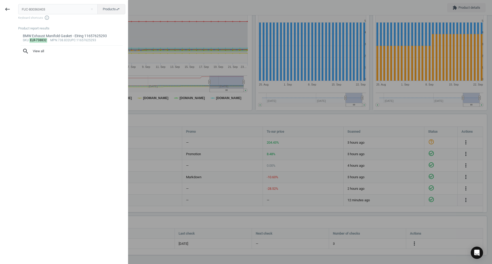
type input "FUC-800360403"
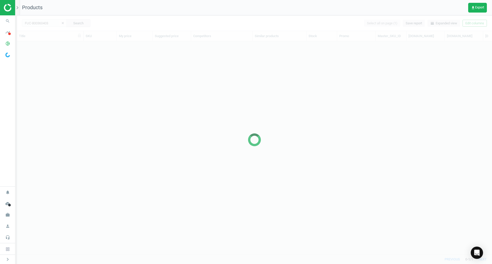
scroll to position [205, 471]
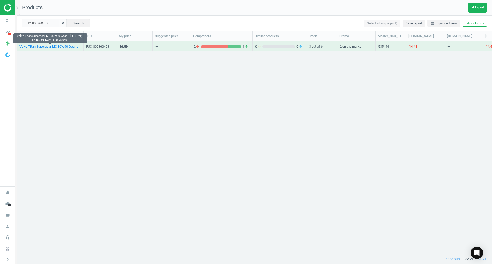
click at [50, 45] on link "Volvo Titan Supergear MC 80W90 Gear Oil (1 Liter) - [PERSON_NAME] 800360403" at bounding box center [49, 46] width 61 height 5
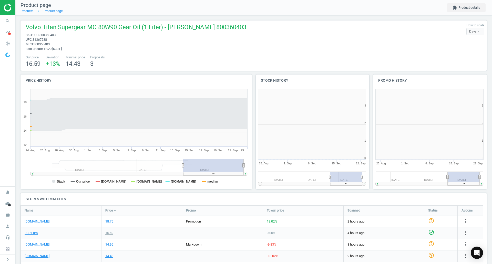
scroll to position [110, 237]
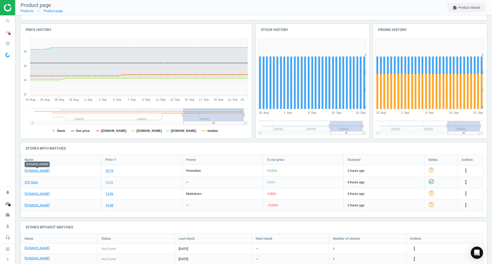
click at [45, 171] on link "[DOMAIN_NAME]" at bounding box center [37, 171] width 25 height 5
click at [24, 185] on div "FCP Euro" at bounding box center [61, 182] width 80 height 11
click at [26, 183] on link "FCP Euro" at bounding box center [31, 182] width 13 height 5
click at [34, 195] on link "[DOMAIN_NAME]" at bounding box center [37, 194] width 25 height 5
click at [2, 23] on span "search" at bounding box center [7, 20] width 15 height 11
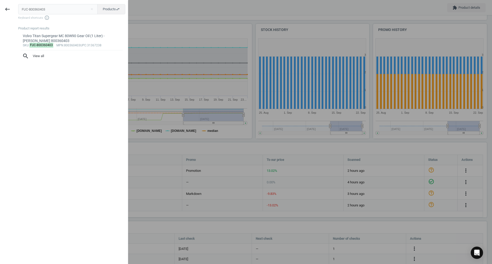
click at [58, 12] on input "FUC-800360403" at bounding box center [58, 9] width 80 height 10
type input "GAT-902641"
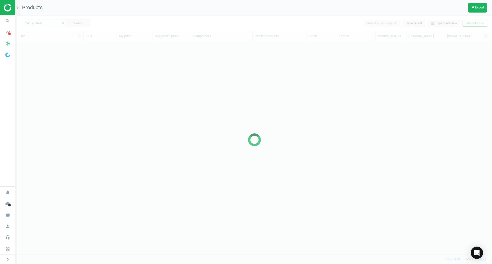
scroll to position [205, 471]
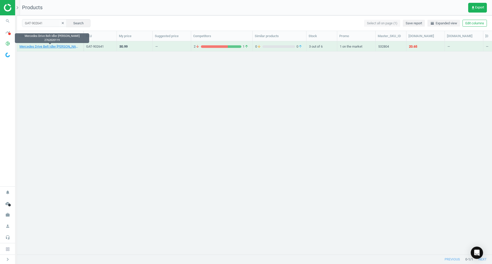
click at [73, 47] on link "Mercedes Drive Belt Idler [PERSON_NAME] 2762020119" at bounding box center [49, 46] width 61 height 5
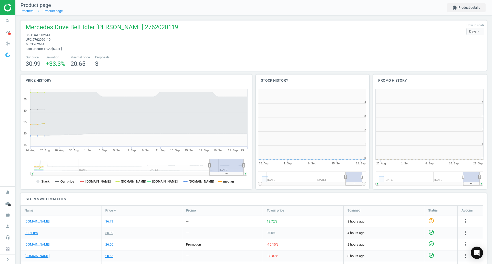
scroll to position [3, 3]
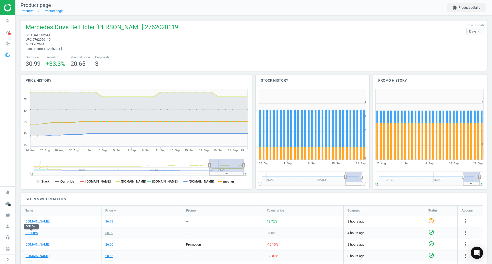
click at [30, 233] on link "FCP Euro" at bounding box center [31, 233] width 13 height 5
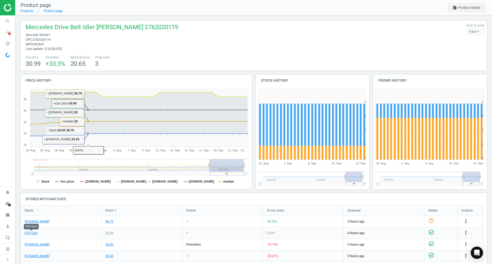
scroll to position [51, 0]
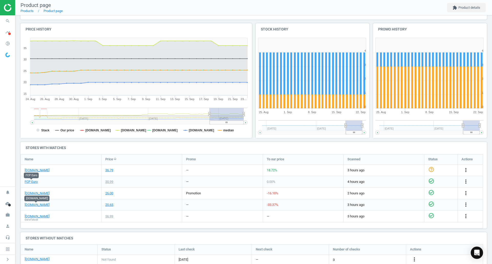
click at [37, 205] on link "[DOMAIN_NAME]" at bounding box center [37, 205] width 25 height 5
click at [45, 193] on link "[DOMAIN_NAME]" at bounding box center [37, 193] width 25 height 5
click at [3, 26] on span "search" at bounding box center [7, 20] width 15 height 11
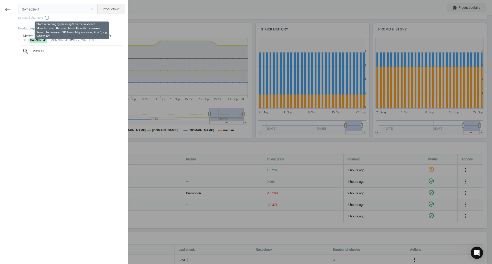
click at [60, 12] on input "GAT-902641" at bounding box center [58, 9] width 80 height 10
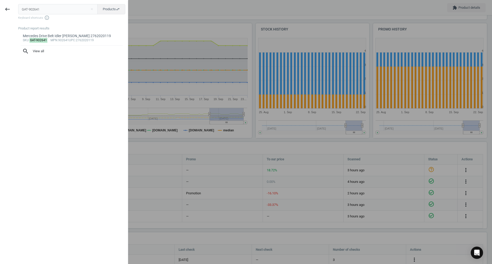
click at [60, 12] on input "GAT-902641" at bounding box center [58, 9] width 80 height 10
type input "HUF-RDE027V21"
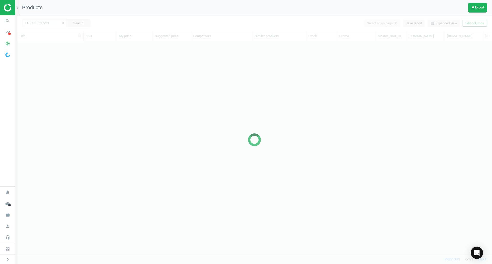
scroll to position [205, 471]
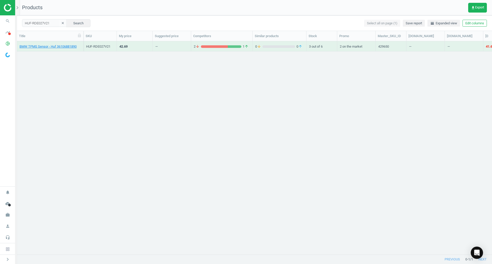
click at [71, 50] on div "BMW TPMS Sensor - Huf 36106881890" at bounding box center [49, 47] width 61 height 6
click at [67, 48] on link "BMW TPMS Sensor - Huf 36106881890" at bounding box center [47, 46] width 57 height 5
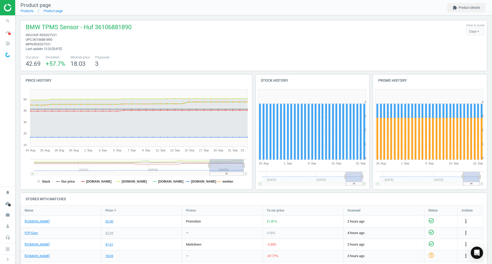
scroll to position [78, 0]
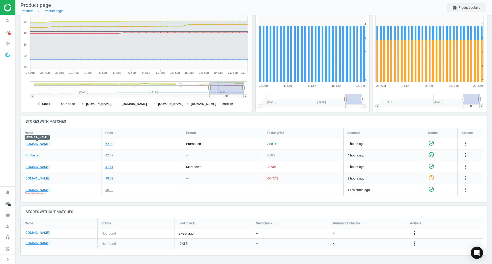
click at [47, 144] on link "[DOMAIN_NAME]" at bounding box center [37, 144] width 25 height 5
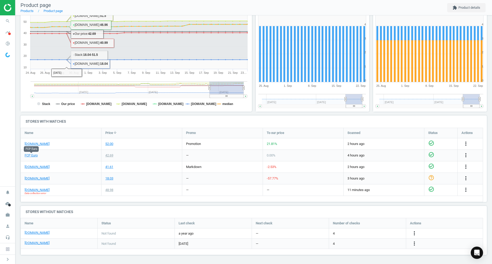
click at [32, 154] on link "FCP Euro" at bounding box center [31, 155] width 13 height 5
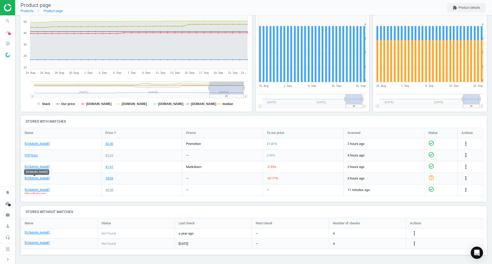
click at [39, 178] on link "[DOMAIN_NAME]" at bounding box center [37, 178] width 25 height 5
click at [8, 25] on icon "search" at bounding box center [8, 21] width 10 height 10
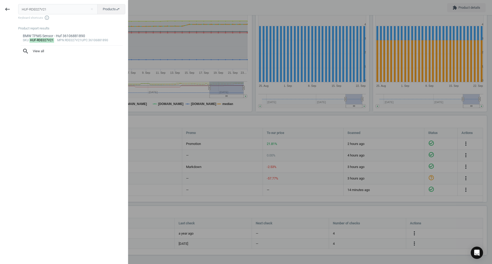
click at [44, 13] on input "HUF-RDE027V21" at bounding box center [58, 9] width 80 height 10
type input "MAH-OX1541DECO"
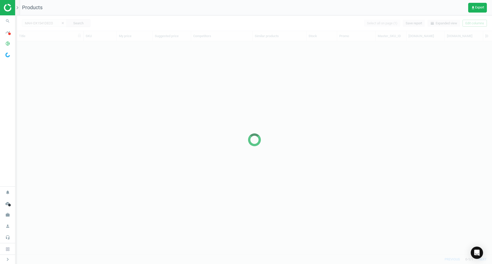
scroll to position [205, 471]
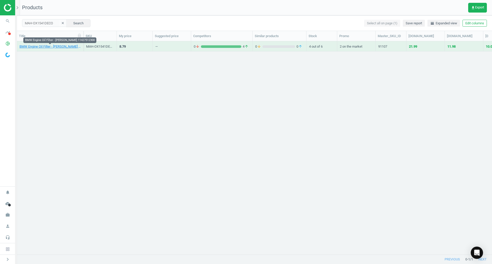
click at [53, 47] on link "BMW Engine Oil Filter - [PERSON_NAME] 11427512300" at bounding box center [49, 46] width 61 height 5
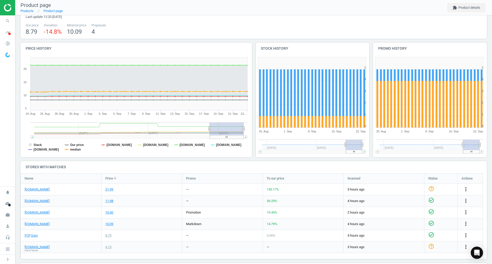
scroll to position [32, 0]
click at [31, 191] on link "[DOMAIN_NAME]" at bounding box center [37, 189] width 25 height 5
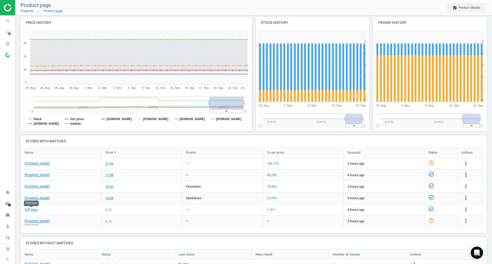
click at [28, 210] on link "FCP Euro" at bounding box center [31, 209] width 13 height 5
click at [5, 24] on icon "search" at bounding box center [8, 21] width 10 height 10
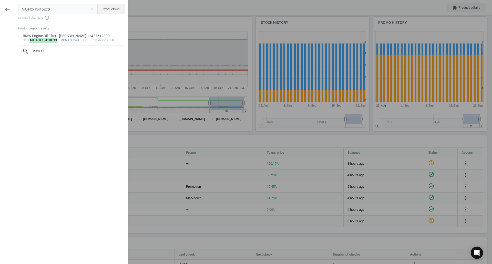
click at [40, 13] on input "MAH-OX1541DECO" at bounding box center [58, 9] width 80 height 10
type input "MAH-TI30890"
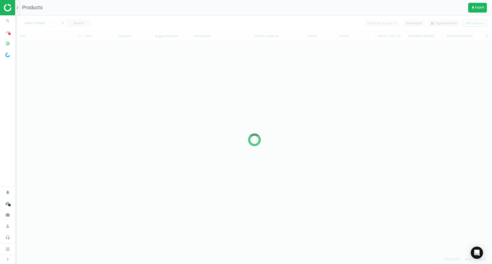
scroll to position [205, 471]
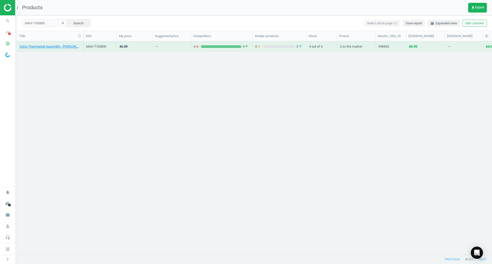
drag, startPoint x: 69, startPoint y: 49, endPoint x: 65, endPoint y: 47, distance: 5.2
click at [65, 47] on link "Volvo Thermostat Assembly - Mahle Behr 31355151" at bounding box center [49, 46] width 61 height 5
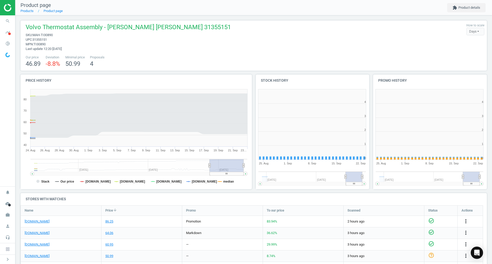
scroll to position [3, 3]
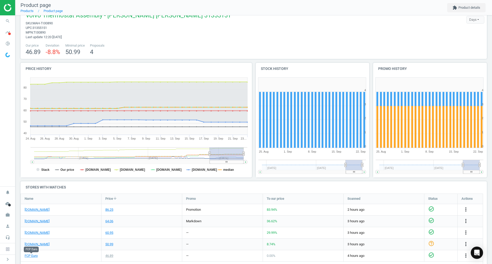
click at [25, 255] on link "FCP Euro" at bounding box center [31, 256] width 13 height 5
click at [40, 210] on link "[DOMAIN_NAME]" at bounding box center [37, 209] width 25 height 5
click at [7, 21] on icon "search" at bounding box center [8, 21] width 10 height 10
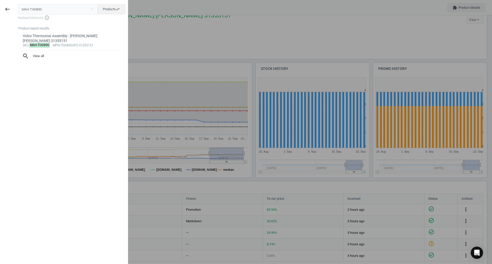
click at [37, 12] on input "MAH-TI30890" at bounding box center [58, 9] width 80 height 10
type input "MER-0109906704"
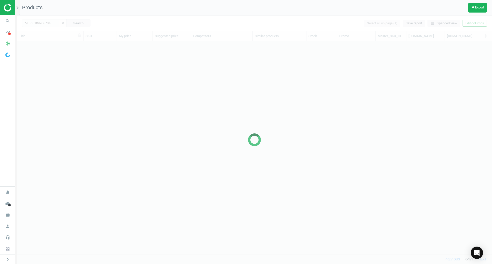
scroll to position [205, 471]
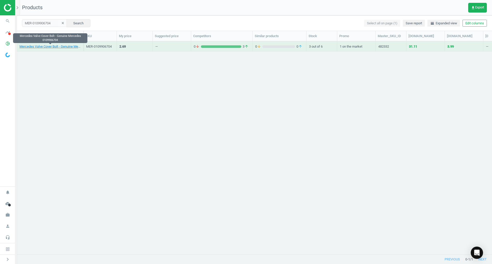
click at [70, 47] on link "Mercedes Valve Cover Bolt - Genuine Mercedes 0109906704" at bounding box center [49, 46] width 61 height 5
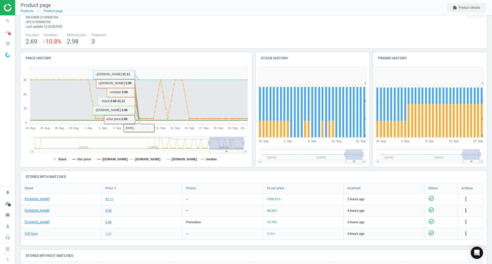
scroll to position [26, 0]
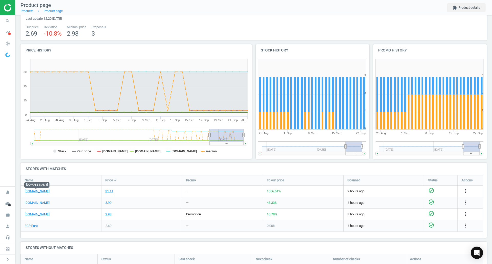
click at [35, 192] on link "[DOMAIN_NAME]" at bounding box center [37, 191] width 25 height 5
click at [28, 227] on link "FCP Euro" at bounding box center [31, 226] width 13 height 5
click at [13, 17] on span "search" at bounding box center [7, 20] width 15 height 11
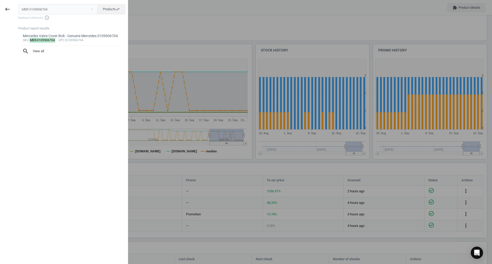
click at [45, 11] on input "MER-0109906704" at bounding box center [58, 9] width 80 height 10
type input "MEY-1007430002"
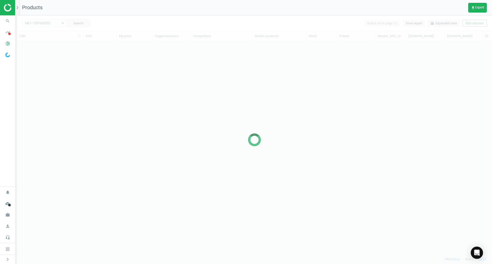
scroll to position [205, 471]
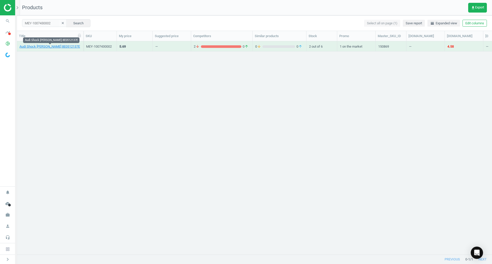
click at [64, 46] on link "Audi Shock Bellow - Meyle 8E0512137E" at bounding box center [49, 46] width 60 height 5
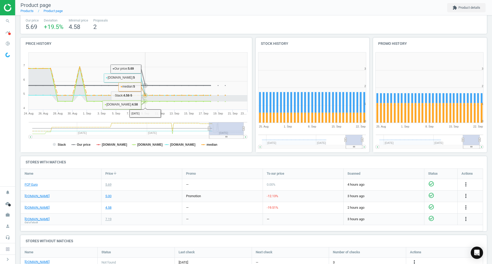
scroll to position [76, 0]
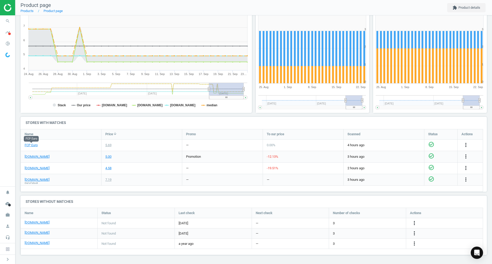
click at [35, 147] on link "FCP Euro" at bounding box center [31, 145] width 13 height 5
click at [48, 158] on link "[DOMAIN_NAME]" at bounding box center [37, 156] width 25 height 5
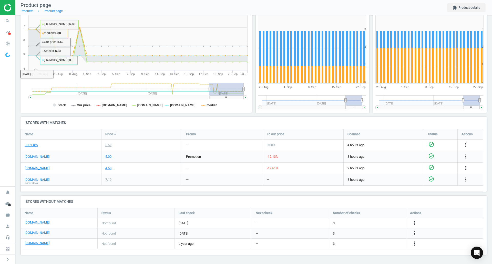
click at [5, 17] on icon "search" at bounding box center [8, 21] width 10 height 10
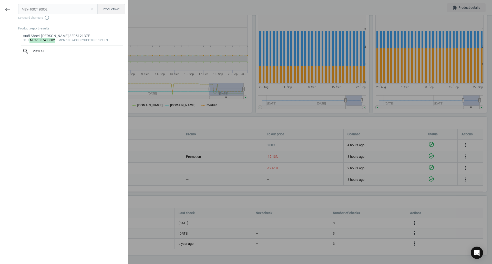
click at [47, 12] on input "MEY-1007430002" at bounding box center [58, 9] width 80 height 10
type input "NGK-2667"
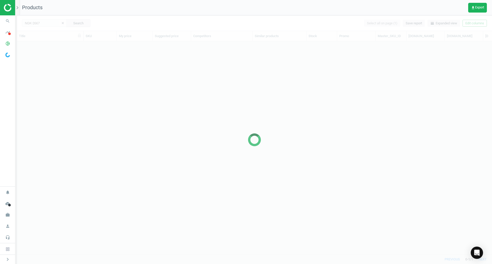
scroll to position [205, 471]
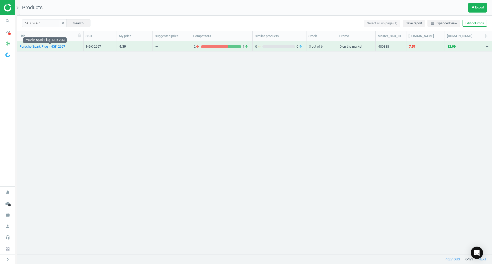
click at [63, 47] on link "Porsche Spark Plug - NGK 2667" at bounding box center [42, 46] width 46 height 5
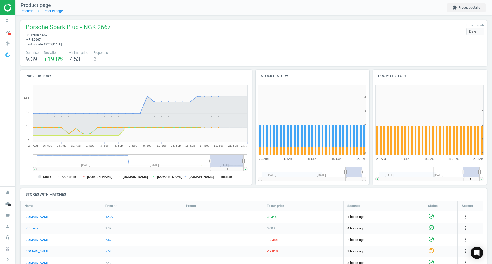
scroll to position [26, 0]
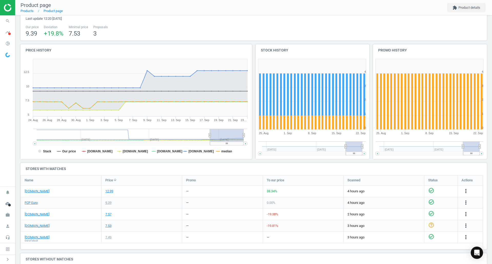
click at [27, 194] on div "[DOMAIN_NAME]" at bounding box center [61, 191] width 80 height 11
click at [28, 192] on link "[DOMAIN_NAME]" at bounding box center [37, 191] width 25 height 5
click at [35, 205] on div "FCP Euro" at bounding box center [61, 202] width 80 height 11
click at [34, 205] on div "FCP Euro" at bounding box center [61, 202] width 80 height 11
click at [33, 204] on link "FCP Euro" at bounding box center [31, 203] width 13 height 5
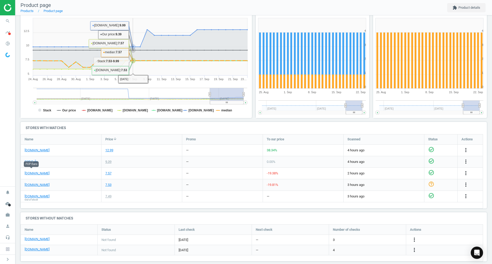
scroll to position [69, 0]
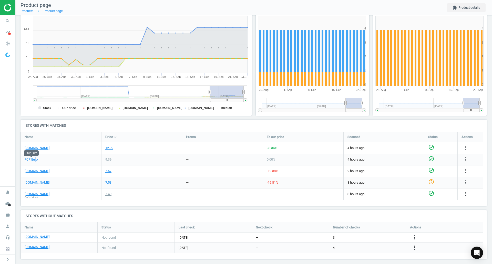
click at [35, 182] on link "[DOMAIN_NAME]" at bounding box center [37, 182] width 25 height 5
click at [29, 162] on div "FCP Euro" at bounding box center [61, 159] width 80 height 11
click at [29, 160] on link "FCP Euro" at bounding box center [31, 159] width 13 height 5
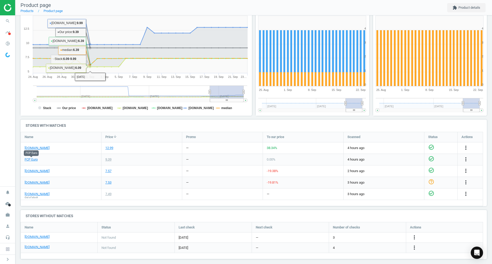
scroll to position [73, 0]
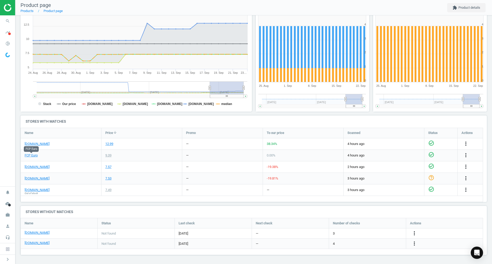
click at [37, 168] on link "[DOMAIN_NAME]" at bounding box center [37, 167] width 25 height 5
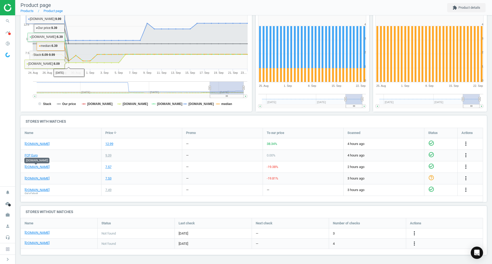
click at [38, 143] on link "[DOMAIN_NAME]" at bounding box center [37, 144] width 25 height 5
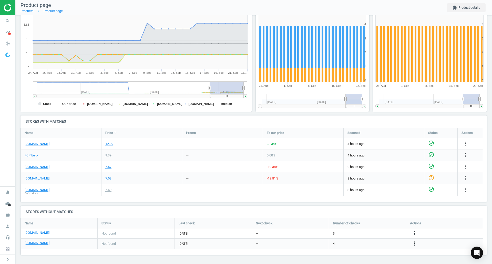
click at [4, 23] on icon "search" at bounding box center [8, 21] width 10 height 10
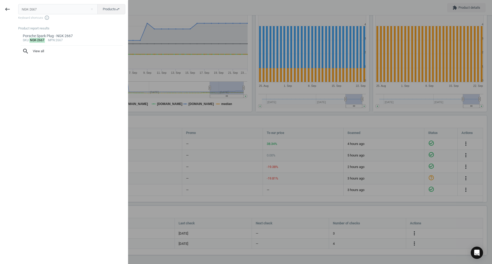
click at [47, 7] on input "NGK-2667" at bounding box center [58, 9] width 80 height 10
type input "SAC-311406"
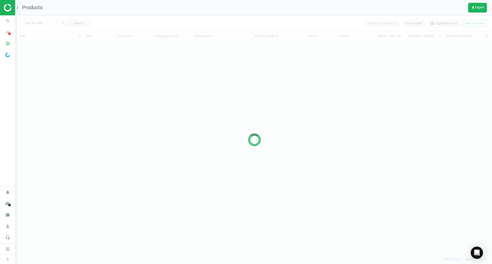
scroll to position [205, 471]
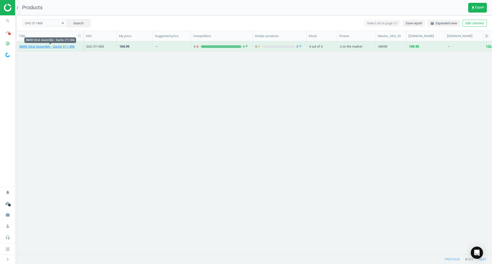
click at [42, 47] on link "BMW Strut Assembly - Sachs 311-406" at bounding box center [46, 46] width 55 height 5
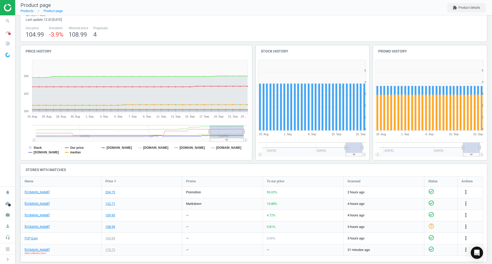
scroll to position [51, 0]
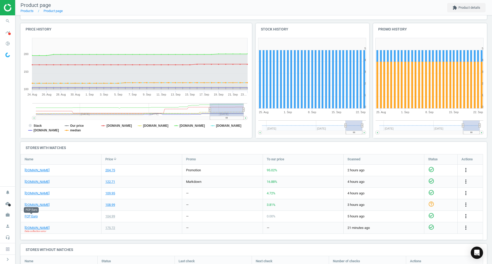
click at [34, 216] on link "FCP Euro" at bounding box center [31, 216] width 13 height 5
click at [47, 168] on link "[DOMAIN_NAME]" at bounding box center [37, 170] width 25 height 5
click at [30, 215] on link "FCP Euro" at bounding box center [31, 216] width 13 height 5
click at [13, 19] on span "search" at bounding box center [7, 20] width 15 height 11
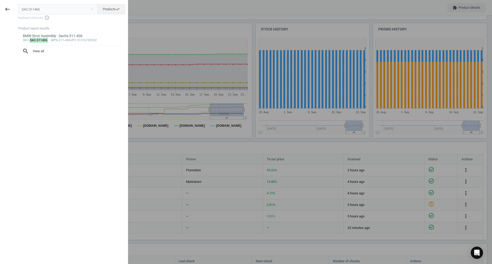
click at [40, 10] on input "SAC-311406" at bounding box center [58, 9] width 80 height 10
type input "SAC-315870"
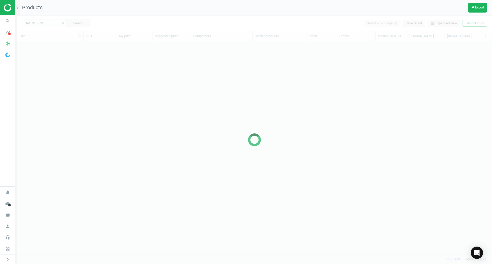
scroll to position [205, 471]
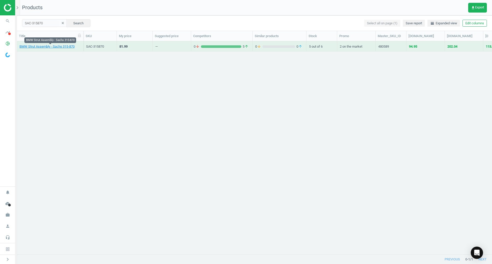
click at [60, 45] on link "BMW Strut Assembly - Sachs 315-870" at bounding box center [46, 46] width 55 height 5
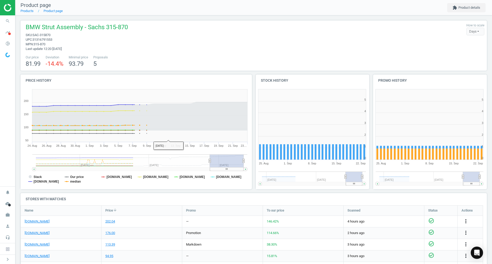
scroll to position [26, 0]
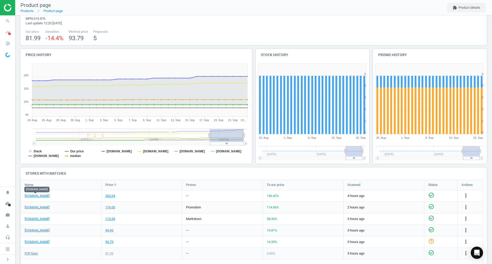
click at [41, 196] on link "[DOMAIN_NAME]" at bounding box center [37, 196] width 25 height 5
click at [37, 255] on link "FCP Euro" at bounding box center [31, 253] width 13 height 5
click at [5, 20] on icon "search" at bounding box center [8, 21] width 10 height 10
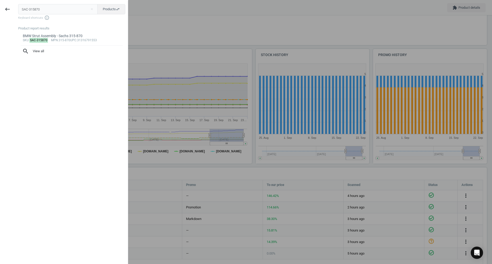
click at [65, 12] on input "SAC-315870" at bounding box center [58, 9] width 80 height 10
type input "SAC-556834"
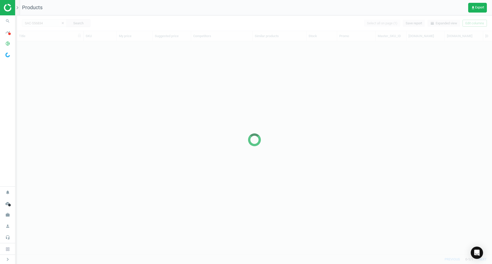
scroll to position [205, 471]
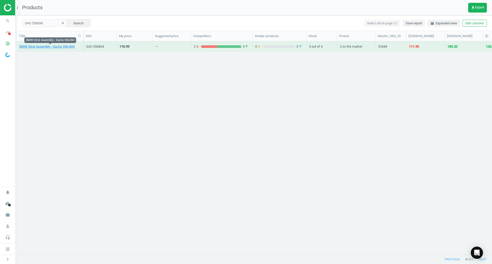
click at [58, 46] on link "BMW Strut Assembly - Sachs 556-834" at bounding box center [46, 46] width 55 height 5
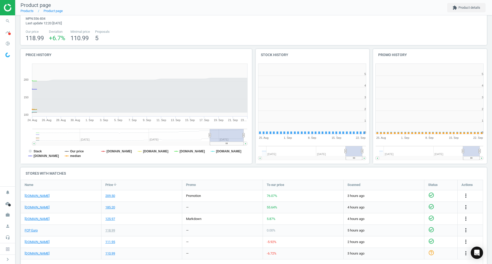
scroll to position [3, 3]
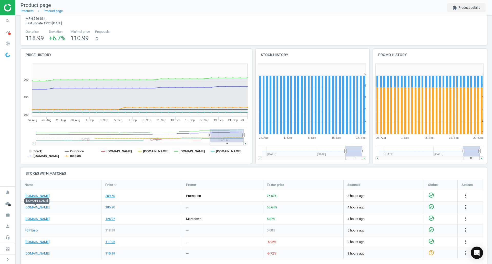
click at [42, 207] on link "[DOMAIN_NAME]" at bounding box center [37, 207] width 25 height 5
click at [29, 232] on link "FCP Euro" at bounding box center [31, 230] width 13 height 5
click at [27, 195] on link "[DOMAIN_NAME]" at bounding box center [37, 196] width 25 height 5
click at [6, 20] on icon "search" at bounding box center [8, 21] width 10 height 10
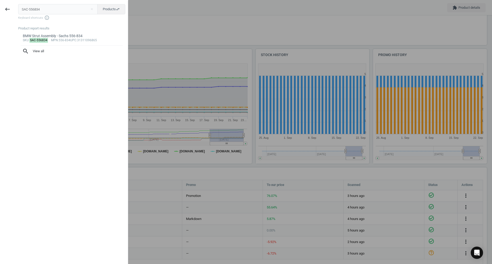
click at [67, 9] on input "SAC-556834" at bounding box center [58, 9] width 80 height 10
type input "SAC-SH6170"
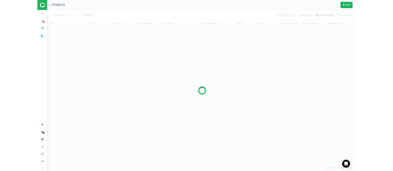
scroll to position [205, 471]
